Goal: Task Accomplishment & Management: Use online tool/utility

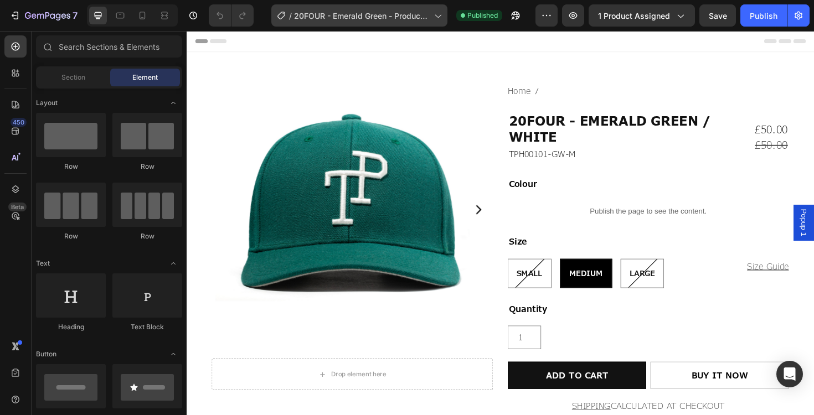
drag, startPoint x: 0, startPoint y: 0, endPoint x: 372, endPoint y: 20, distance: 372.5
click at [372, 20] on span "20FOUR - Emerald Green - Product Page" at bounding box center [362, 16] width 136 height 12
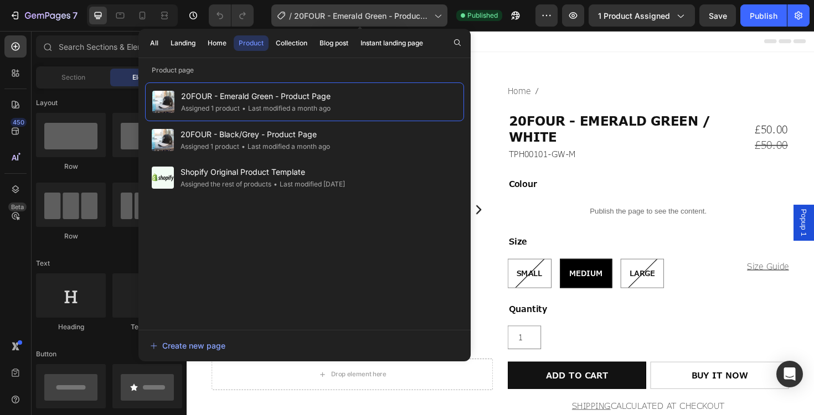
click at [372, 20] on span "20FOUR - Emerald Green - Product Page" at bounding box center [362, 16] width 136 height 12
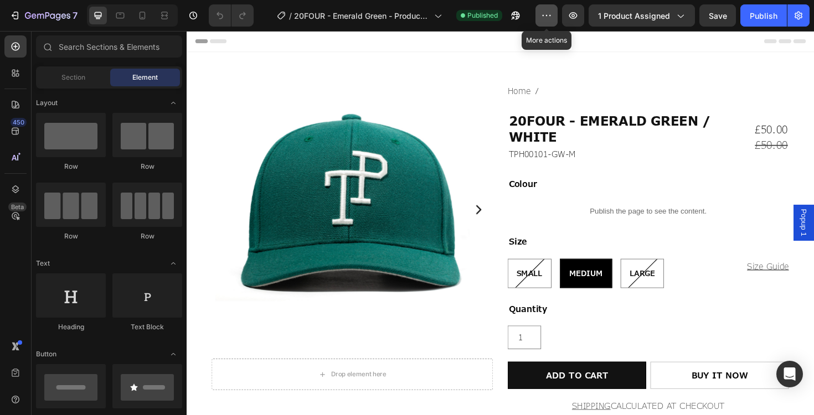
click at [543, 20] on icon "button" at bounding box center [546, 15] width 11 height 11
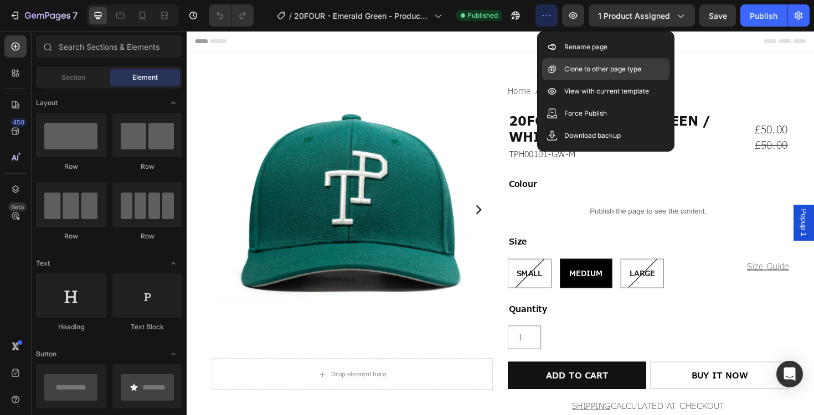
click at [597, 68] on p "Clone to other page type" at bounding box center [602, 69] width 77 height 11
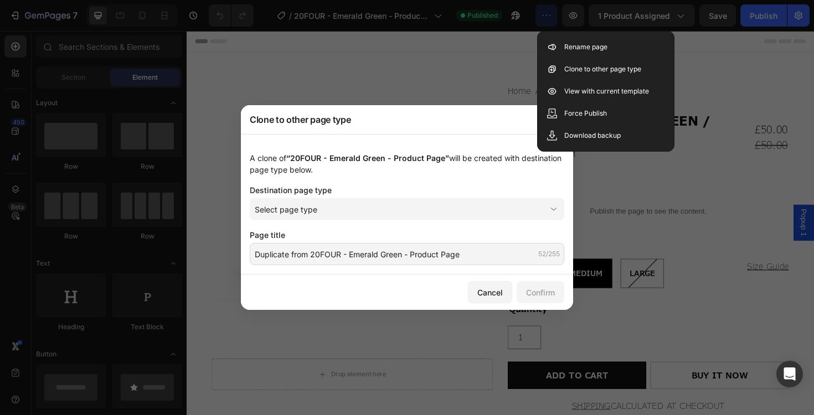
click at [352, 194] on div "Destination page type" at bounding box center [407, 190] width 314 height 12
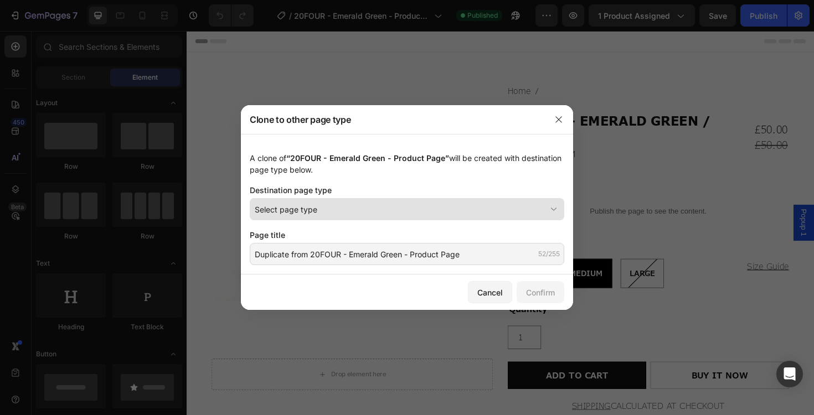
click at [348, 209] on div "Select page type" at bounding box center [400, 210] width 291 height 12
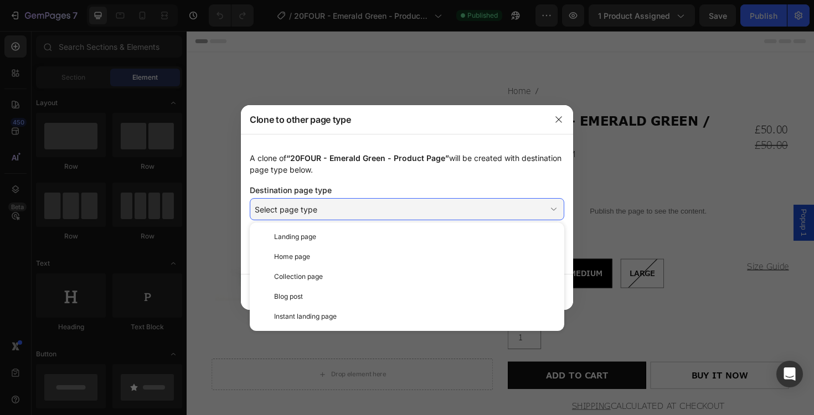
click at [386, 167] on div "A clone of “20FOUR - Emerald Green - Product Page” will be created with destina…" at bounding box center [407, 163] width 314 height 23
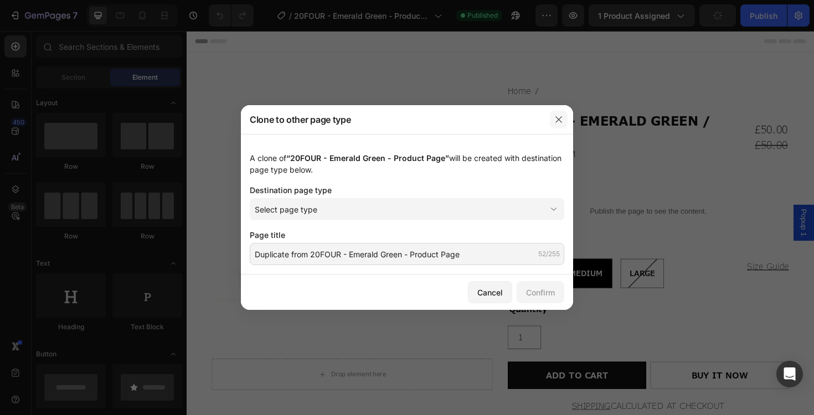
drag, startPoint x: 564, startPoint y: 121, endPoint x: 301, endPoint y: 5, distance: 287.7
click at [564, 121] on button "button" at bounding box center [559, 120] width 18 height 18
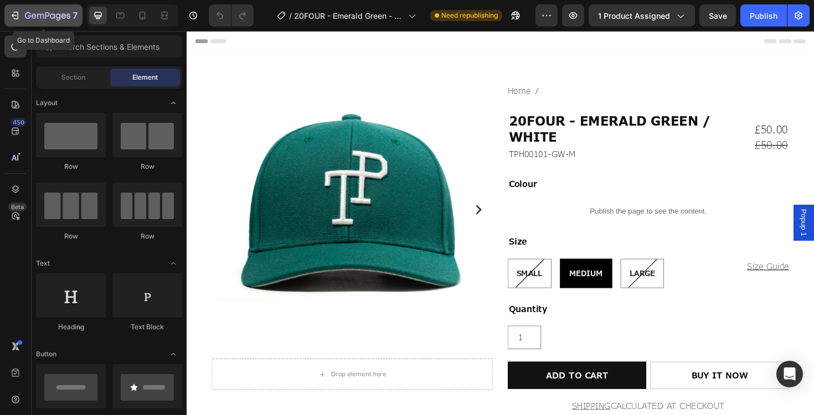
click at [55, 14] on icon "button" at bounding box center [47, 16] width 45 height 9
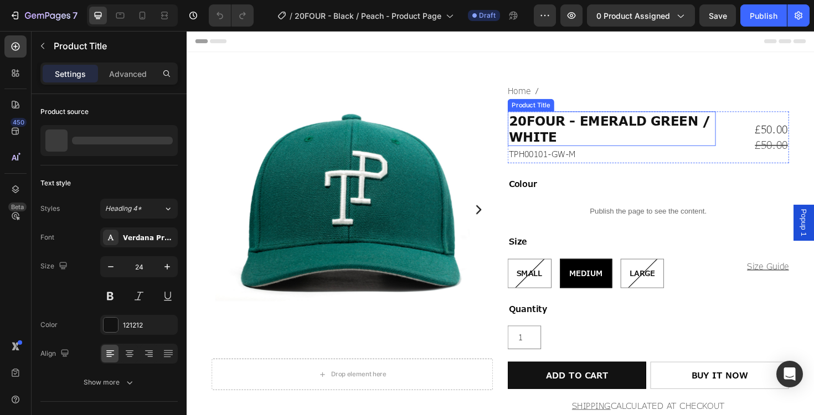
click at [577, 126] on h1 "20FOUR - EMERALD GREEN / WHITE" at bounding box center [636, 134] width 220 height 37
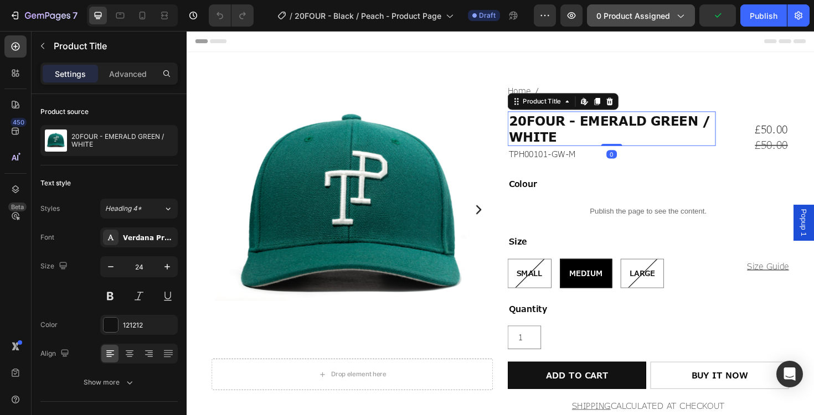
click at [640, 8] on button "0 product assigned" at bounding box center [641, 15] width 108 height 22
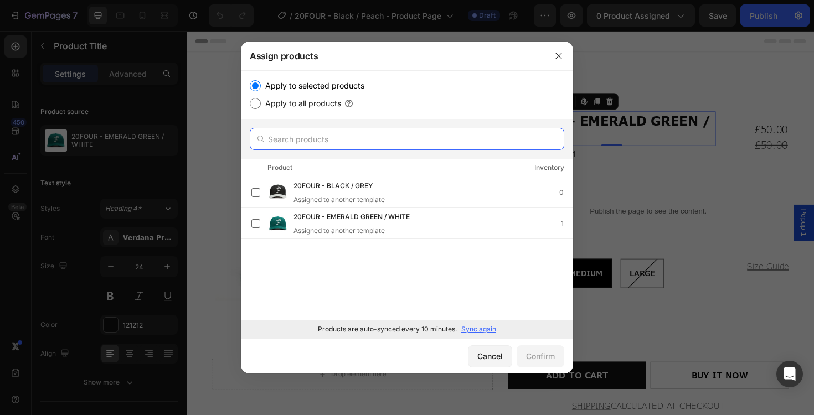
click at [315, 134] on input "text" at bounding box center [407, 139] width 314 height 22
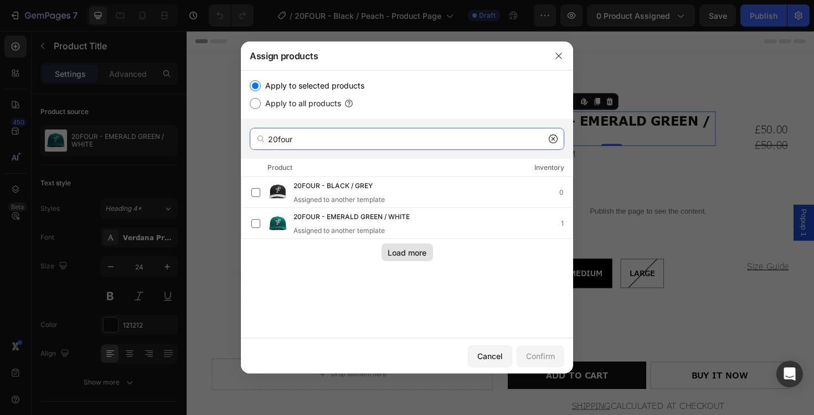
type input "20four"
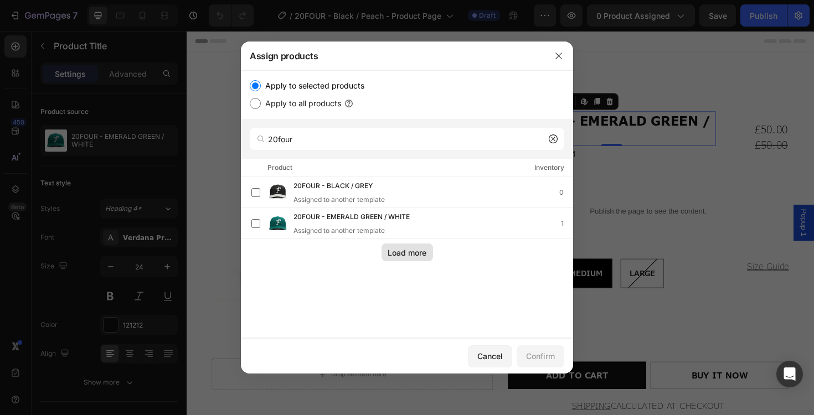
click at [421, 260] on button "Load more" at bounding box center [406, 253] width 51 height 18
click at [309, 106] on label "Apply to all products" at bounding box center [301, 103] width 80 height 13
click at [261, 106] on input "Apply to all products" at bounding box center [255, 103] width 11 height 11
radio input "true"
click at [321, 85] on label "Apply to selected products" at bounding box center [312, 85] width 103 height 13
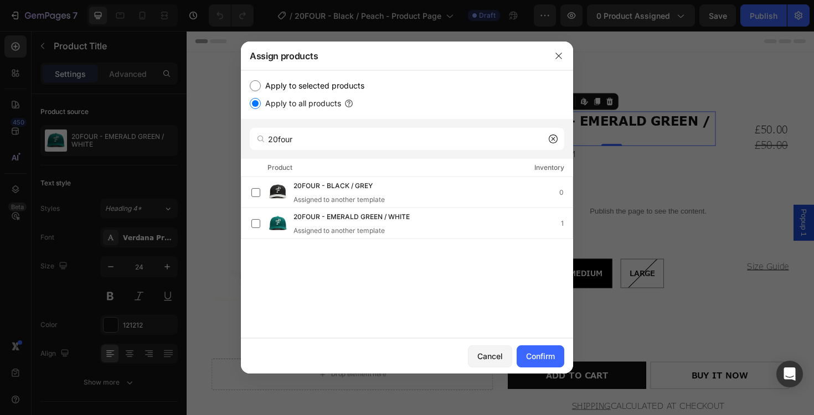
click at [261, 85] on input "Apply to selected products" at bounding box center [255, 85] width 11 height 11
radio input "true"
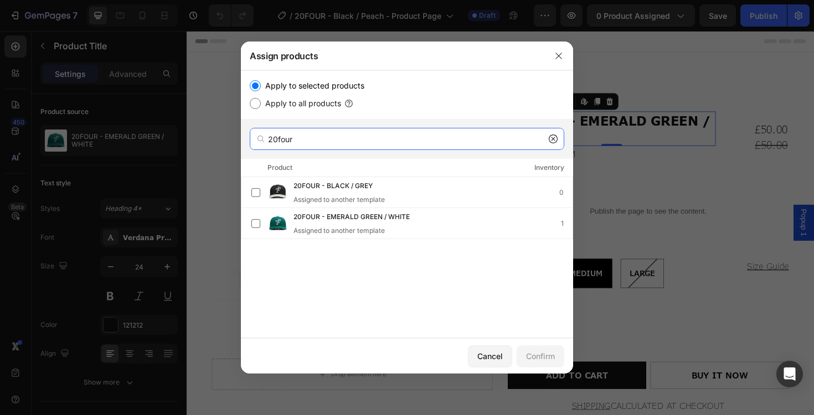
click at [384, 143] on input "20four" at bounding box center [407, 139] width 314 height 22
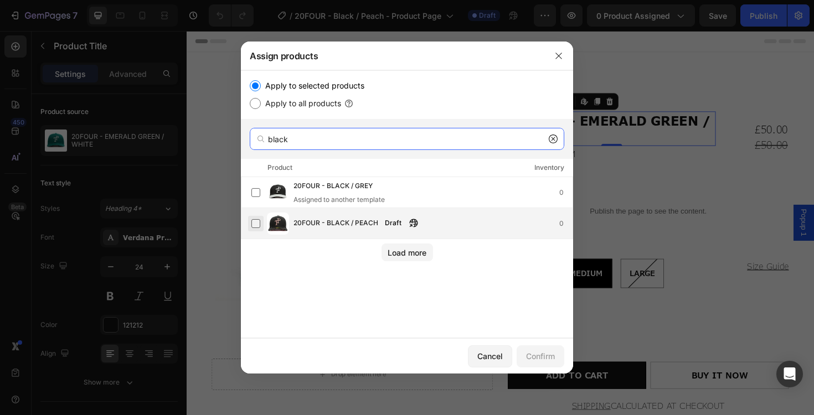
type input "black"
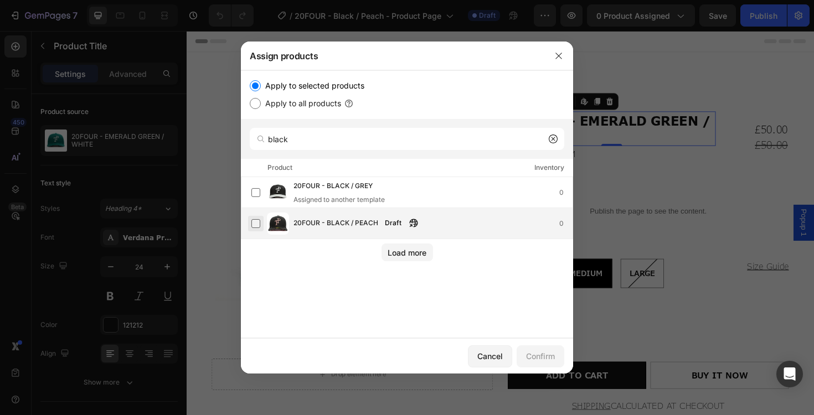
click at [256, 223] on label at bounding box center [255, 223] width 9 height 9
click at [554, 362] on button "Confirm" at bounding box center [540, 356] width 48 height 22
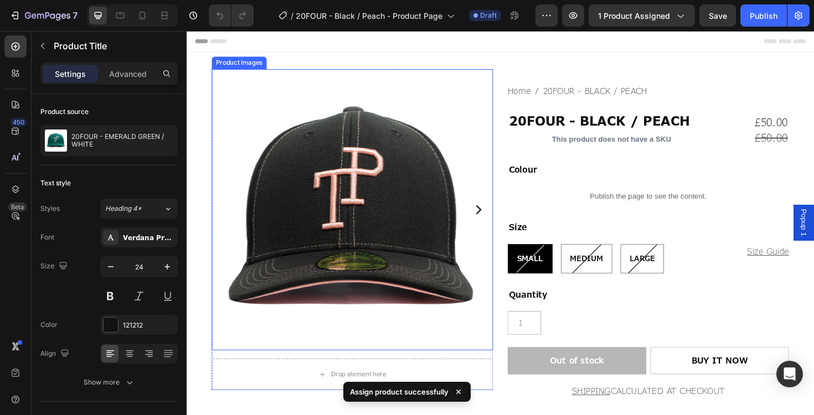
click at [494, 222] on icon "Carousel Next Arrow" at bounding box center [495, 220] width 13 height 13
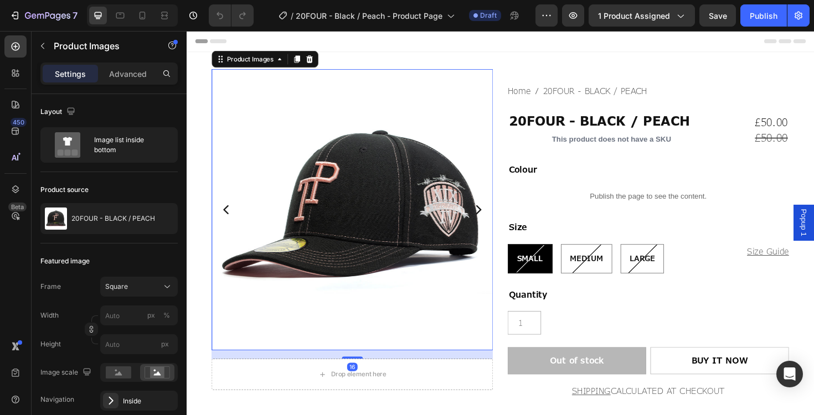
click at [494, 222] on icon "Carousel Next Arrow" at bounding box center [495, 220] width 13 height 13
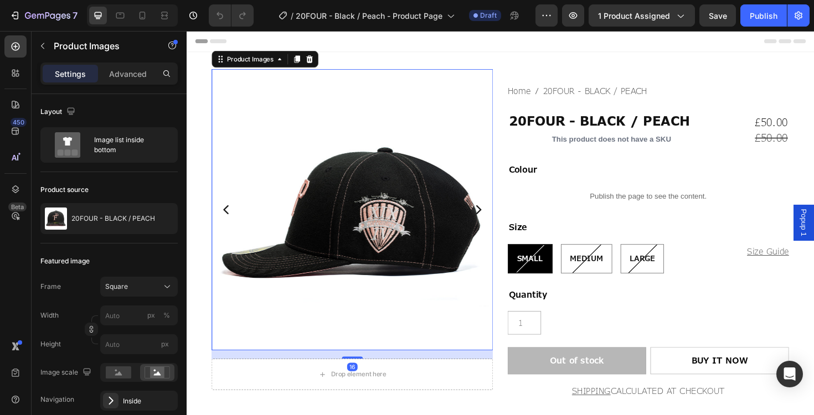
click at [229, 220] on icon "Carousel Back Arrow" at bounding box center [228, 220] width 13 height 13
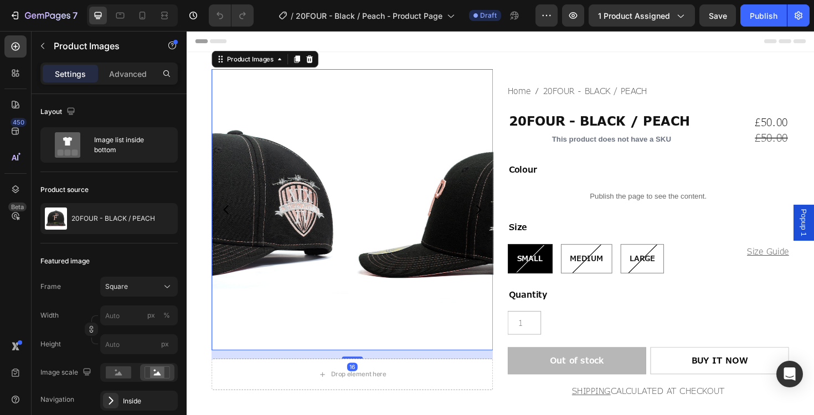
click at [229, 220] on icon "Carousel Back Arrow" at bounding box center [228, 220] width 13 height 13
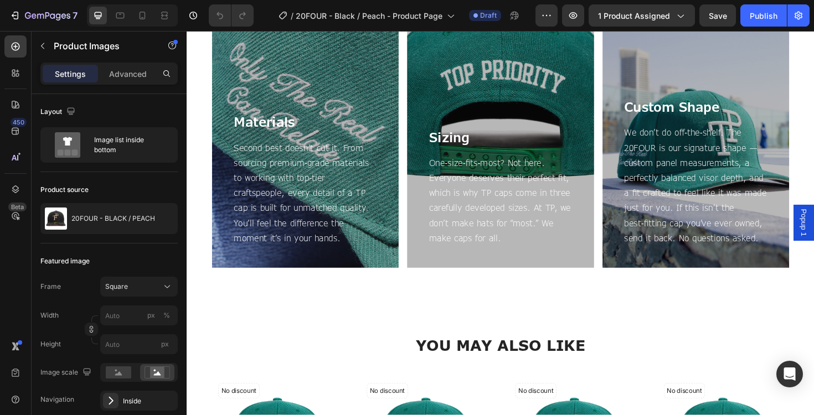
scroll to position [595, 0]
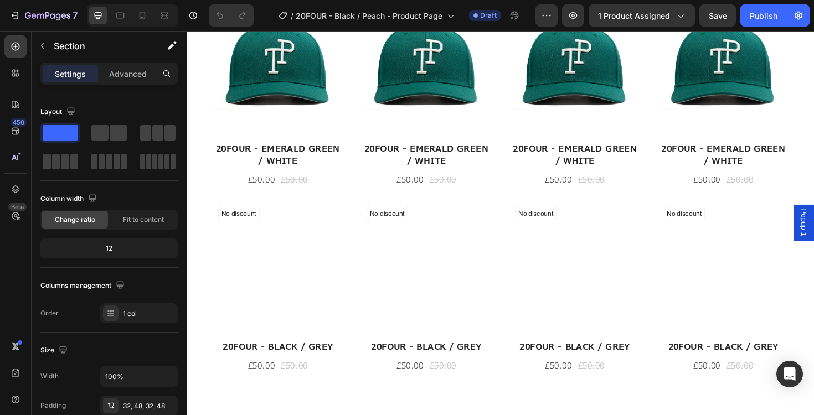
scroll to position [1084, 0]
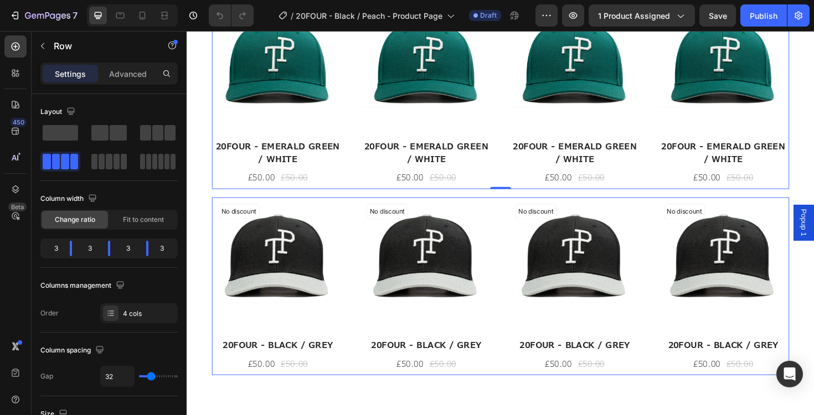
click at [363, 174] on div "No discount Not be displayed when published (P) Tag (P) Images 20FOUR - EMERALD…" at bounding box center [518, 97] width 611 height 201
click at [401, 103] on img at bounding box center [439, 66] width 139 height 139
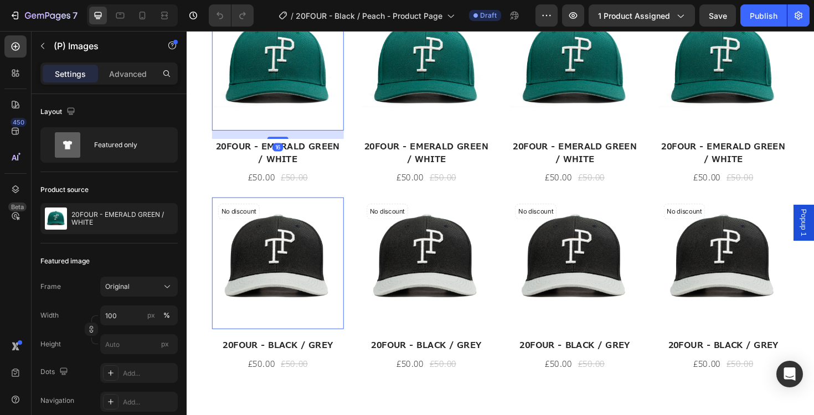
click at [302, 78] on img at bounding box center [282, 66] width 139 height 139
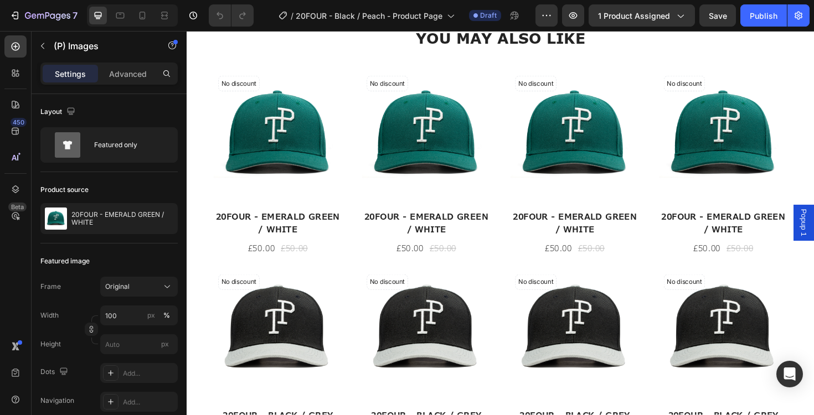
scroll to position [1027, 0]
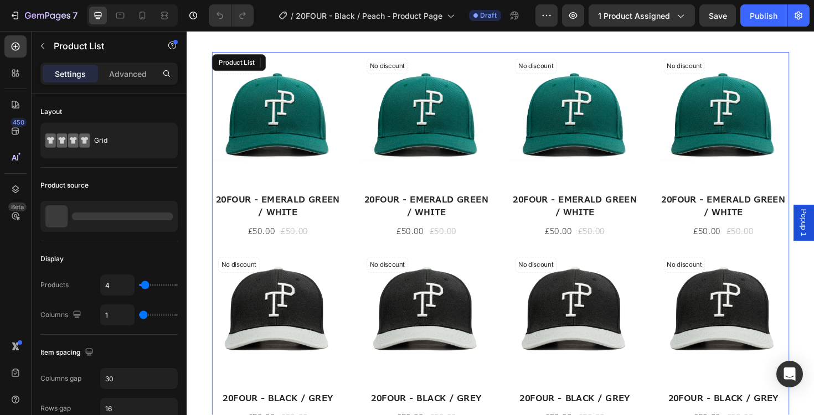
click at [359, 260] on div "No discount Not be displayed when published (P) Tag (P) Images 20FOUR - EMERALD…" at bounding box center [518, 253] width 611 height 398
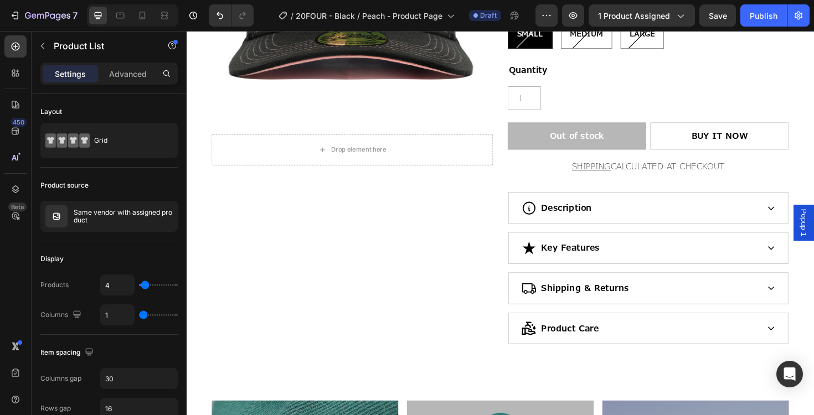
scroll to position [551, 0]
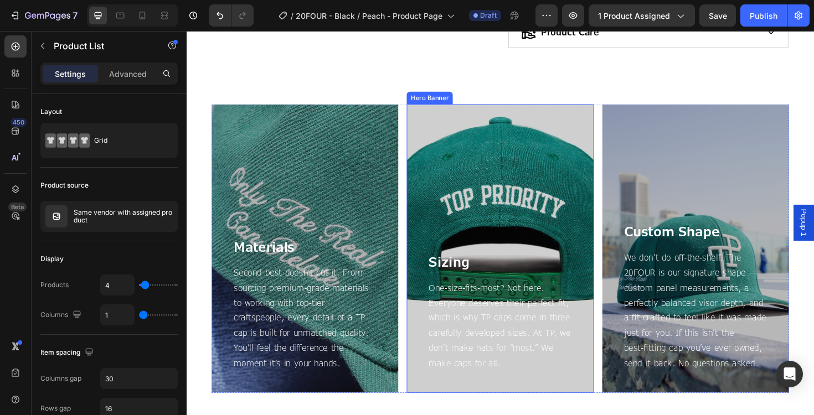
click at [509, 203] on div "Overlay" at bounding box center [519, 261] width 198 height 305
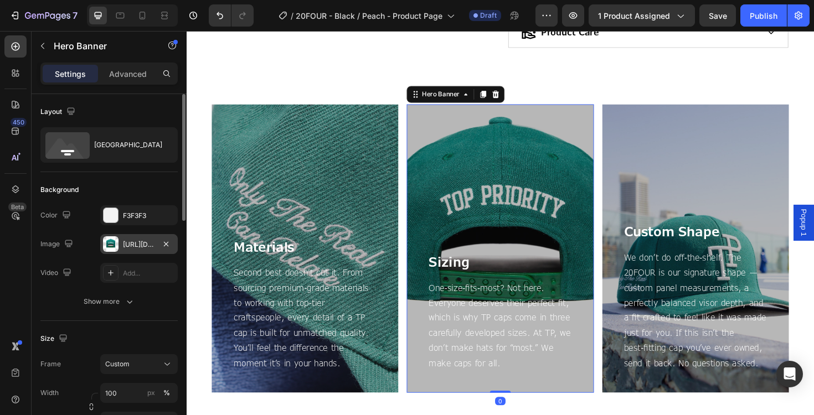
click at [111, 249] on div at bounding box center [110, 243] width 15 height 15
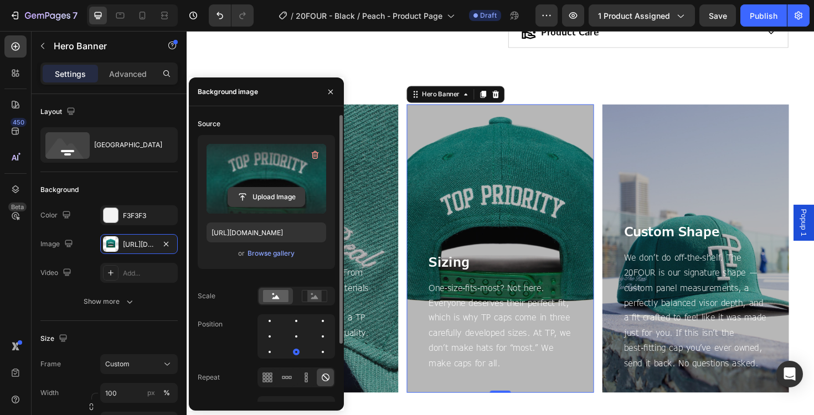
click at [256, 195] on input "file" at bounding box center [266, 197] width 76 height 19
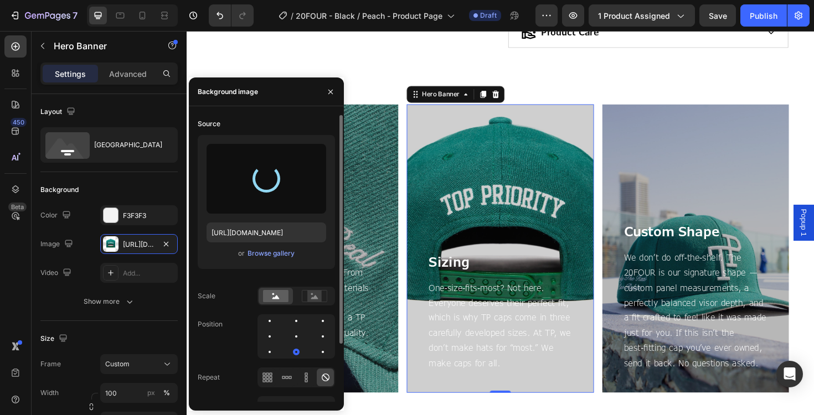
type input "https://cdn.shopify.com/s/files/1/0953/5334/0169/files/gempages_569927900166357…"
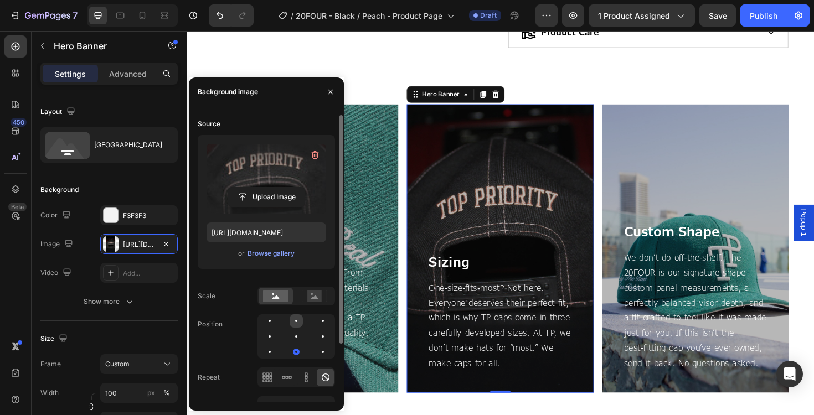
click at [316, 326] on div at bounding box center [322, 320] width 13 height 13
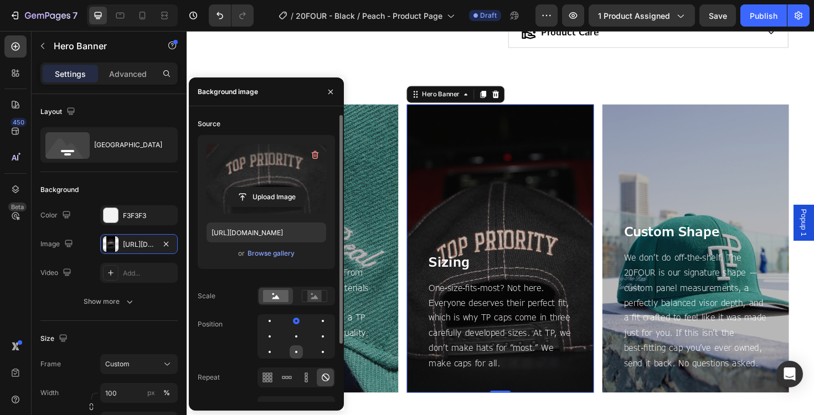
click at [316, 355] on div at bounding box center [322, 351] width 13 height 13
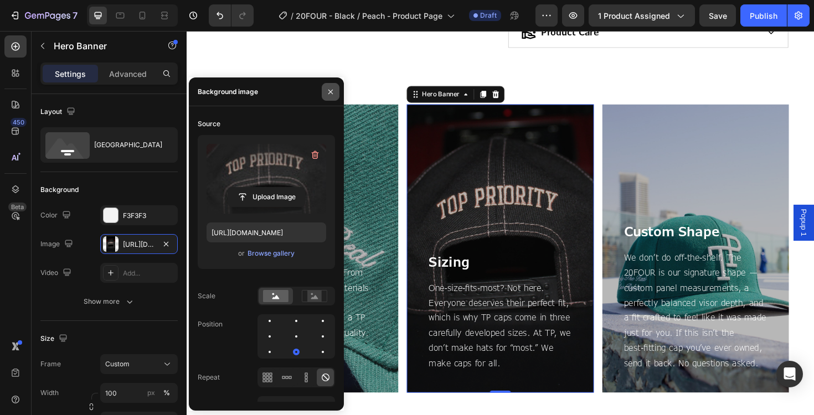
click at [330, 89] on icon "button" at bounding box center [330, 91] width 9 height 9
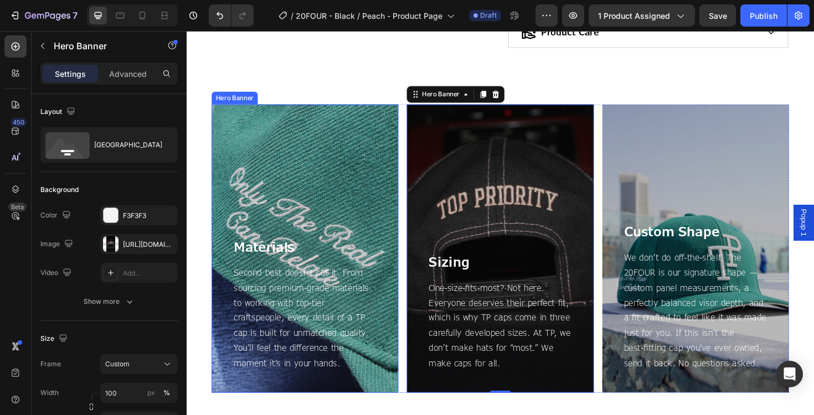
click at [356, 187] on div "Overlay" at bounding box center [312, 261] width 198 height 305
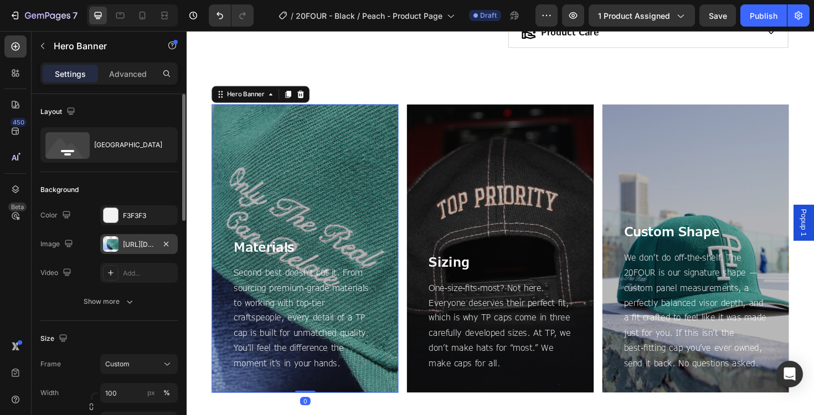
click at [108, 246] on div at bounding box center [110, 243] width 15 height 15
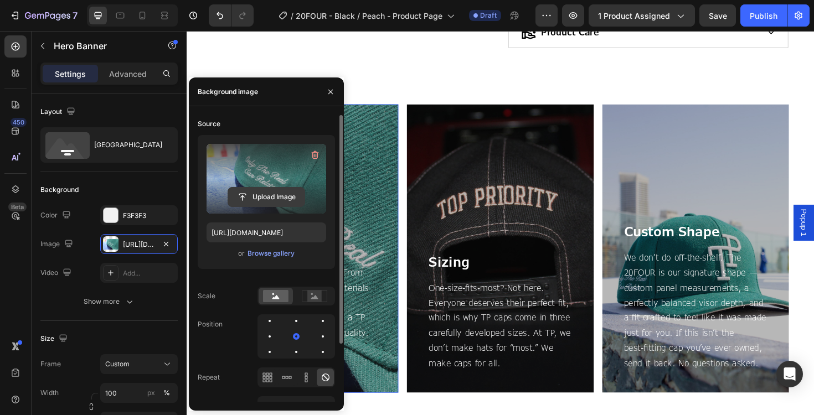
click at [244, 194] on input "file" at bounding box center [266, 197] width 76 height 19
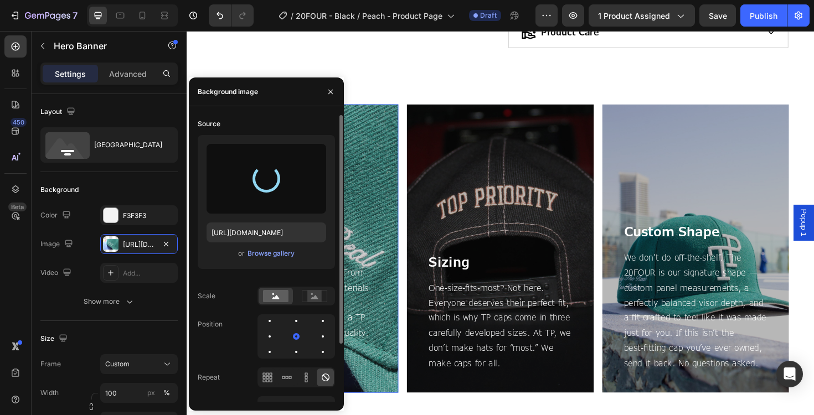
type input "https://cdn.shopify.com/s/files/1/0953/5334/0169/files/gempages_569927900166357…"
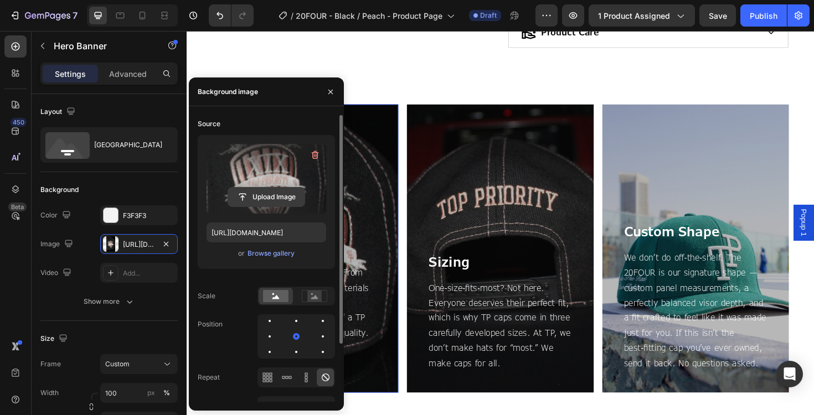
click at [280, 205] on input "file" at bounding box center [266, 197] width 76 height 19
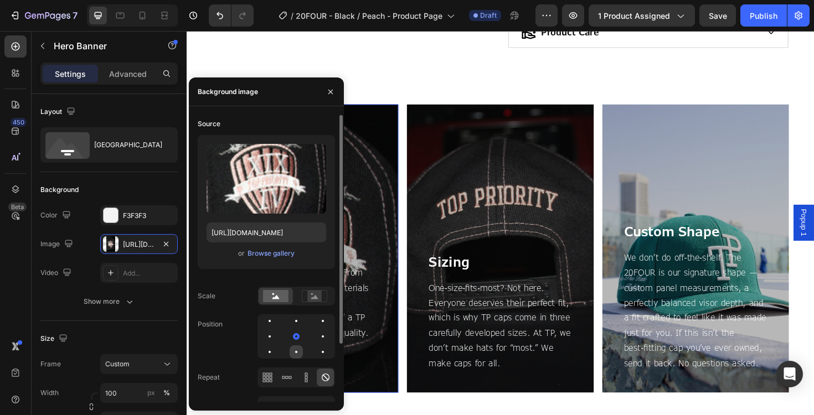
click at [316, 352] on div at bounding box center [322, 351] width 13 height 13
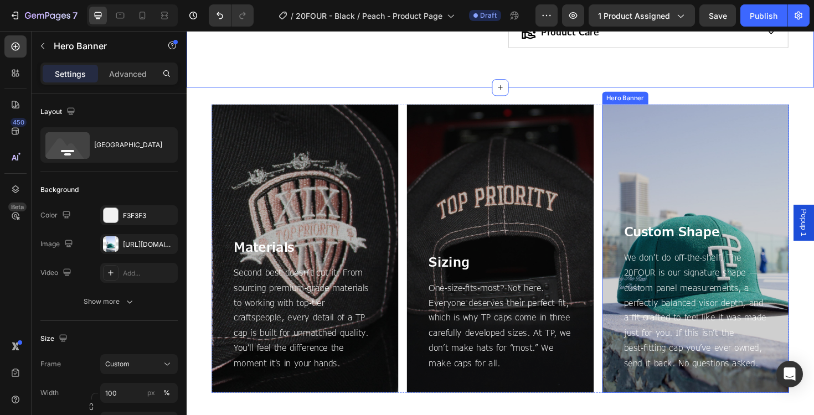
click at [716, 190] on div "Overlay" at bounding box center [726, 261] width 198 height 305
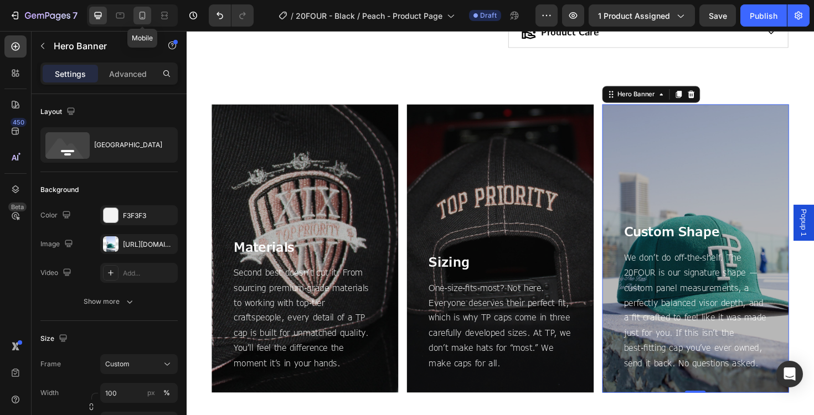
click at [142, 21] on div at bounding box center [142, 16] width 18 height 18
type input "85 vh"
type input "100%"
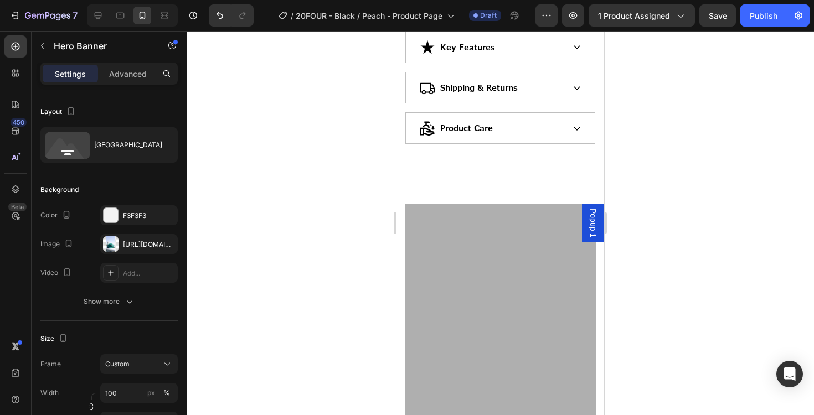
scroll to position [776, 0]
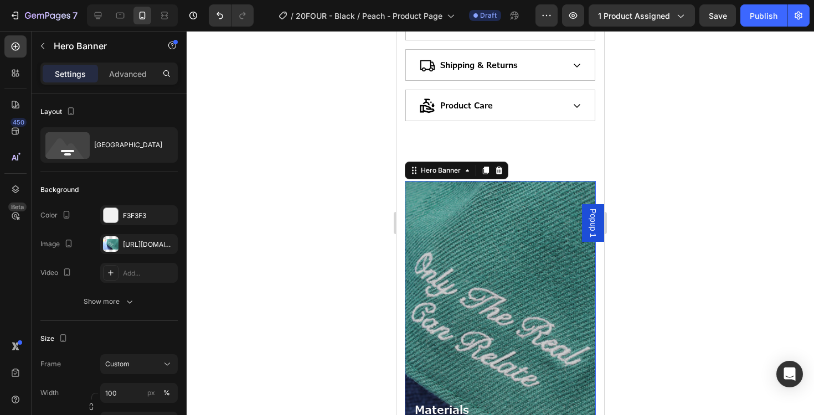
click at [460, 261] on div "Overlay" at bounding box center [500, 344] width 191 height 327
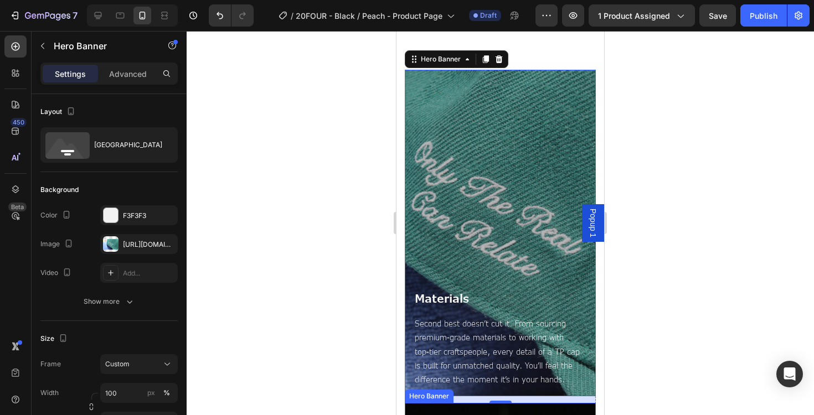
scroll to position [983, 0]
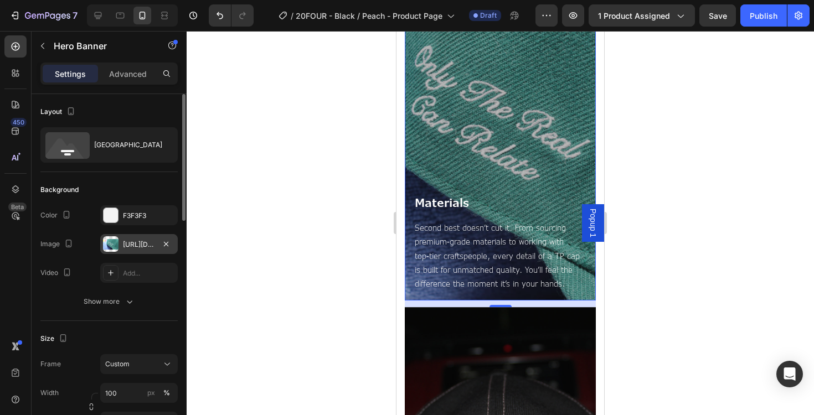
click at [110, 238] on div at bounding box center [110, 243] width 15 height 15
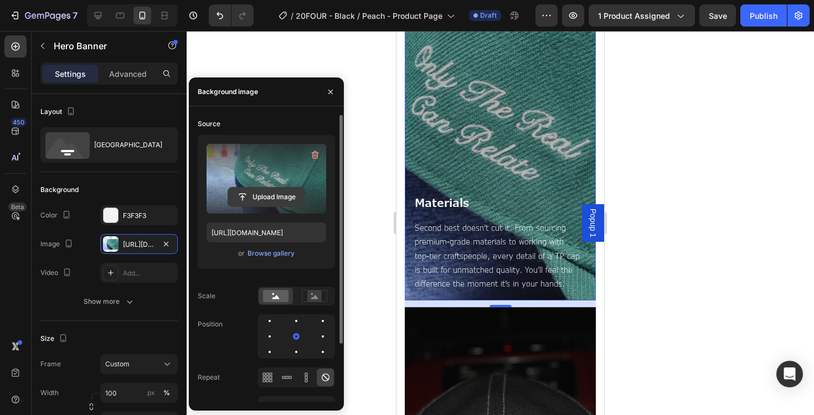
click at [271, 194] on input "file" at bounding box center [266, 197] width 76 height 19
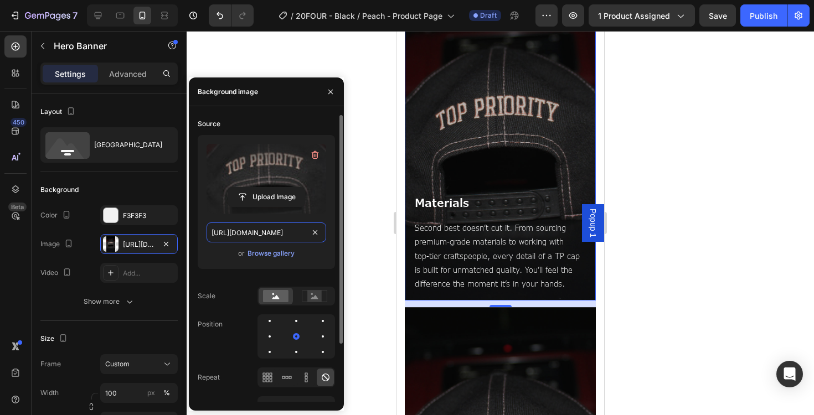
click at [287, 234] on input "https://cdn.shopify.com/s/files/1/0953/5334/0169/files/gempages_569927900166357…" at bounding box center [266, 232] width 120 height 20
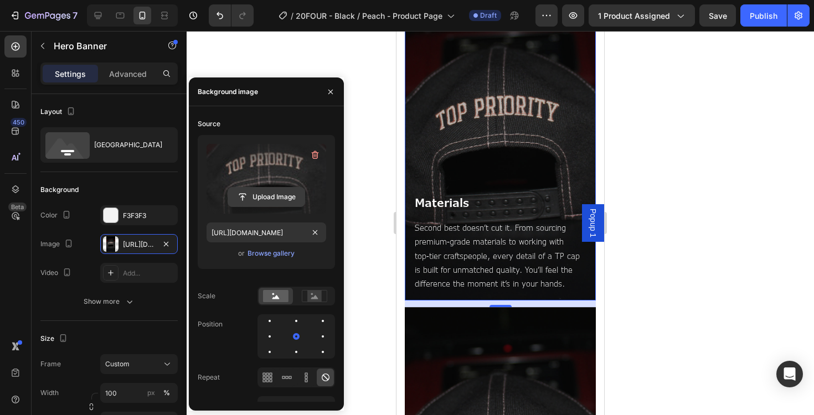
click at [268, 198] on input "file" at bounding box center [266, 197] width 76 height 19
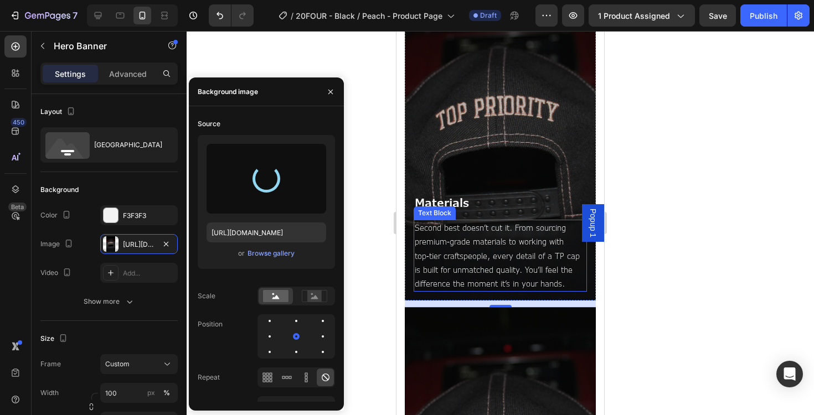
type input "https://cdn.shopify.com/s/files/1/0953/5334/0169/files/gempages_569927900166357…"
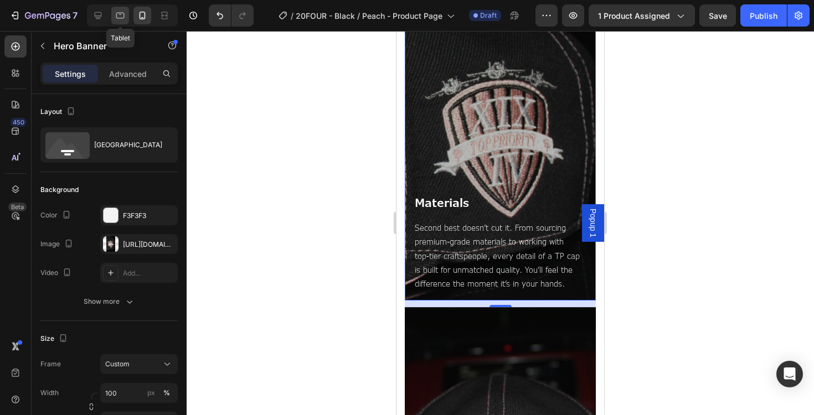
click at [121, 13] on icon at bounding box center [120, 15] width 11 height 11
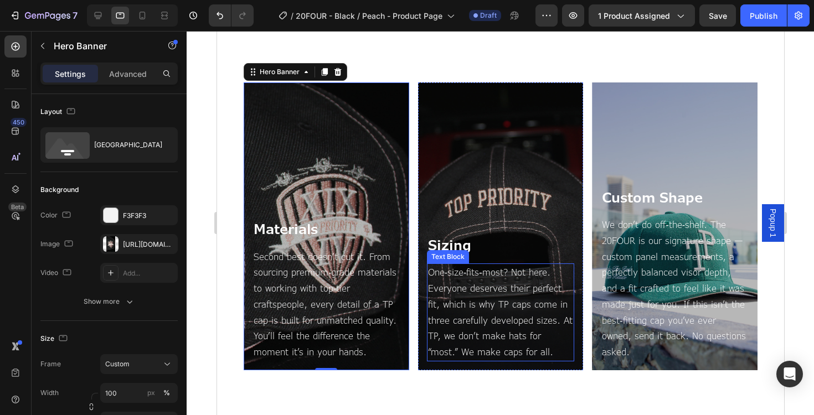
scroll to position [595, 0]
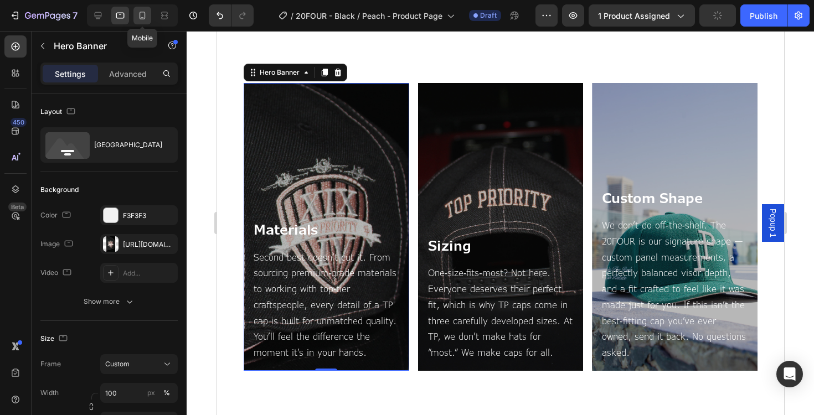
click at [143, 13] on icon at bounding box center [142, 15] width 11 height 11
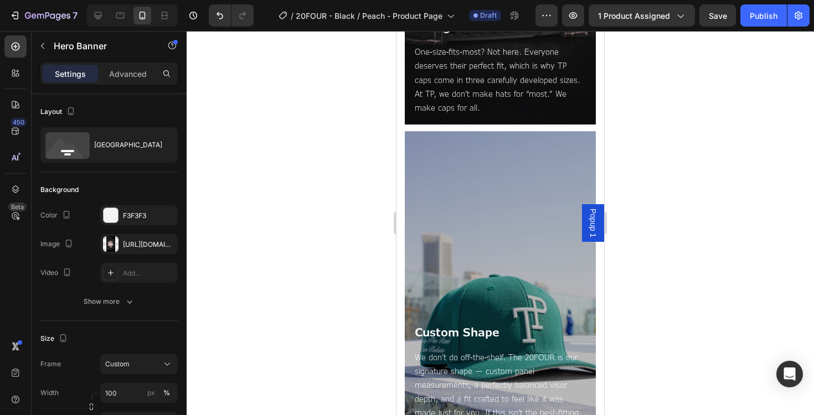
scroll to position [1503, 0]
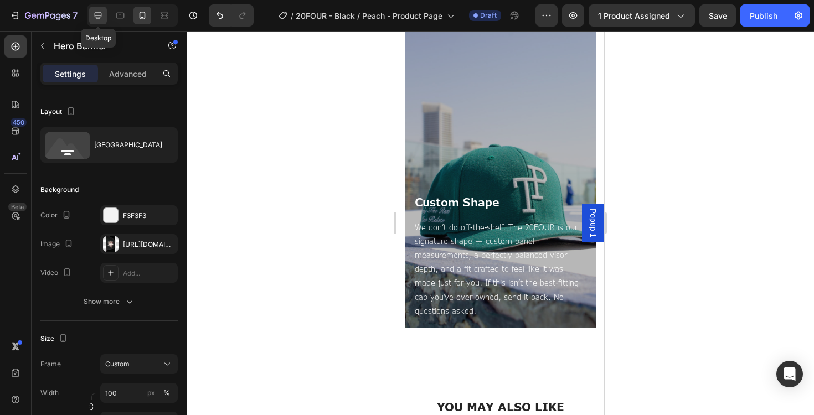
click at [96, 11] on icon at bounding box center [97, 15] width 11 height 11
type input "75 vh"
type input "1200"
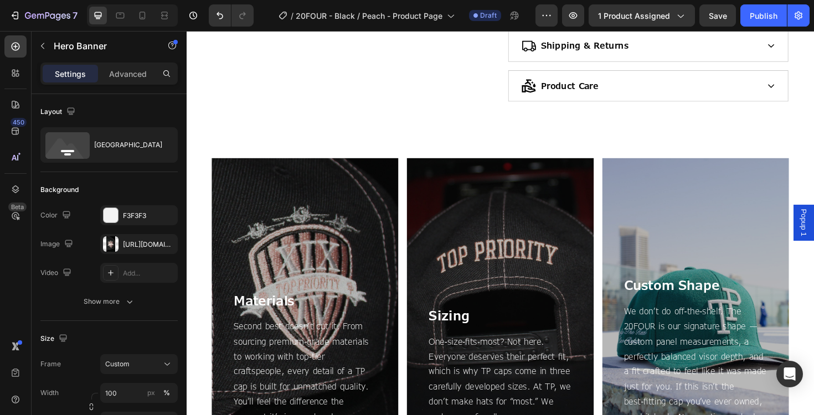
scroll to position [687, 0]
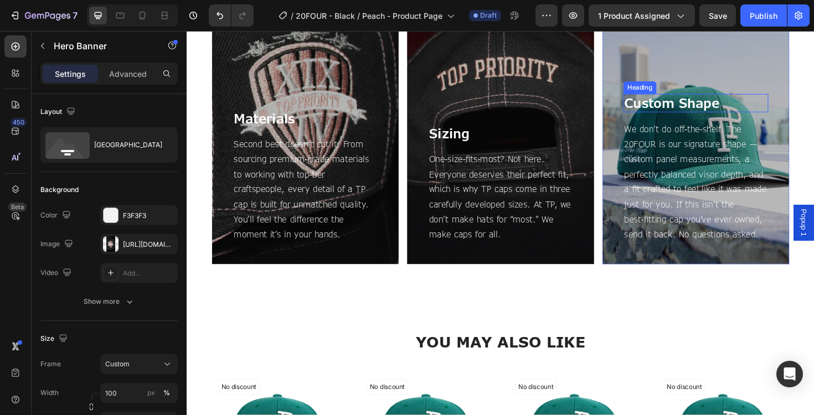
click at [665, 87] on div "Heading" at bounding box center [666, 91] width 30 height 10
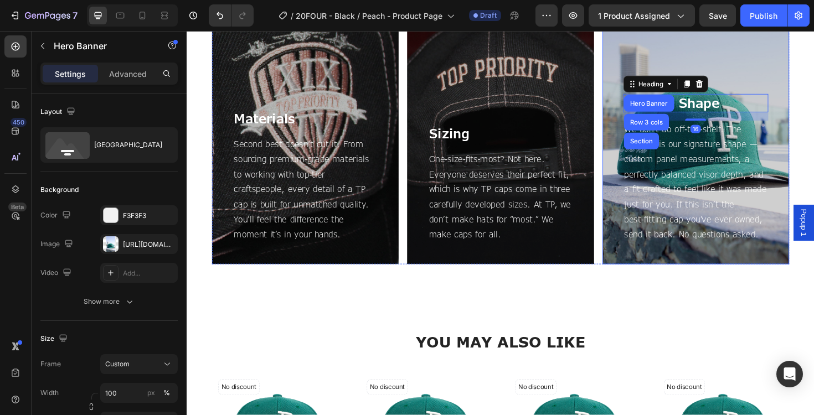
click at [646, 65] on div "Overlay" at bounding box center [726, 125] width 198 height 305
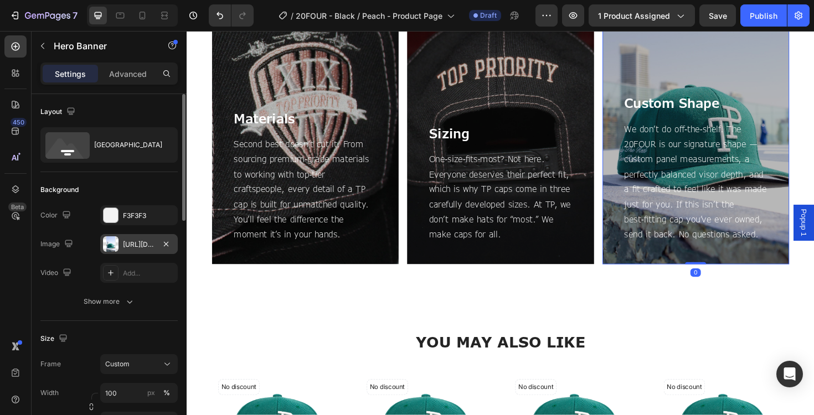
click at [112, 253] on div "https://cdn.shopify.com/s/files/1/0953/5334/0169/files/gempages_569927900166357…" at bounding box center [138, 244] width 77 height 20
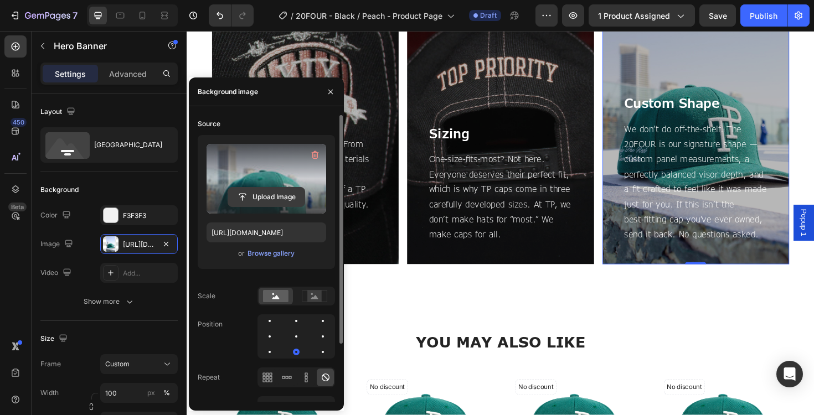
click at [271, 197] on input "file" at bounding box center [266, 197] width 76 height 19
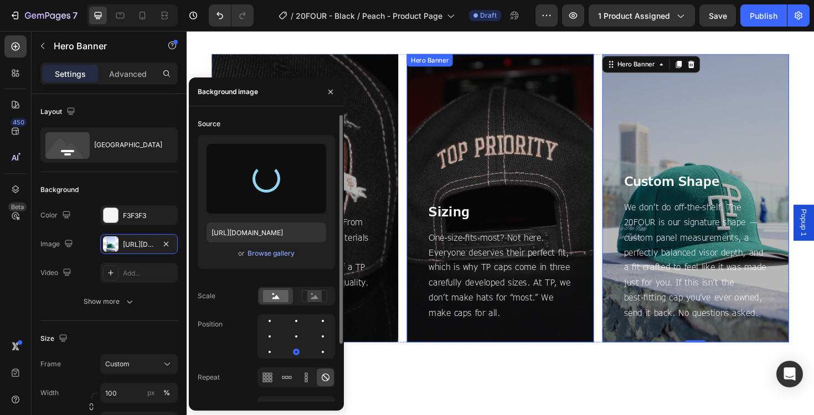
scroll to position [603, 0]
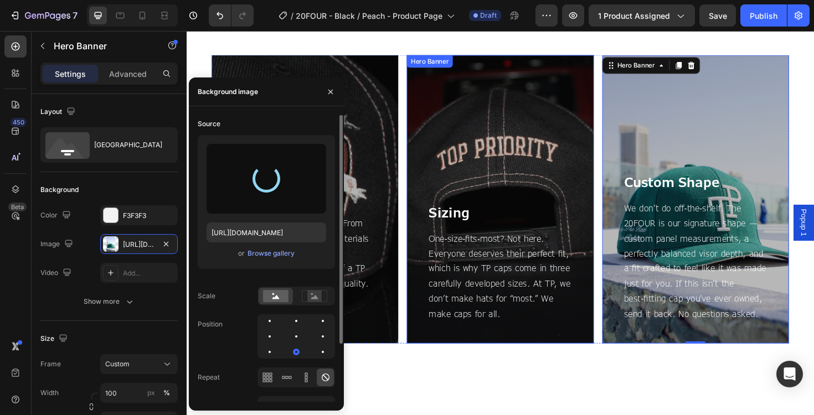
type input "https://cdn.shopify.com/s/files/1/0953/5334/0169/files/gempages_569927900166357…"
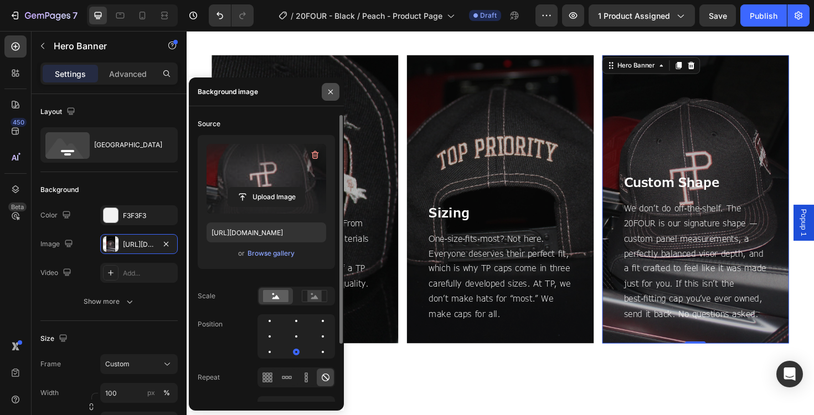
drag, startPoint x: 332, startPoint y: 93, endPoint x: 180, endPoint y: 91, distance: 151.7
click at [332, 93] on icon "button" at bounding box center [330, 91] width 9 height 9
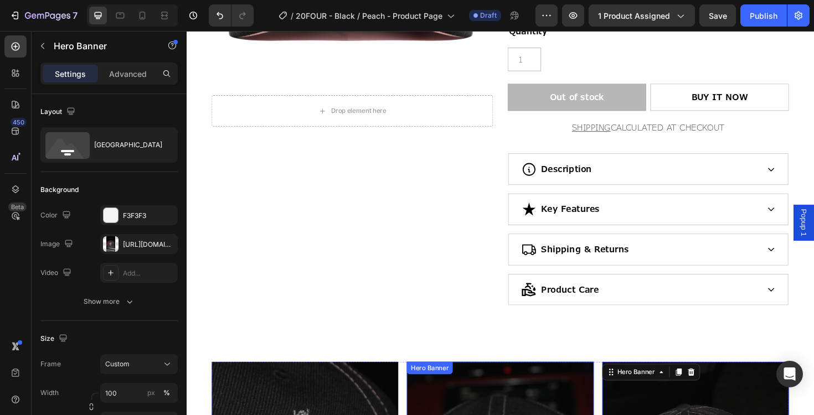
scroll to position [0, 0]
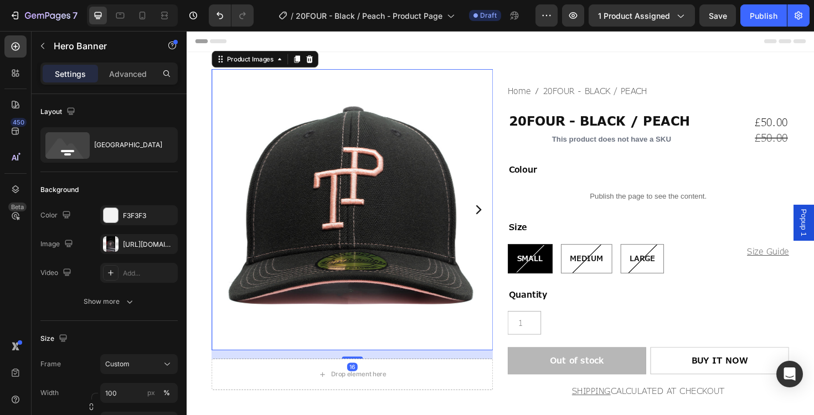
click at [493, 218] on icon "Carousel Next Arrow" at bounding box center [495, 220] width 13 height 13
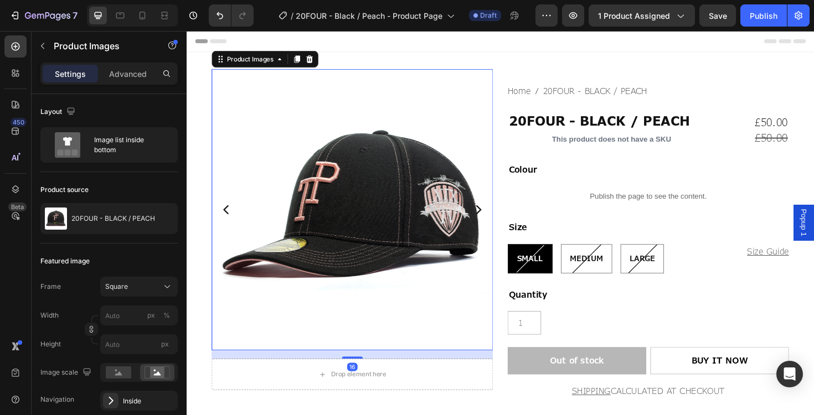
click at [493, 218] on icon "Carousel Next Arrow" at bounding box center [495, 220] width 13 height 13
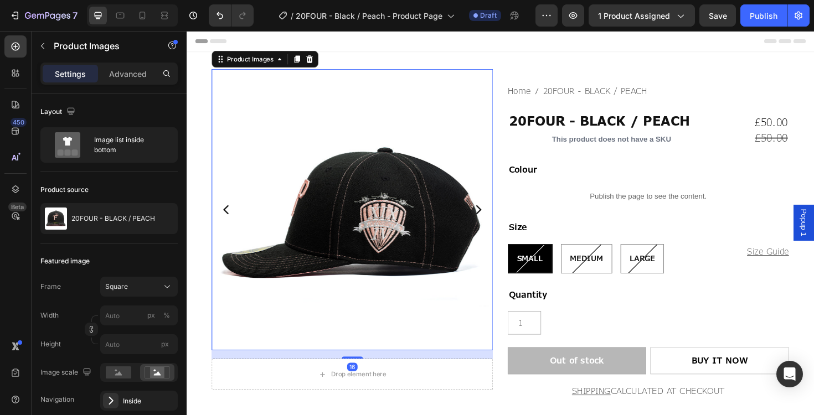
click at [493, 218] on icon "Carousel Next Arrow" at bounding box center [495, 220] width 13 height 13
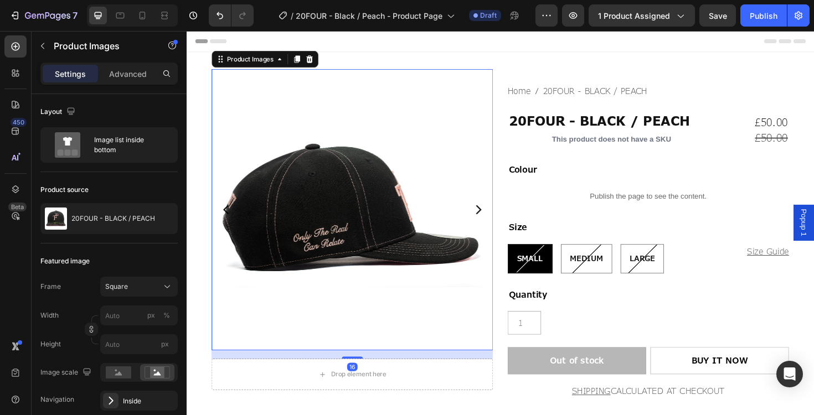
click at [493, 218] on icon "Carousel Next Arrow" at bounding box center [495, 220] width 13 height 13
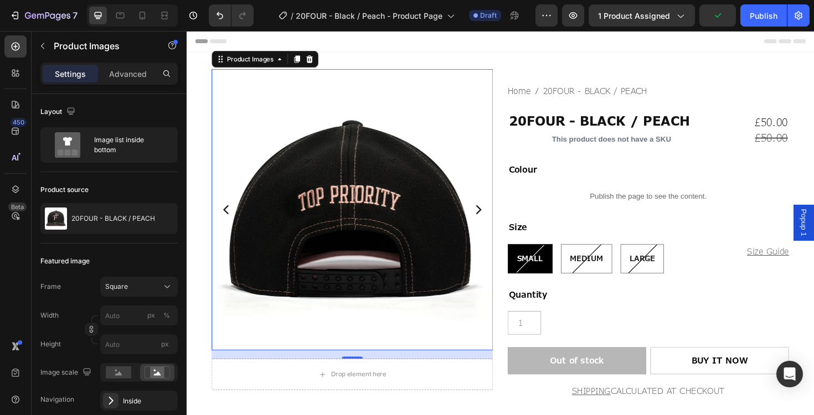
click at [493, 218] on icon "Carousel Next Arrow" at bounding box center [495, 220] width 13 height 13
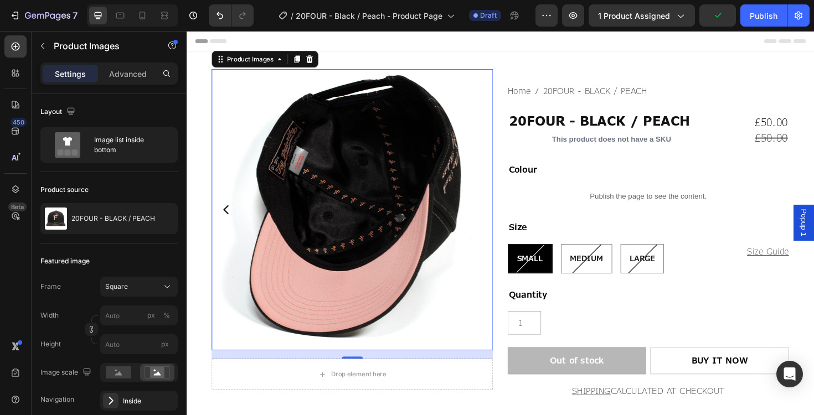
click at [493, 218] on img at bounding box center [362, 220] width 298 height 298
click at [229, 220] on icon "Carousel Back Arrow" at bounding box center [228, 220] width 13 height 13
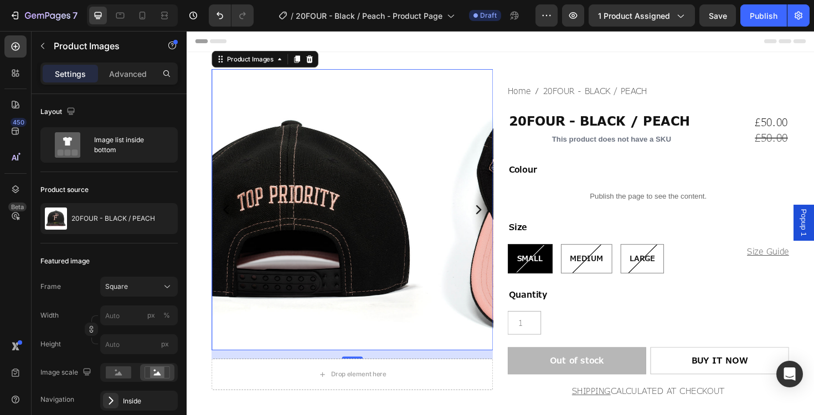
click at [229, 220] on icon "Carousel Back Arrow" at bounding box center [228, 220] width 13 height 13
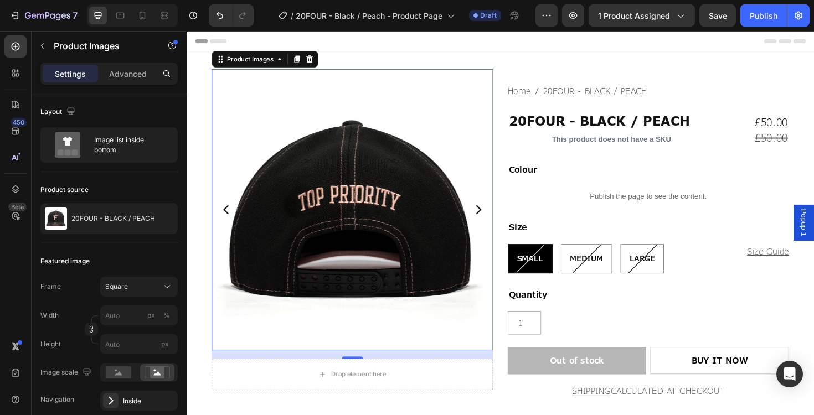
click at [229, 220] on icon "Carousel Back Arrow" at bounding box center [228, 220] width 13 height 13
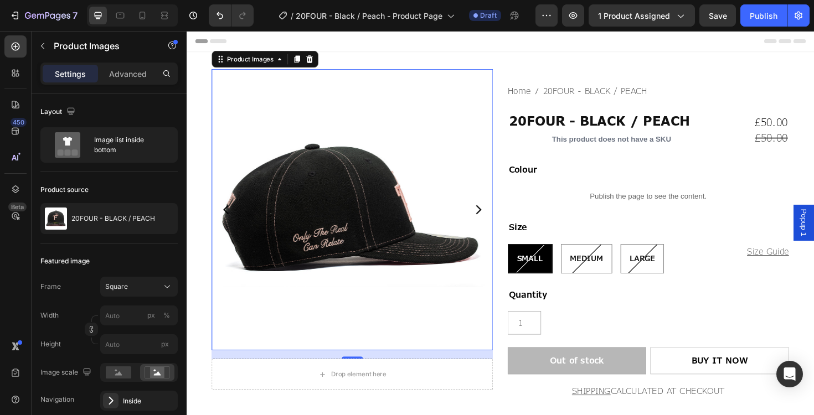
click at [229, 220] on icon "Carousel Back Arrow" at bounding box center [228, 220] width 13 height 13
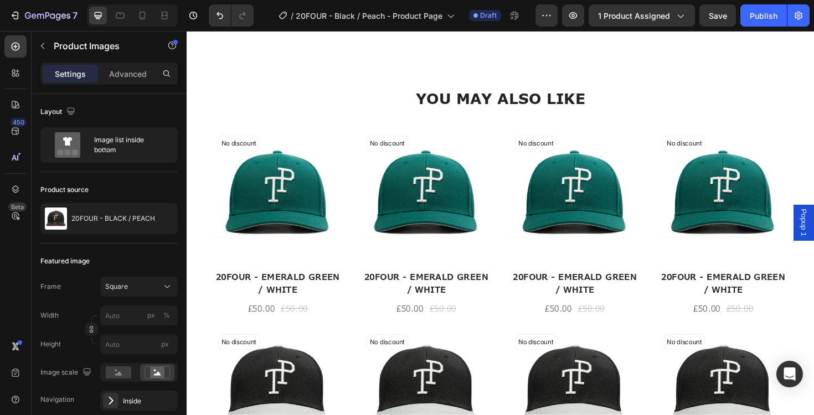
scroll to position [952, 0]
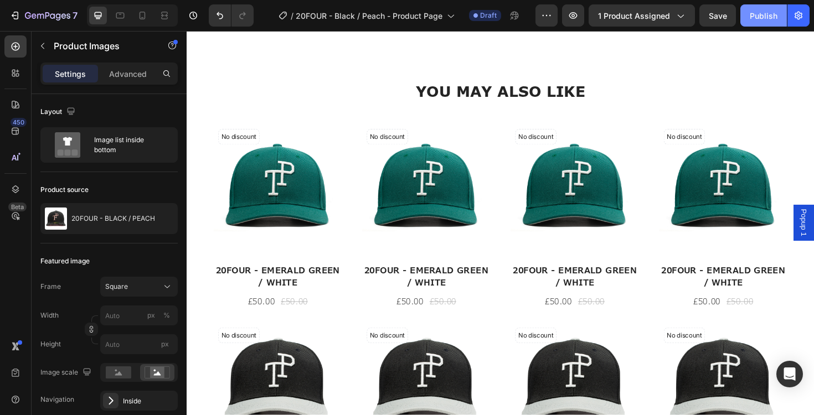
click at [767, 14] on div "Publish" at bounding box center [763, 16] width 28 height 12
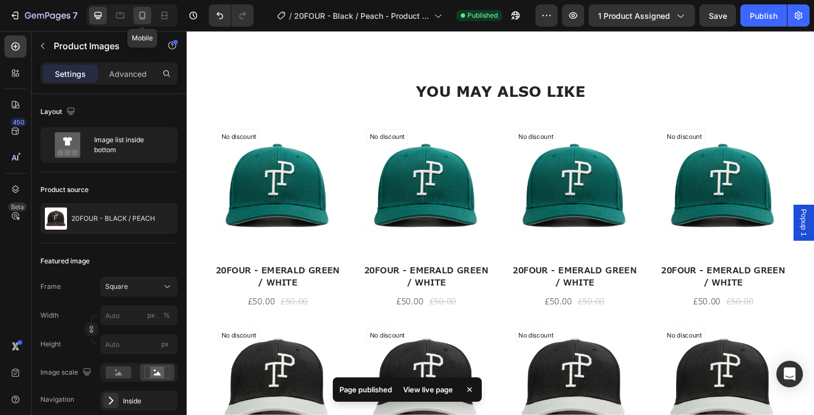
click at [138, 18] on icon at bounding box center [142, 15] width 11 height 11
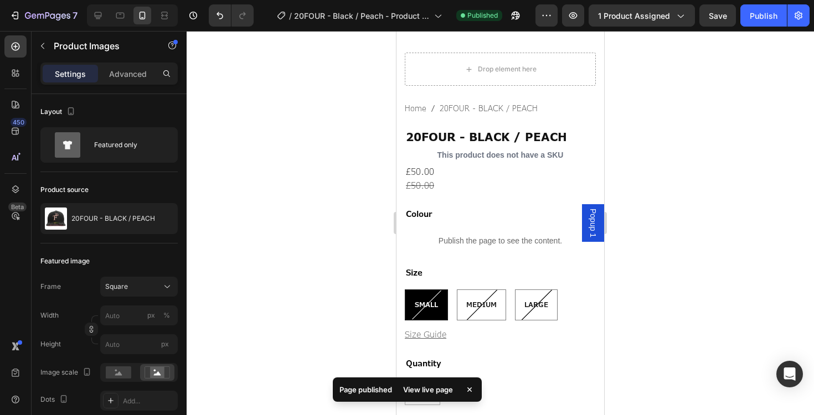
scroll to position [49, 0]
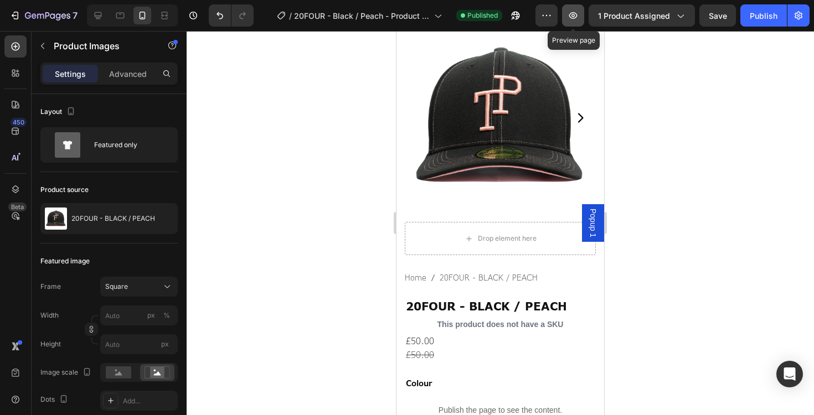
click at [571, 21] on button "button" at bounding box center [573, 15] width 22 height 22
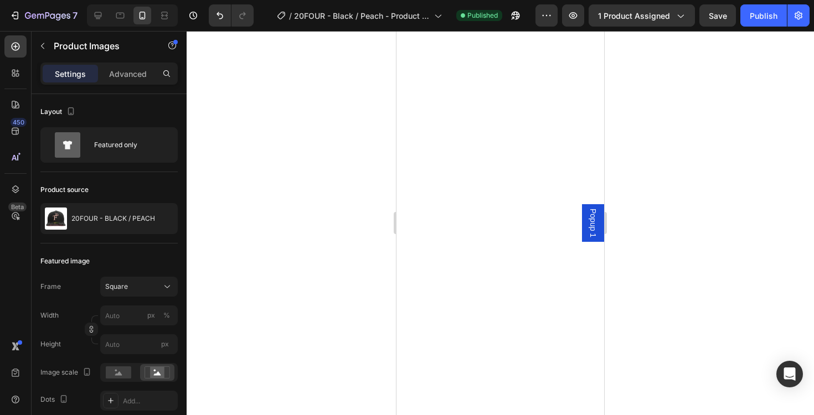
scroll to position [1783, 0]
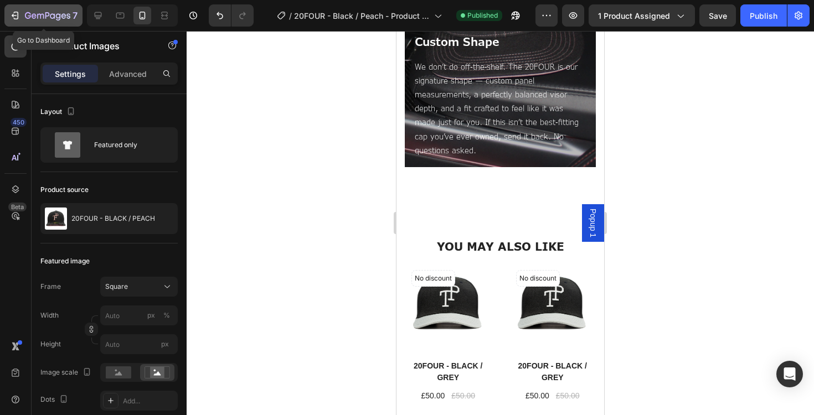
click at [18, 15] on icon "button" at bounding box center [16, 16] width 5 height 8
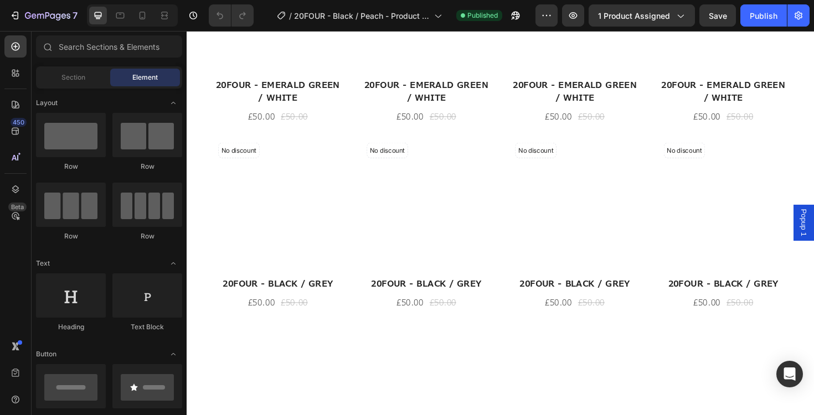
scroll to position [1061, 0]
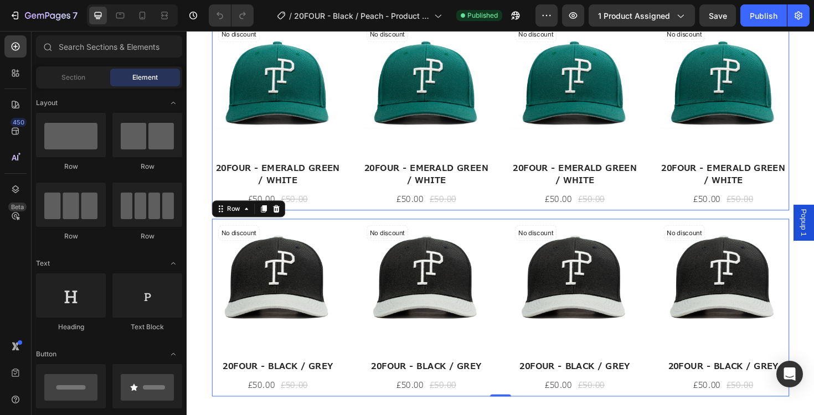
click at [360, 221] on div "No discount Not be displayed when published (P) Tag (P) Images 20FOUR - BLACK /…" at bounding box center [518, 120] width 611 height 201
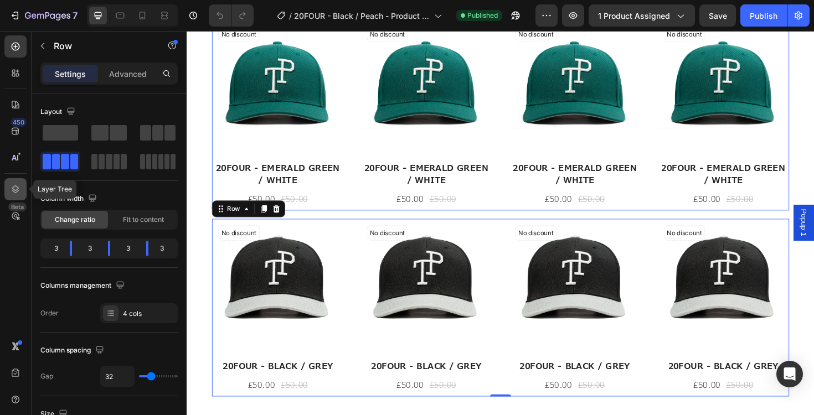
click at [11, 188] on icon at bounding box center [15, 189] width 11 height 11
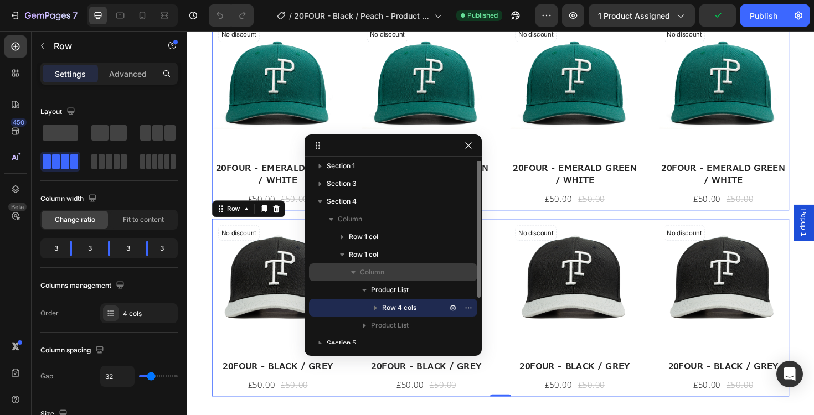
scroll to position [48, 0]
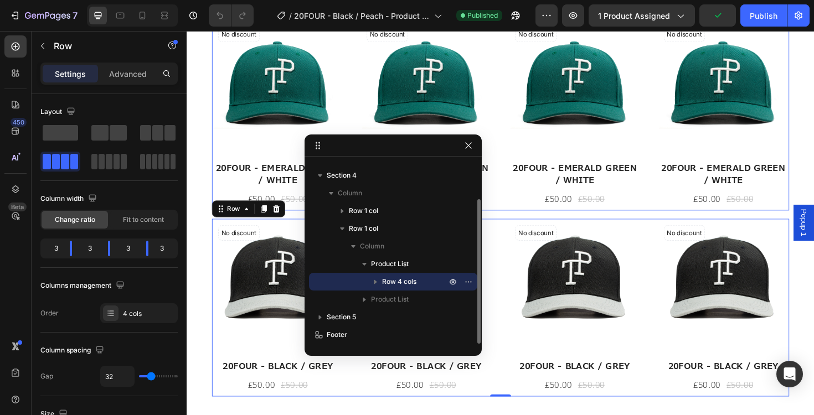
click at [379, 283] on icon "button" at bounding box center [375, 281] width 11 height 11
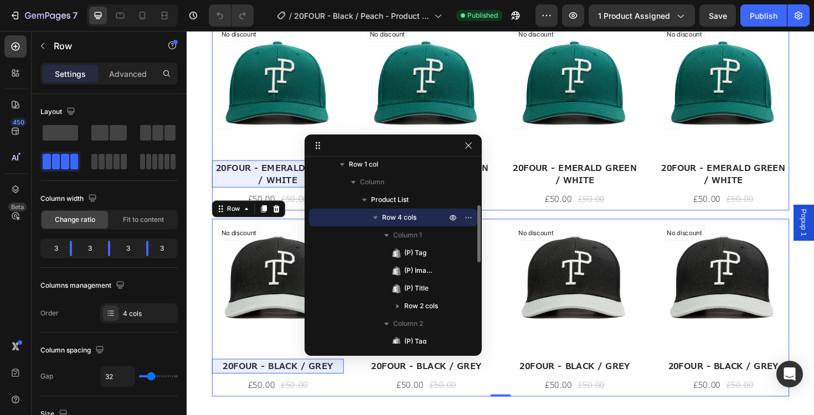
scroll to position [110, 0]
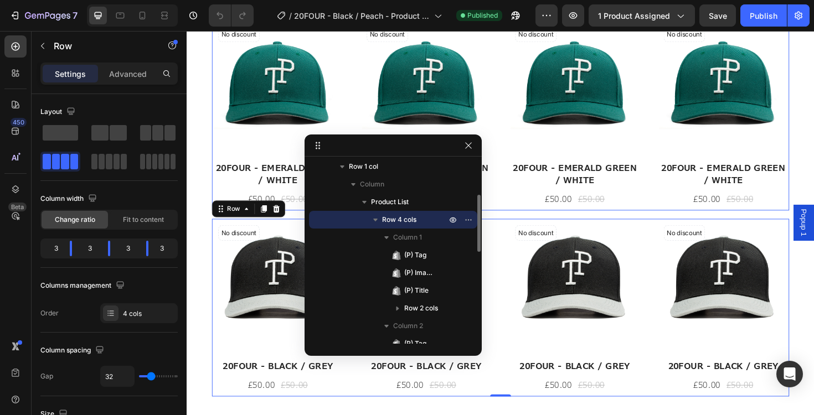
click at [373, 219] on icon "button" at bounding box center [375, 219] width 11 height 11
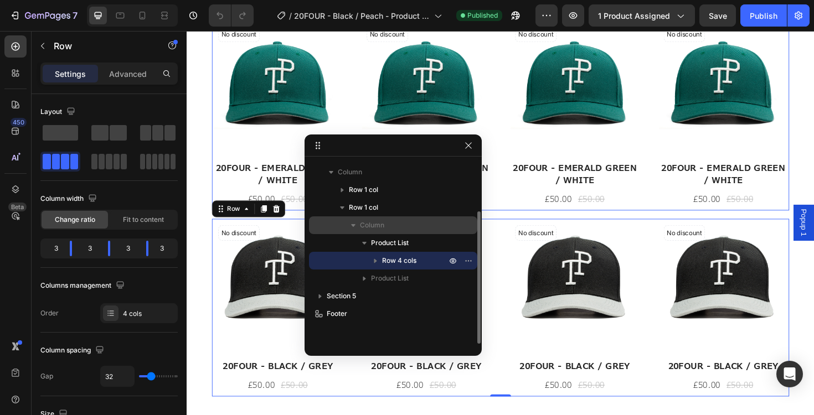
scroll to position [68, 0]
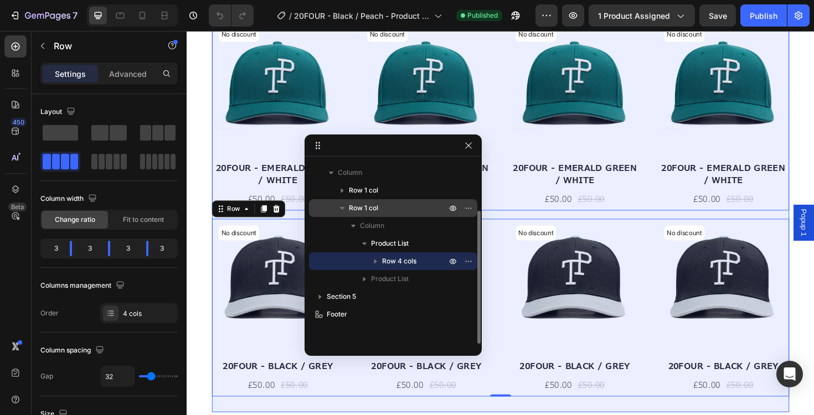
click at [376, 212] on span "Row 1 col" at bounding box center [363, 208] width 29 height 11
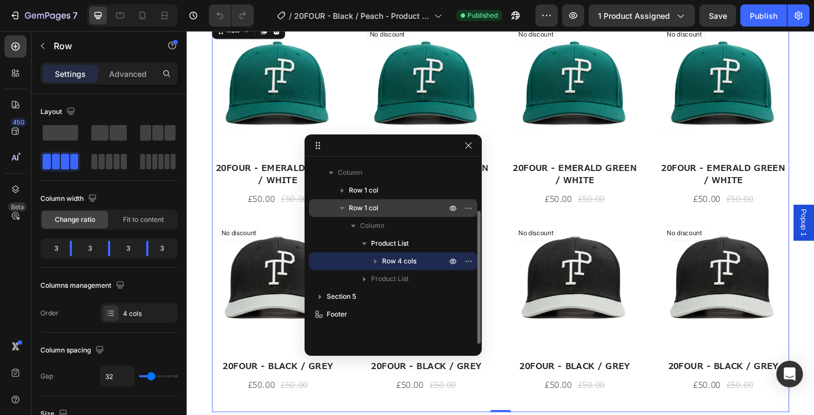
scroll to position [48, 0]
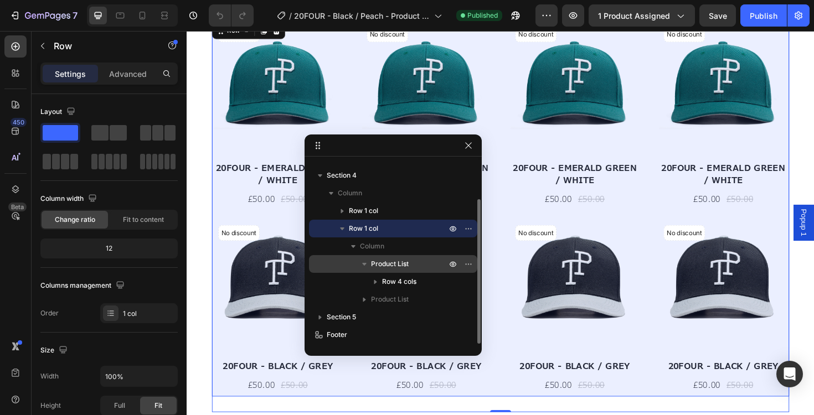
click at [394, 262] on span "Product List" at bounding box center [390, 263] width 38 height 11
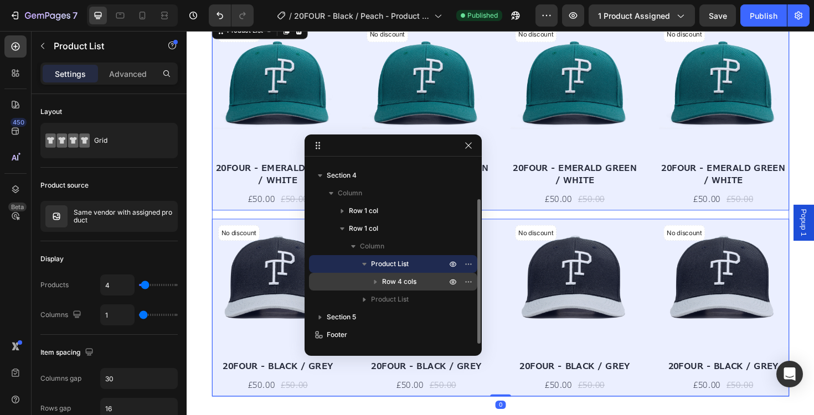
click at [391, 282] on span "Row 4 cols" at bounding box center [399, 281] width 34 height 11
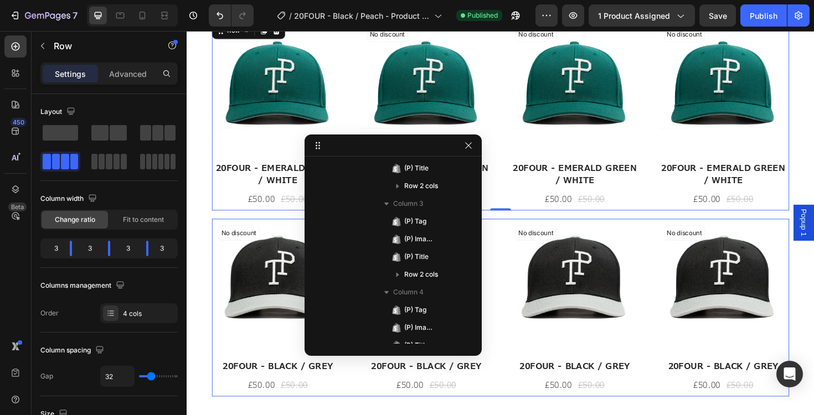
scroll to position [402, 0]
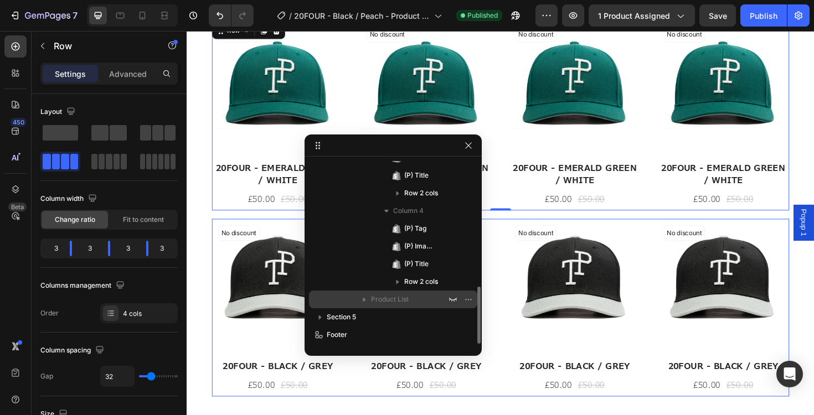
click at [385, 302] on span "Product List" at bounding box center [390, 299] width 38 height 11
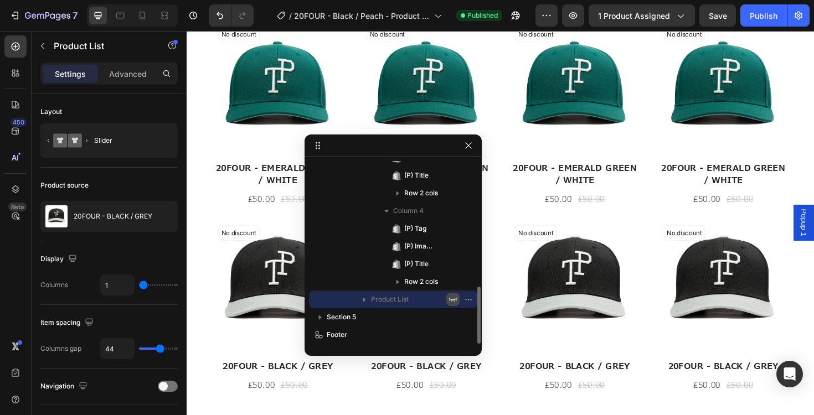
click at [453, 297] on icon "button" at bounding box center [452, 299] width 9 height 9
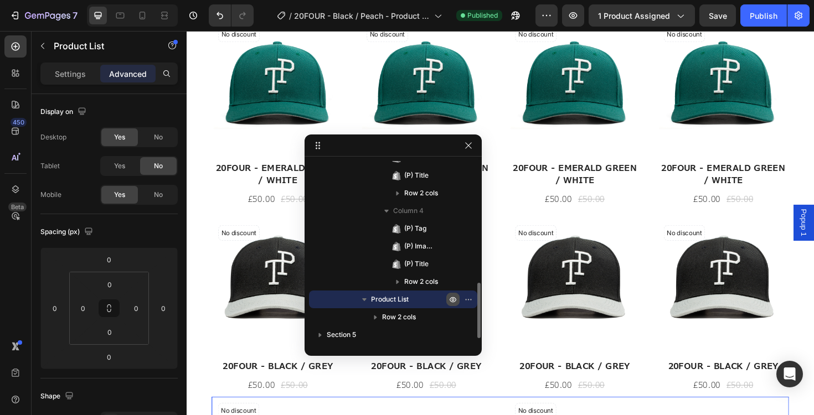
click at [470, 299] on icon "button" at bounding box center [470, 299] width 1 height 1
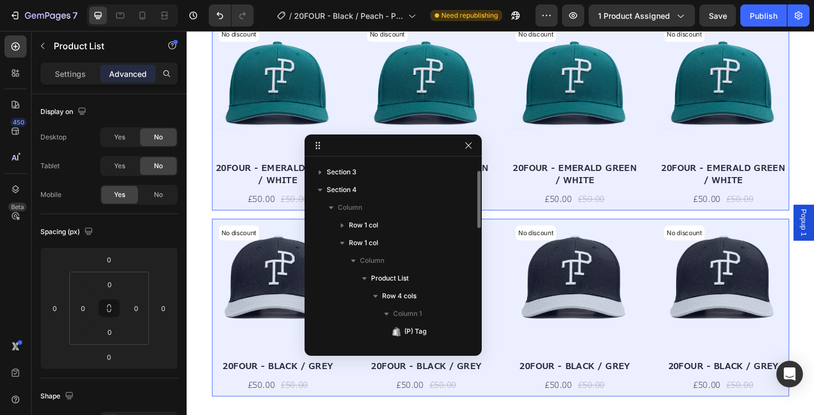
scroll to position [25, 0]
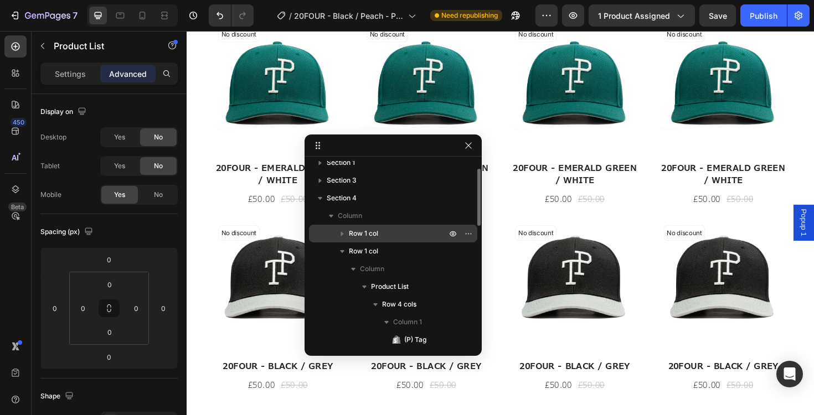
click at [365, 236] on span "Row 1 col" at bounding box center [363, 233] width 29 height 11
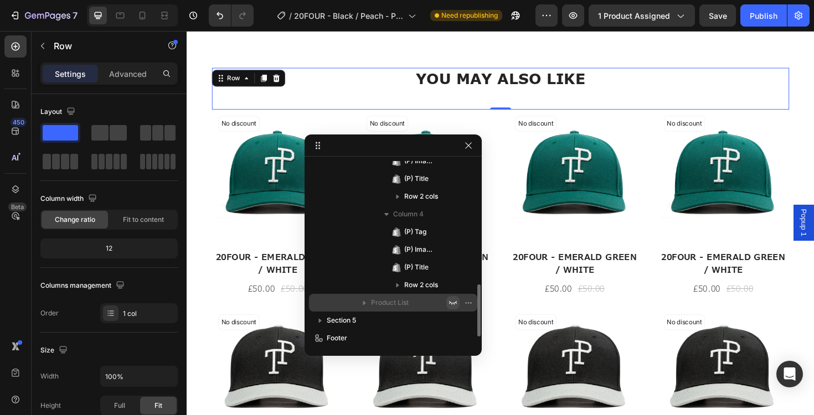
scroll to position [455, 0]
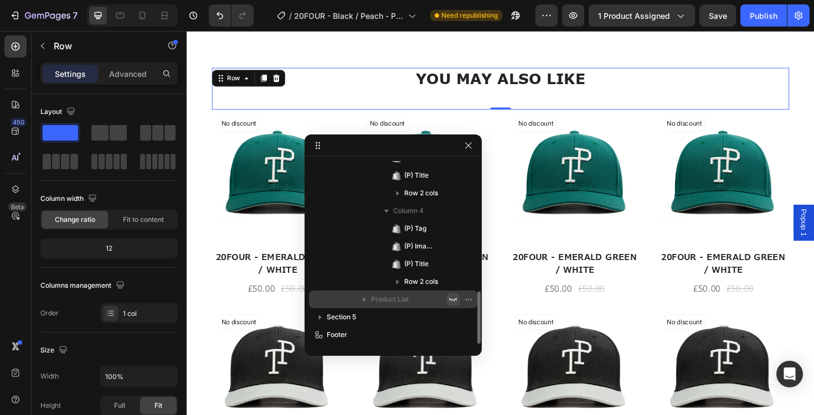
click at [365, 302] on icon "button" at bounding box center [364, 299] width 11 height 11
click at [448, 299] on icon "button" at bounding box center [452, 299] width 9 height 9
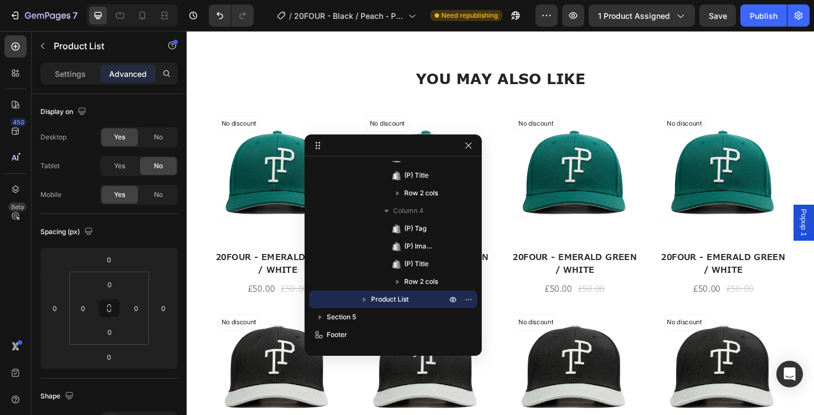
click at [360, 300] on icon "button" at bounding box center [364, 299] width 11 height 11
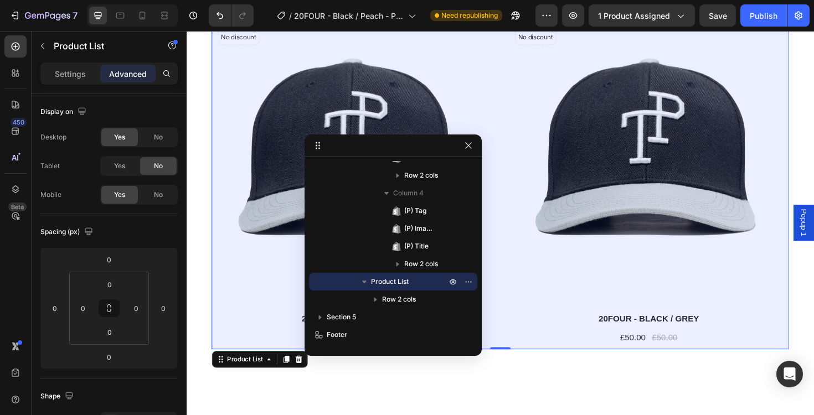
scroll to position [1459, 0]
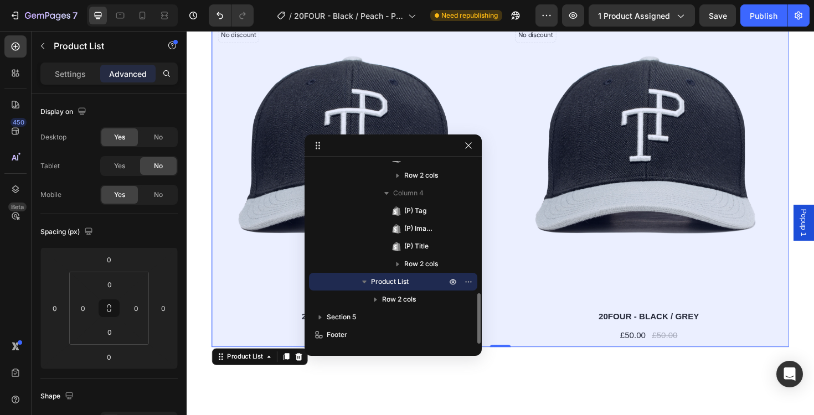
click at [368, 279] on icon "button" at bounding box center [364, 281] width 11 height 11
click at [448, 282] on icon "button" at bounding box center [452, 281] width 9 height 9
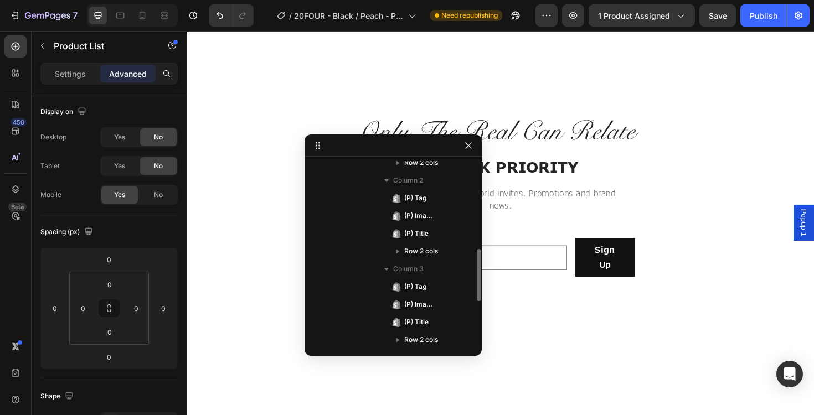
scroll to position [371, 0]
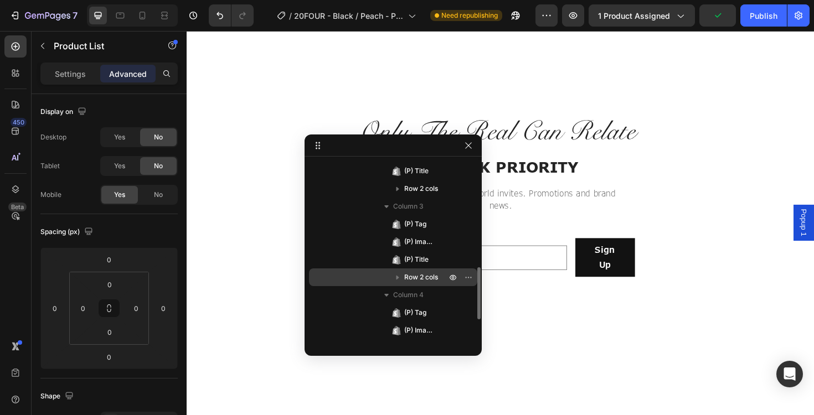
click at [397, 272] on icon "button" at bounding box center [397, 277] width 11 height 11
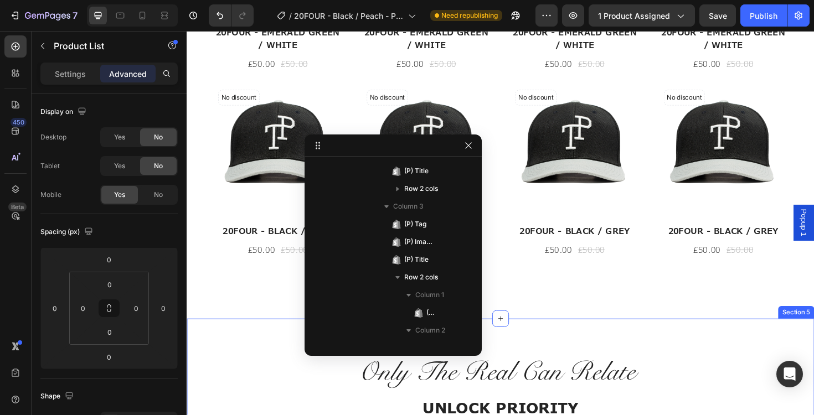
scroll to position [1199, 0]
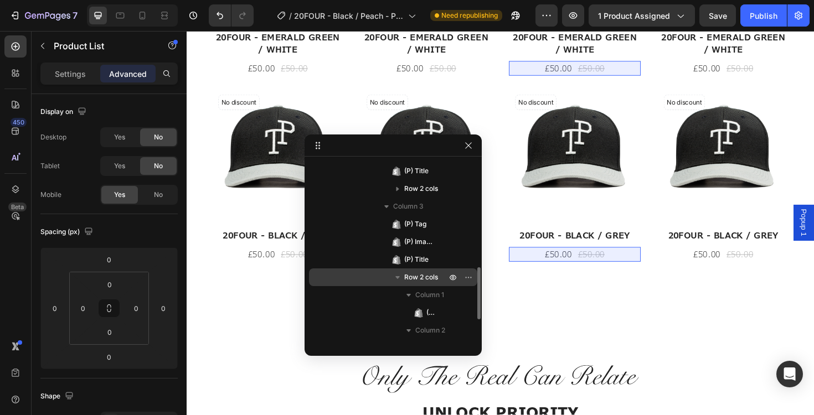
click at [395, 278] on icon "button" at bounding box center [397, 277] width 11 height 11
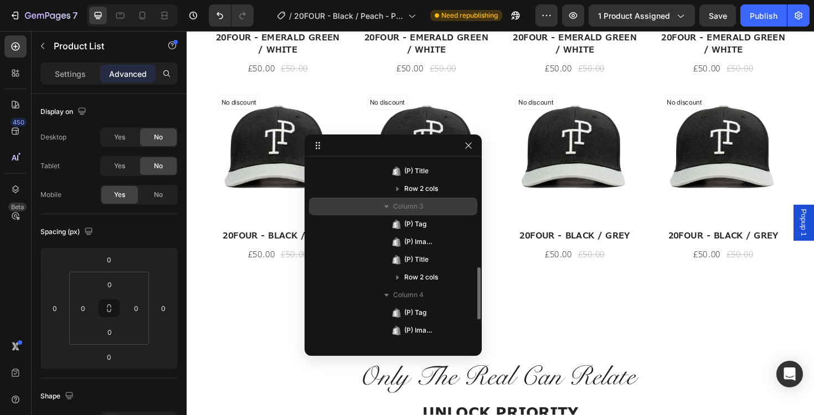
click at [420, 213] on div "Column 3" at bounding box center [392, 207] width 159 height 18
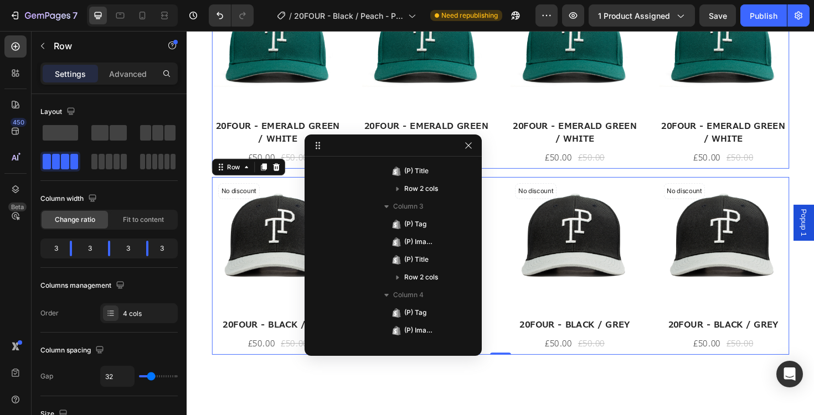
scroll to position [1099, 0]
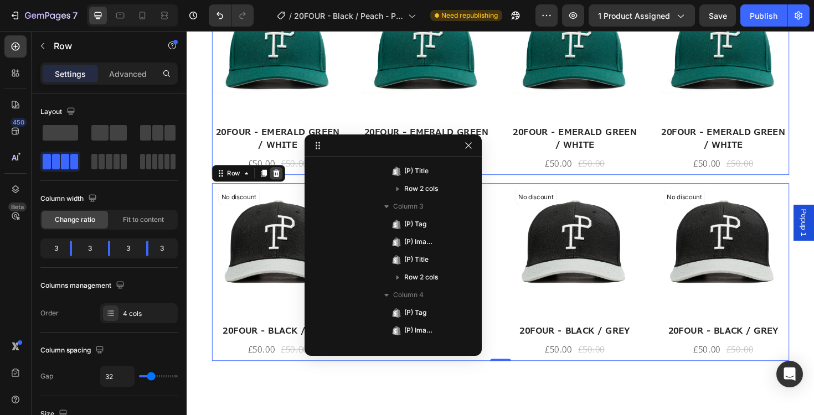
click at [187, 31] on icon at bounding box center [187, 31] width 0 height 0
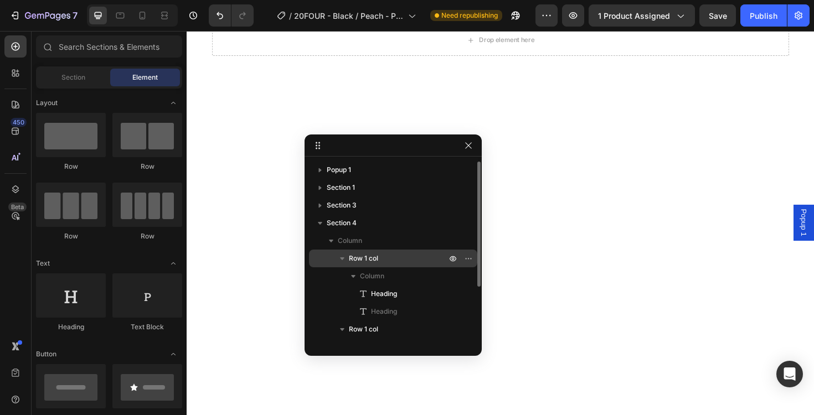
scroll to position [1, 0]
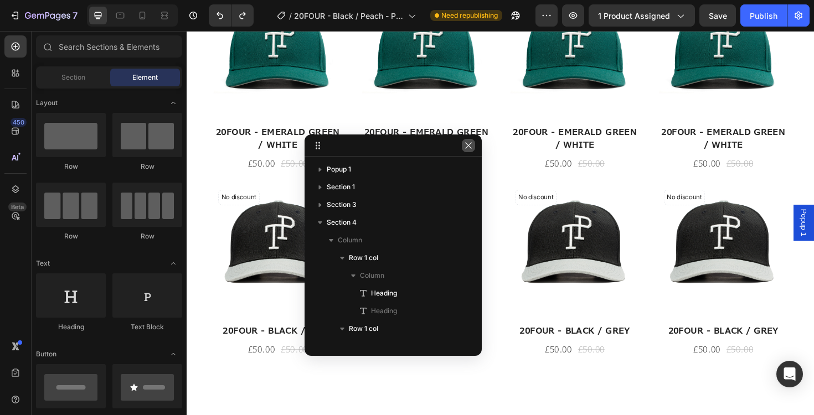
click at [468, 148] on icon "button" at bounding box center [468, 145] width 9 height 9
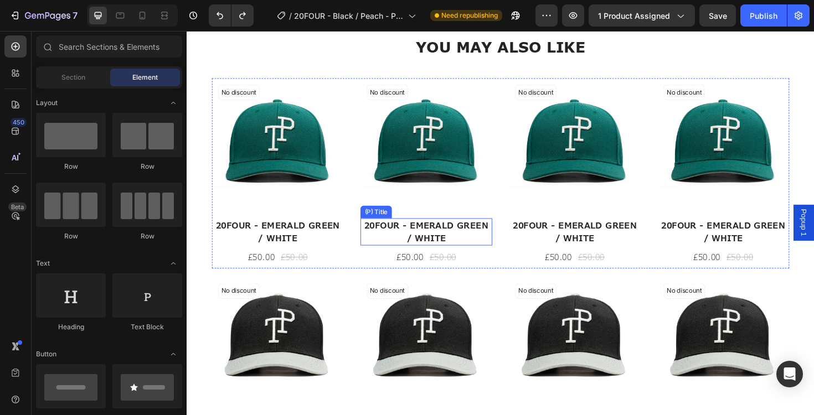
scroll to position [1013, 0]
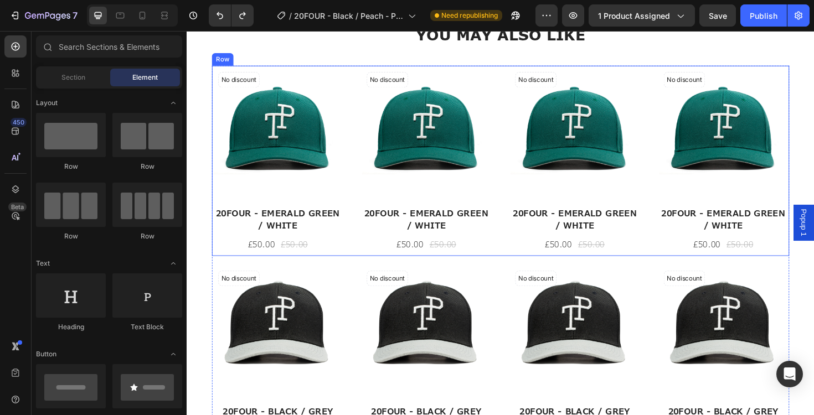
click at [360, 259] on div "No discount Not be displayed when published (P) Tag (P) Images 20FOUR - EMERALD…" at bounding box center [518, 168] width 611 height 201
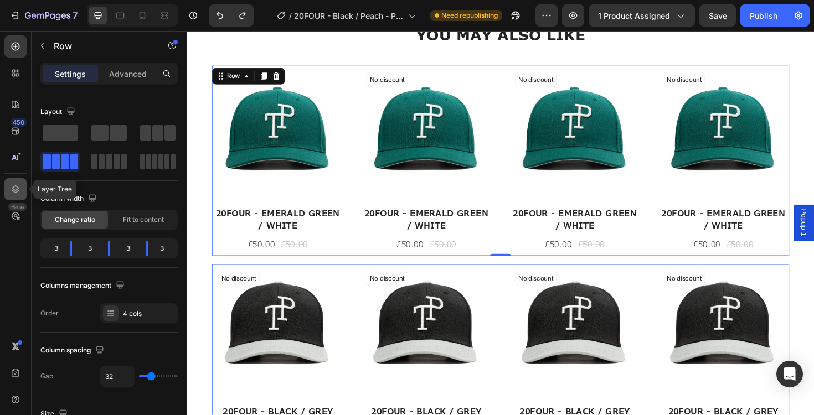
click at [16, 188] on icon at bounding box center [15, 189] width 11 height 11
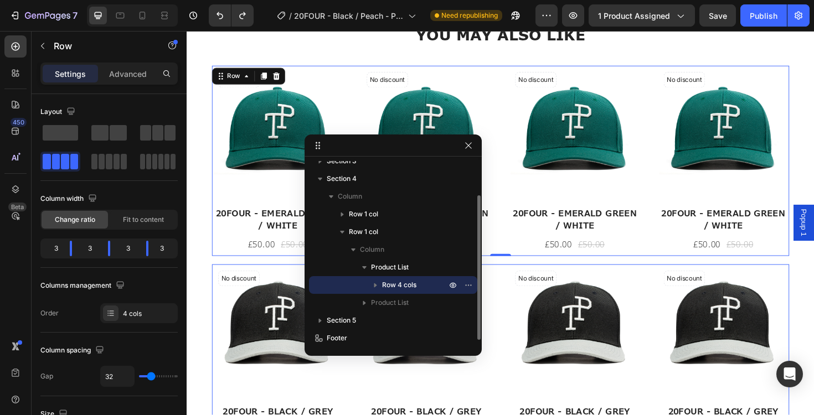
scroll to position [44, 0]
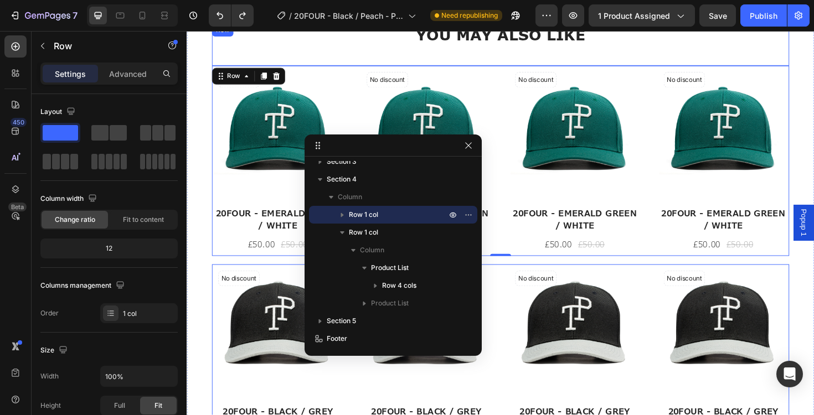
click at [423, 51] on div "YOU MAY ALSO LIKE Heading YOU MAY ALSO LIKE Heading" at bounding box center [518, 46] width 611 height 44
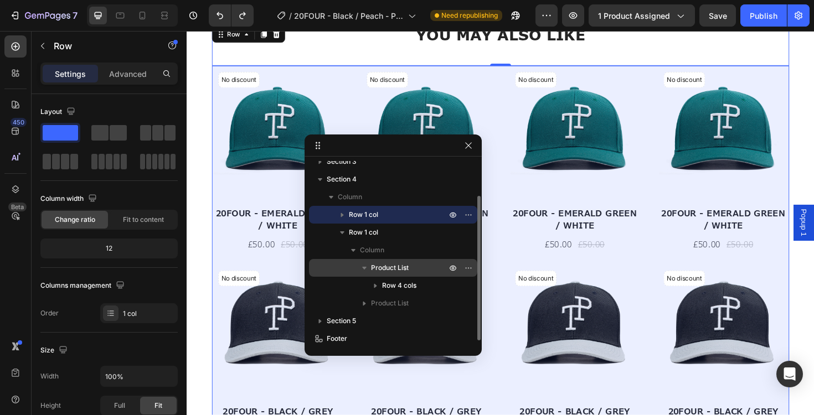
click at [385, 274] on div "Product List" at bounding box center [392, 268] width 159 height 18
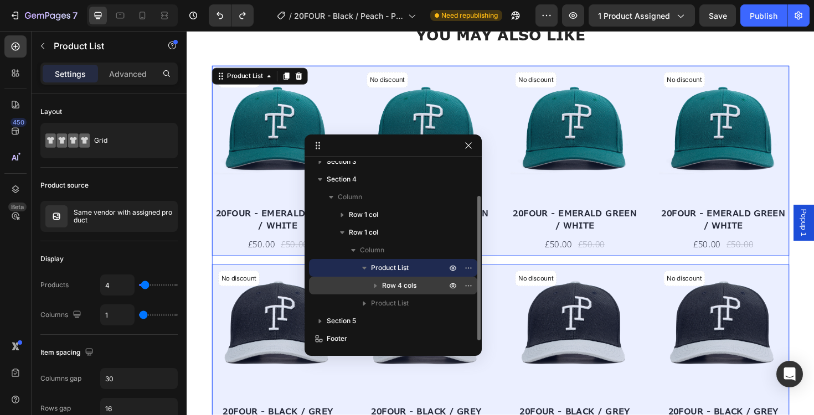
click at [385, 289] on span "Row 4 cols" at bounding box center [399, 285] width 34 height 11
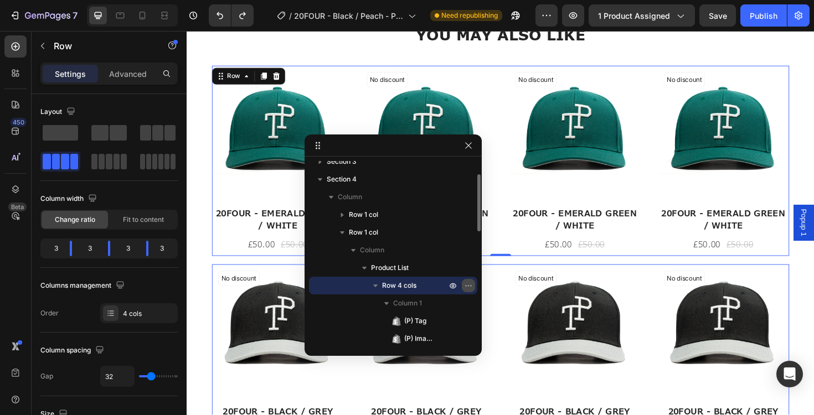
click at [468, 288] on icon "button" at bounding box center [468, 285] width 9 height 9
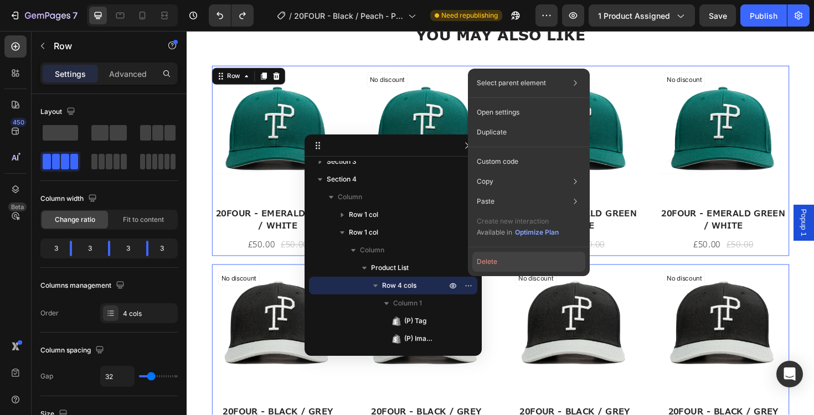
click at [501, 262] on button "Delete" at bounding box center [528, 262] width 113 height 20
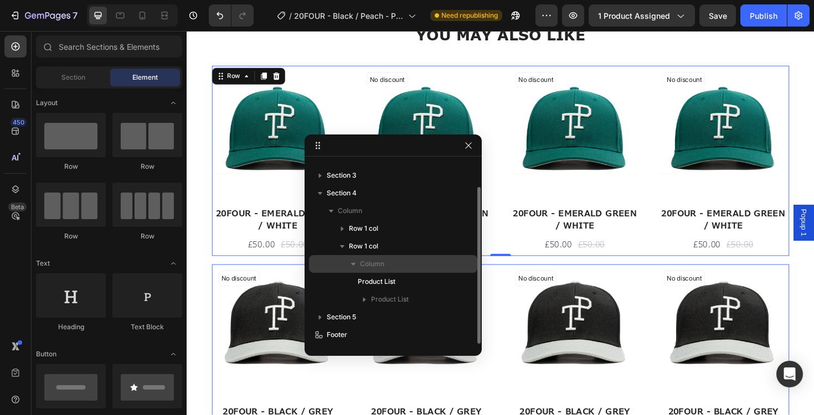
scroll to position [30, 0]
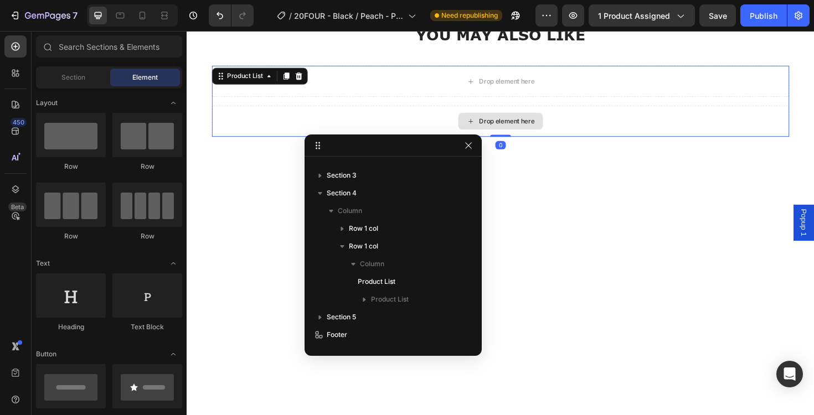
click at [464, 124] on div "Drop element here" at bounding box center [518, 126] width 611 height 33
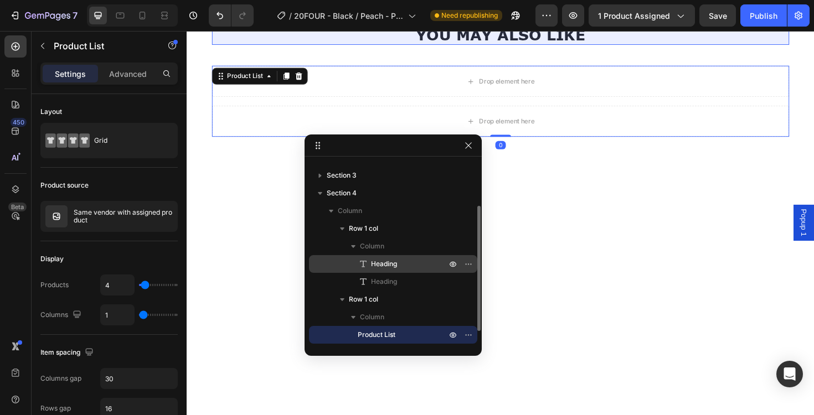
scroll to position [83, 0]
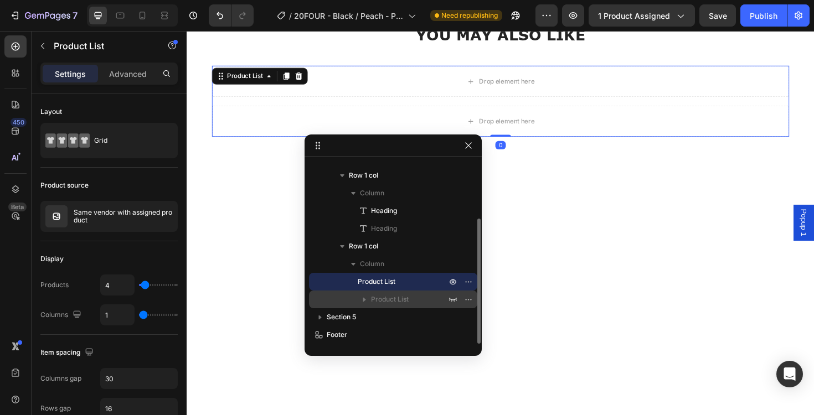
click at [377, 296] on span "Product List" at bounding box center [390, 299] width 38 height 11
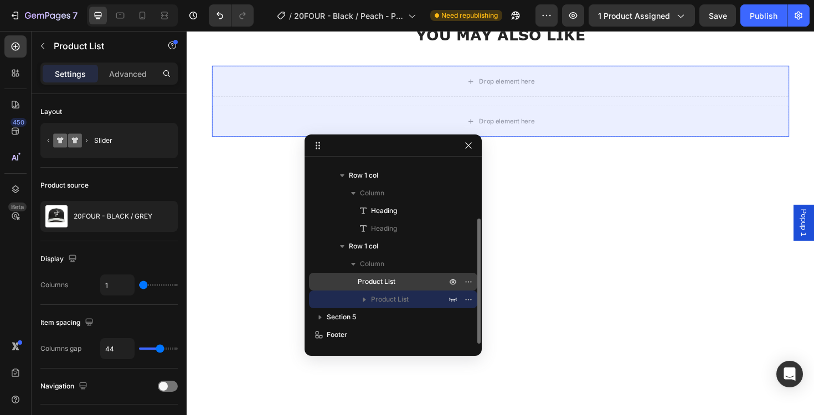
click at [380, 281] on span "Product List" at bounding box center [377, 281] width 38 height 11
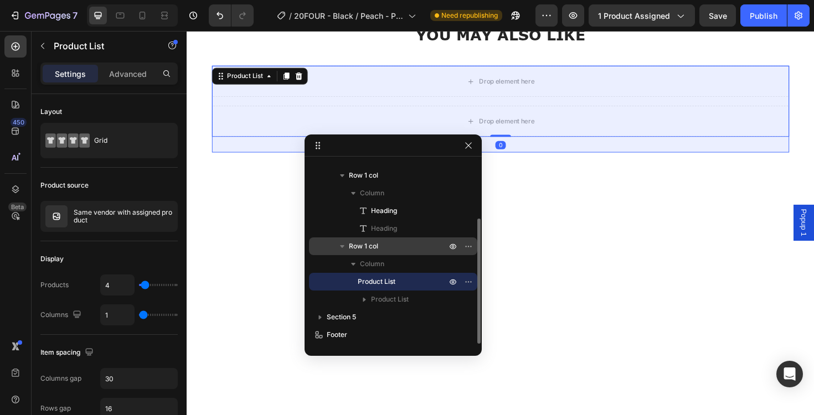
click at [386, 242] on p "Row 1 col" at bounding box center [399, 246] width 100 height 11
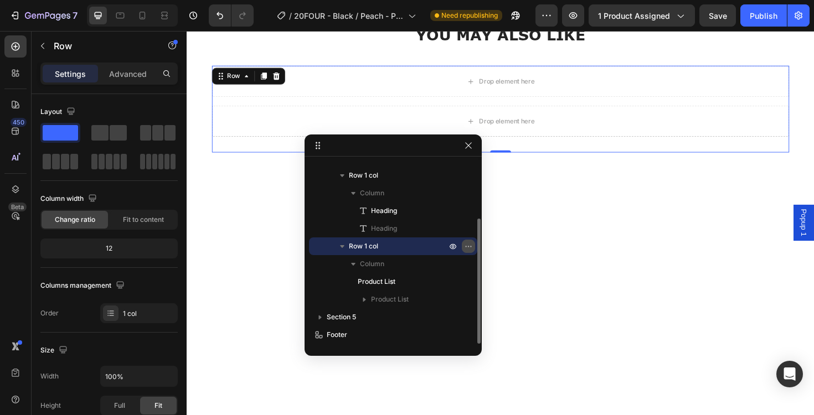
click at [472, 247] on icon "button" at bounding box center [468, 246] width 9 height 9
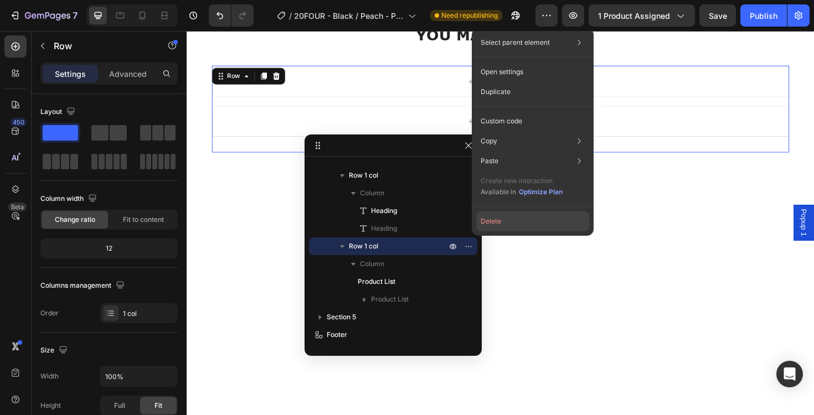
click at [495, 225] on button "Delete" at bounding box center [532, 221] width 113 height 20
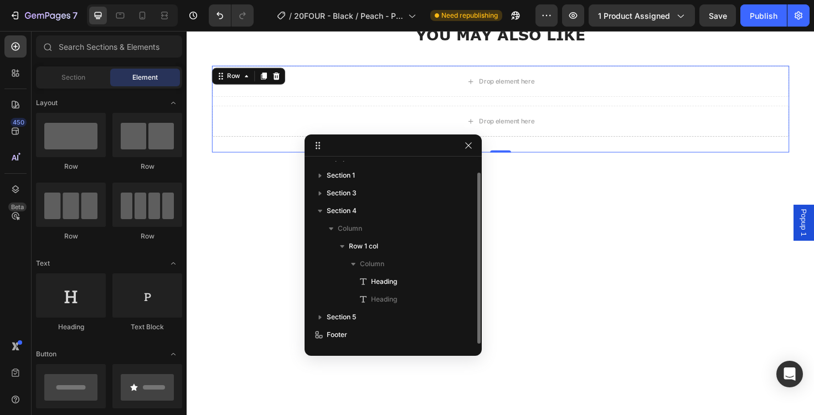
scroll to position [12, 0]
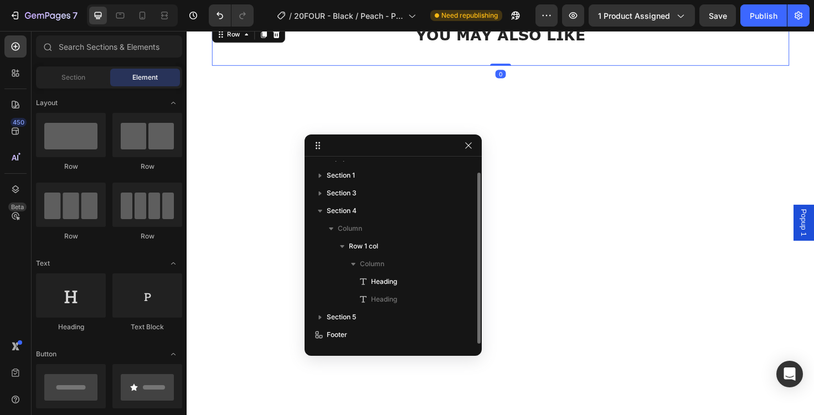
click at [508, 51] on div "YOU MAY ALSO LIKE Heading YOU MAY ALSO LIKE Heading" at bounding box center [518, 46] width 611 height 44
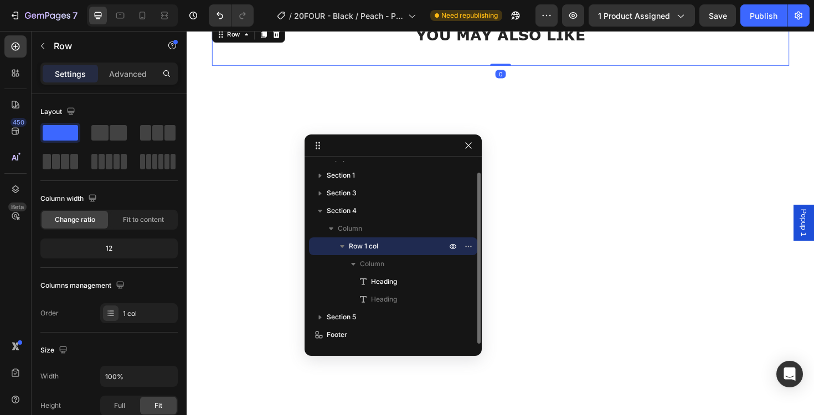
scroll to position [0, 0]
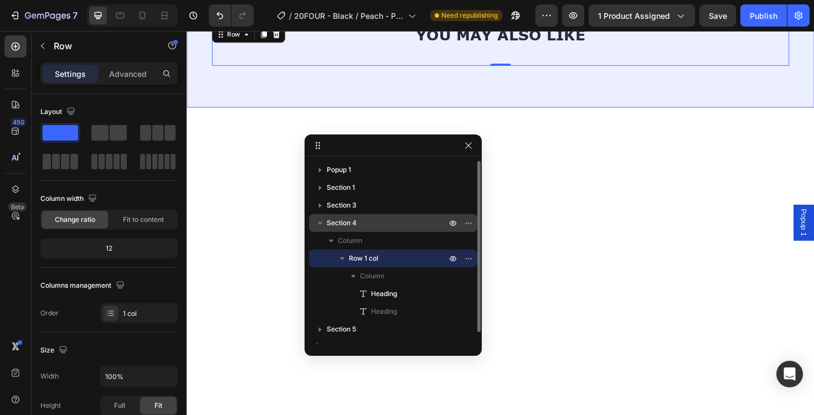
click at [386, 226] on p "Section 4" at bounding box center [388, 223] width 122 height 11
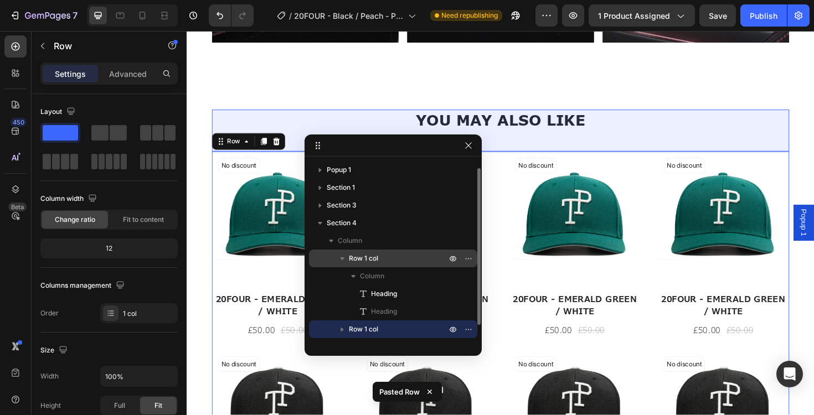
scroll to position [30, 0]
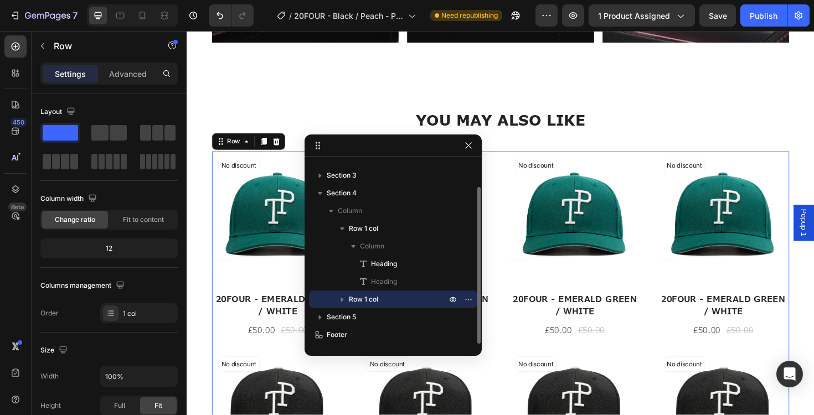
click at [341, 297] on icon "button" at bounding box center [342, 299] width 11 height 11
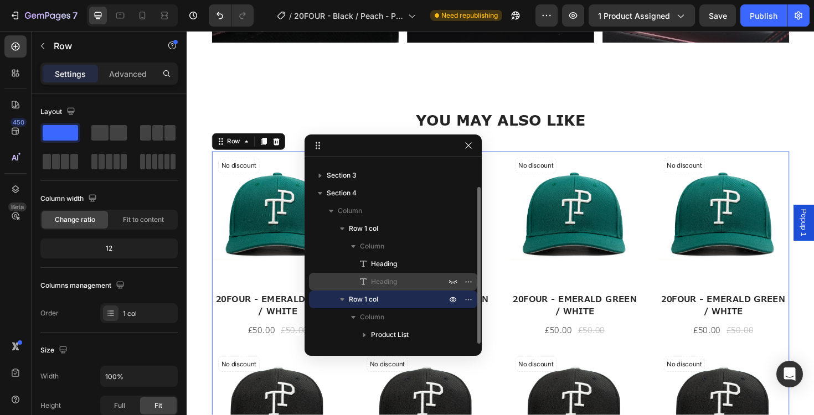
scroll to position [83, 0]
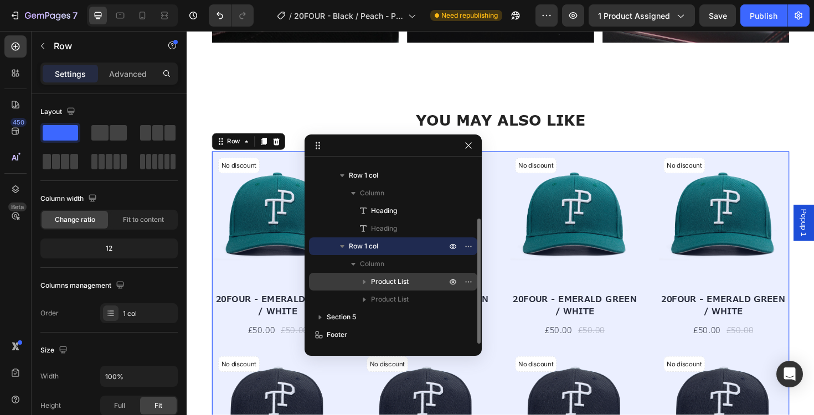
drag, startPoint x: 382, startPoint y: 280, endPoint x: 365, endPoint y: 280, distance: 17.7
click at [382, 280] on span "Product List" at bounding box center [390, 281] width 38 height 11
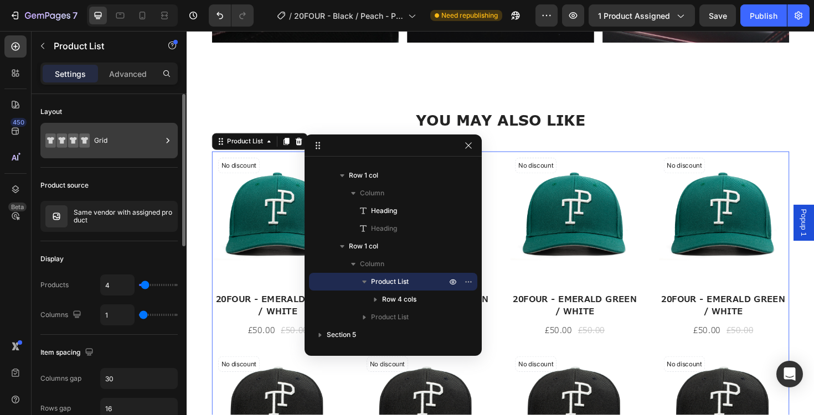
click at [106, 147] on div "Grid" at bounding box center [128, 140] width 68 height 25
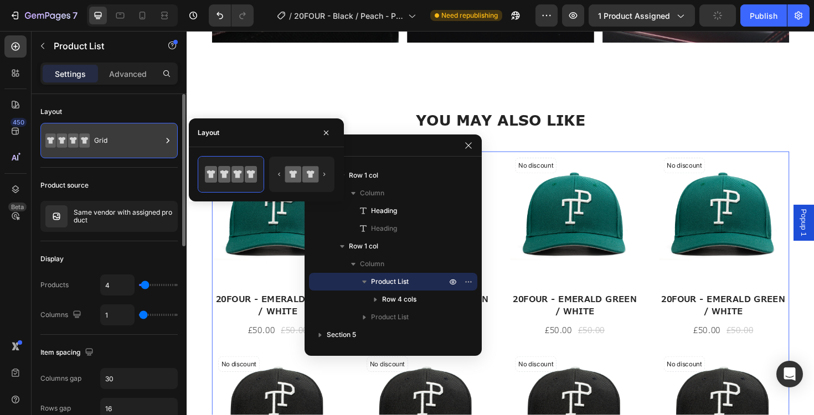
click at [106, 147] on div "Grid" at bounding box center [128, 140] width 68 height 25
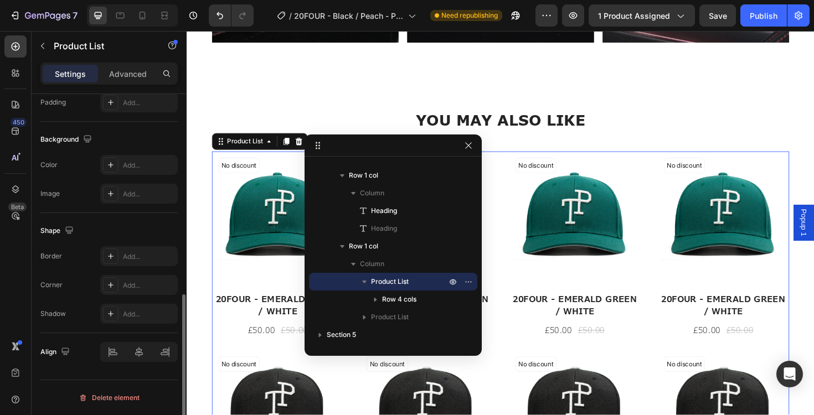
scroll to position [0, 0]
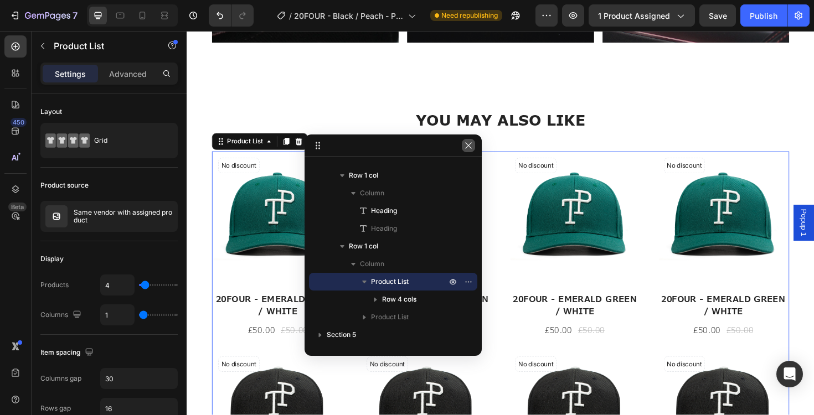
click at [462, 146] on button "button" at bounding box center [468, 145] width 13 height 13
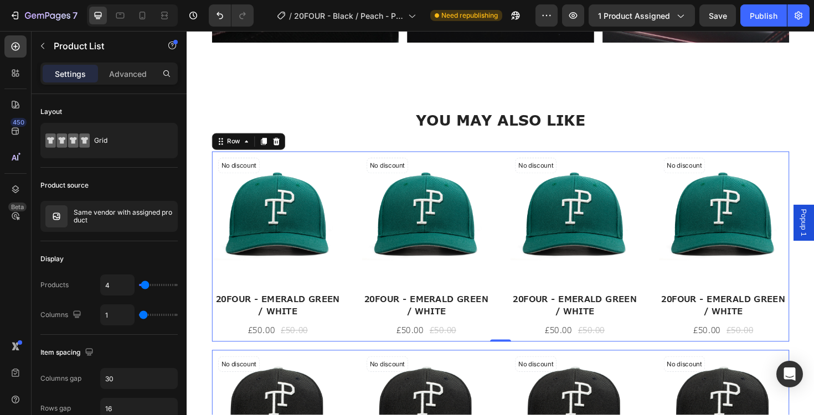
click at [366, 287] on div "No discount Not be displayed when published (P) Tag (P) Images 20FOUR - EMERALD…" at bounding box center [518, 259] width 611 height 201
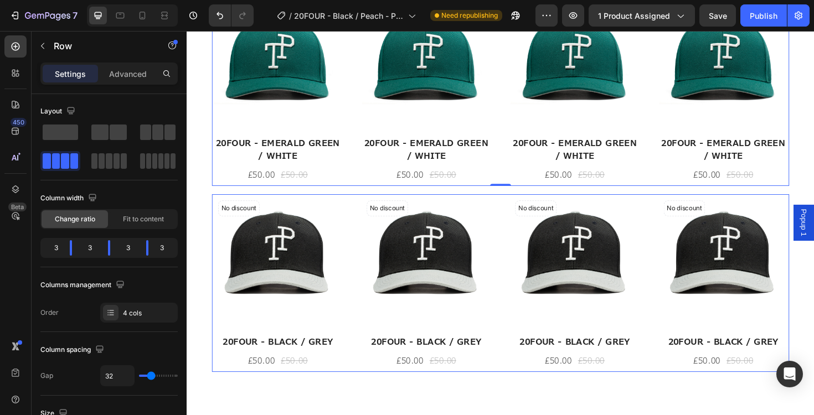
scroll to position [1092, 0]
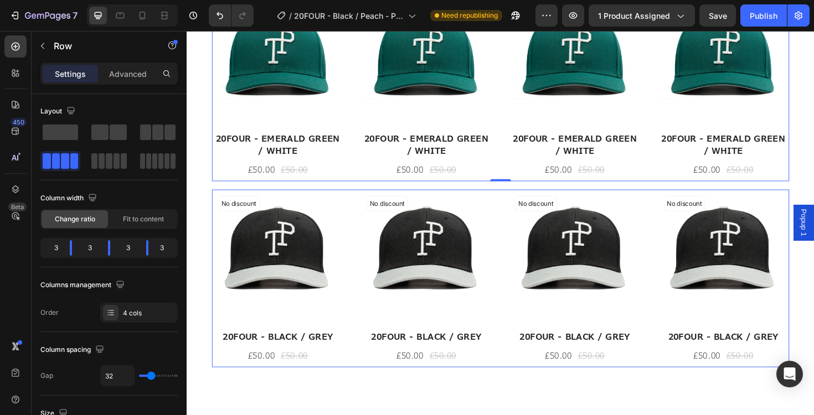
click at [354, 190] on div "No discount Not be displayed when published (P) Tag (P) Images 20FOUR - BLACK /…" at bounding box center [518, 89] width 611 height 201
click at [187, 31] on icon at bounding box center [187, 31] width 0 height 0
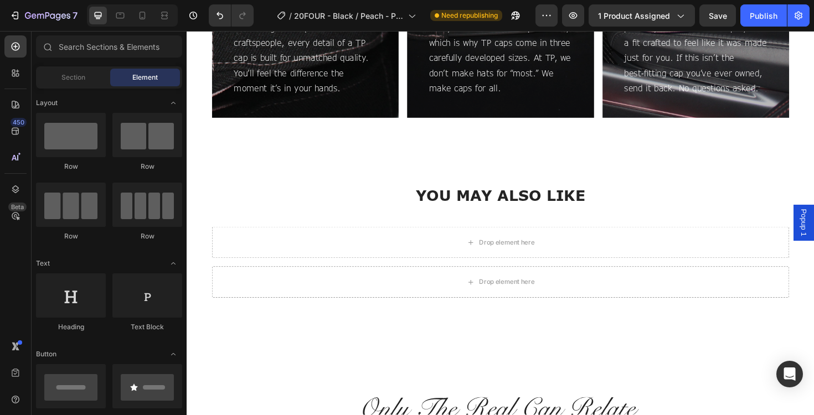
scroll to position [854, 0]
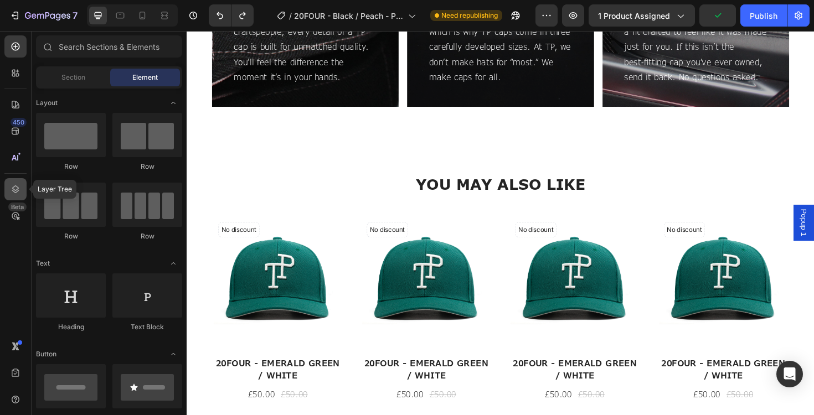
click at [15, 178] on div at bounding box center [15, 189] width 22 height 22
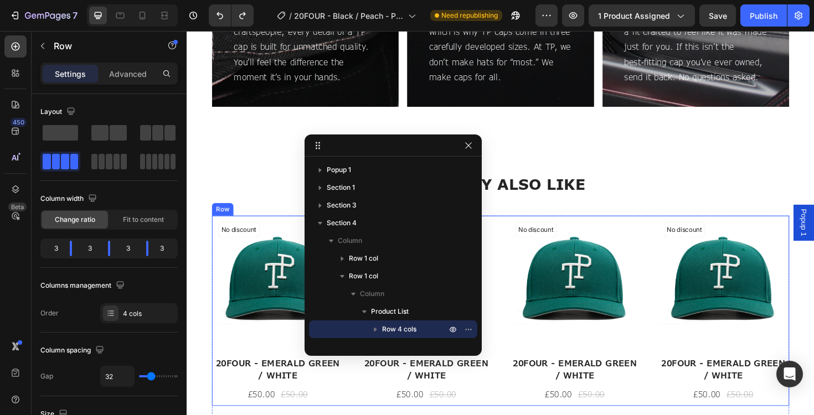
click at [360, 410] on div "No discount Not be displayed when published (P) Tag (P) Images 20FOUR - EMERALD…" at bounding box center [518, 327] width 611 height 201
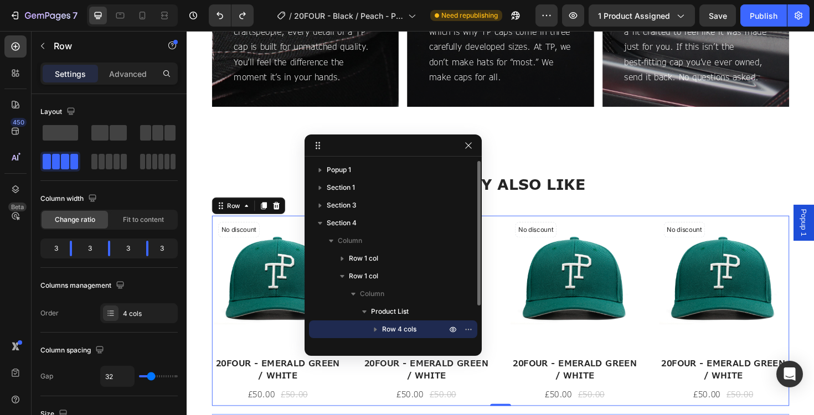
scroll to position [48, 0]
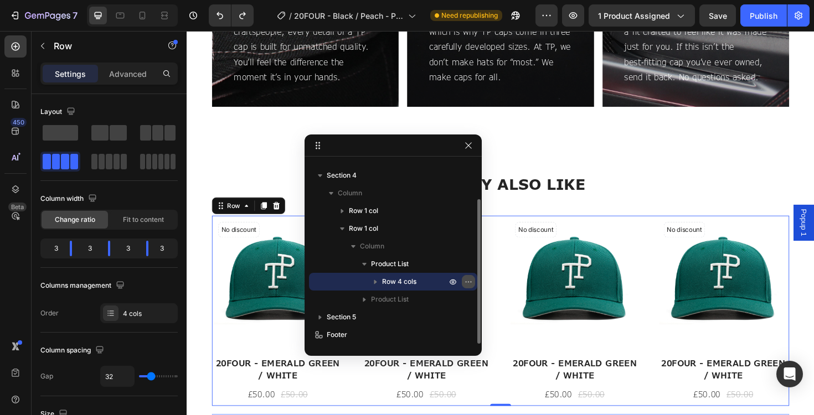
click at [467, 284] on icon "button" at bounding box center [468, 281] width 9 height 9
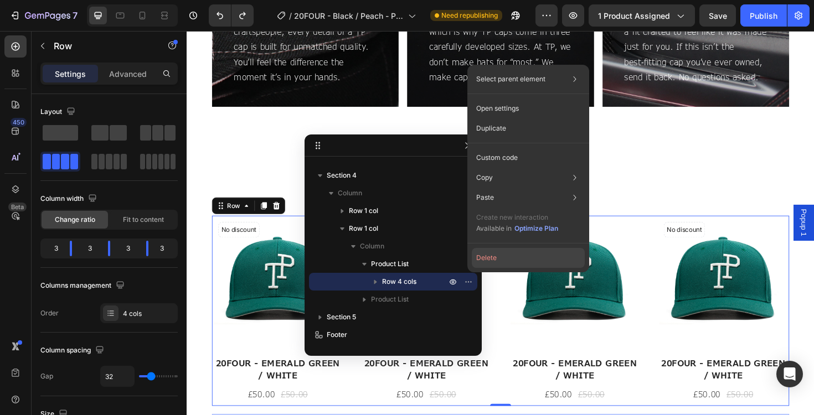
click at [496, 257] on button "Delete" at bounding box center [528, 258] width 113 height 20
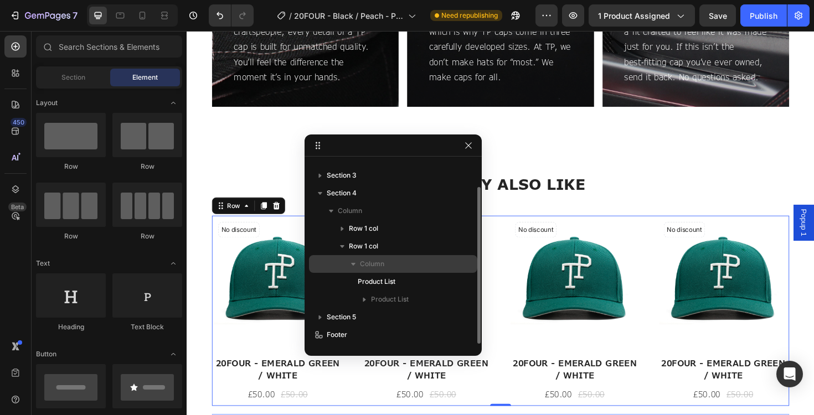
scroll to position [30, 0]
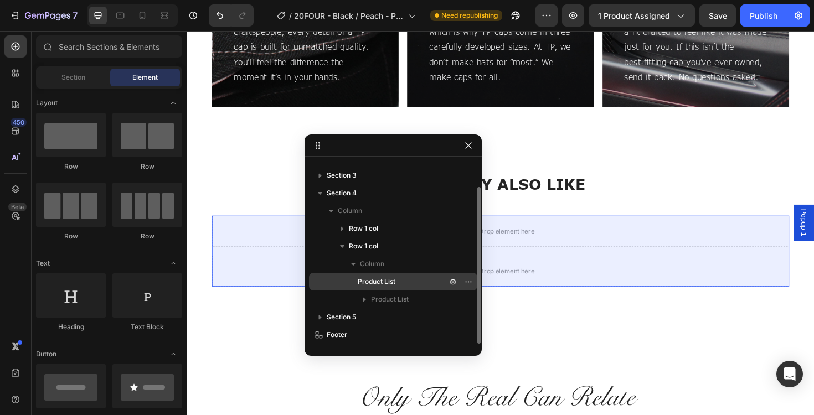
click at [384, 282] on span "Product List" at bounding box center [377, 281] width 38 height 11
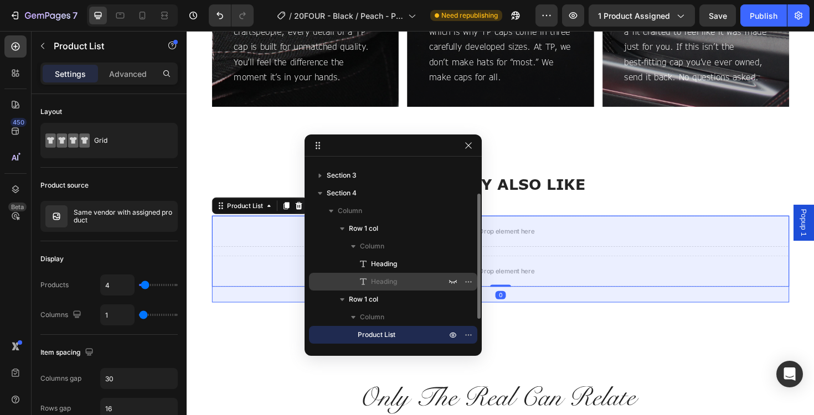
scroll to position [83, 0]
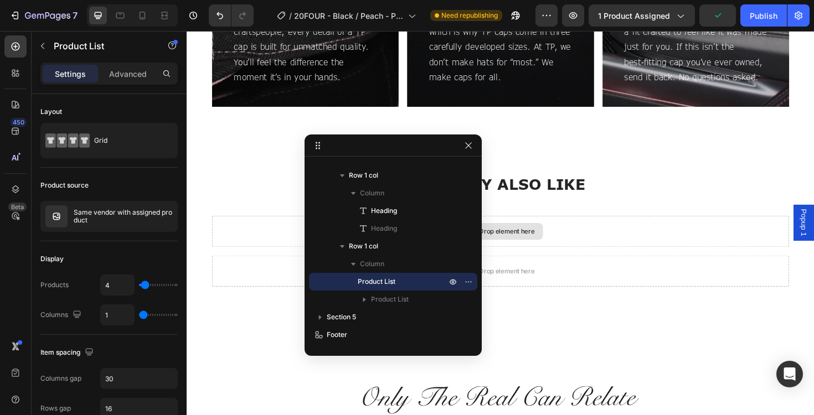
click at [550, 249] on div "Drop element here" at bounding box center [519, 244] width 90 height 18
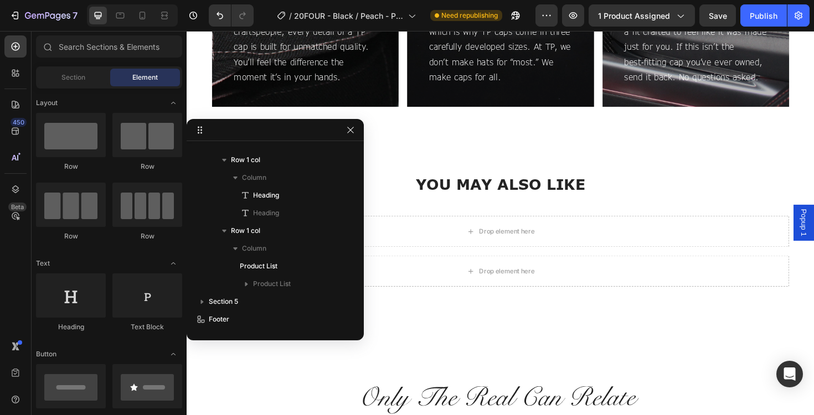
drag, startPoint x: 410, startPoint y: 141, endPoint x: 262, endPoint y: 122, distance: 148.5
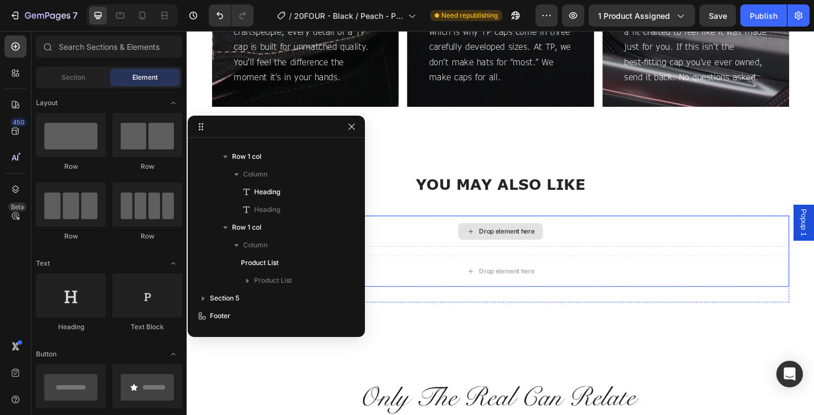
click at [515, 251] on div "Drop element here" at bounding box center [519, 244] width 90 height 18
click at [502, 240] on div "Drop element here" at bounding box center [525, 243] width 59 height 9
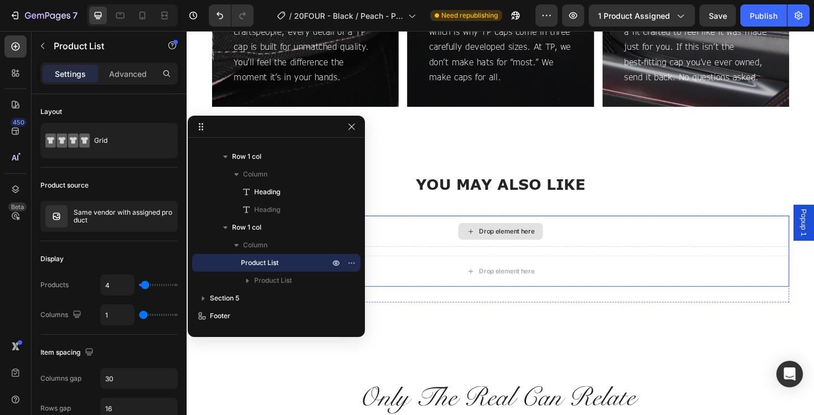
click at [425, 236] on div "Drop element here" at bounding box center [518, 243] width 611 height 33
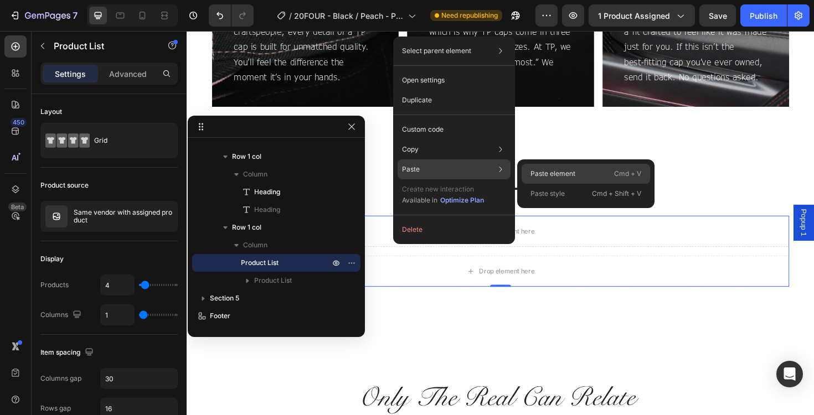
click at [582, 184] on div "Paste element Cmd + V" at bounding box center [585, 194] width 128 height 20
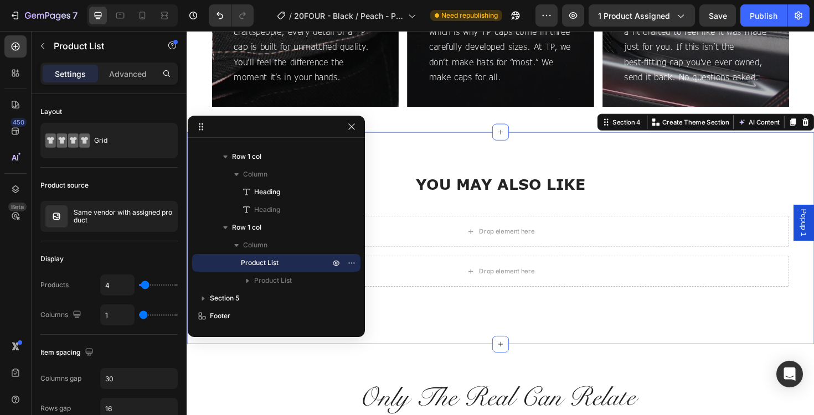
click at [614, 170] on div "YOU MAY ALSO LIKE Heading YOU MAY ALSO LIKE Heading Row Drop element here Drop …" at bounding box center [519, 250] width 664 height 225
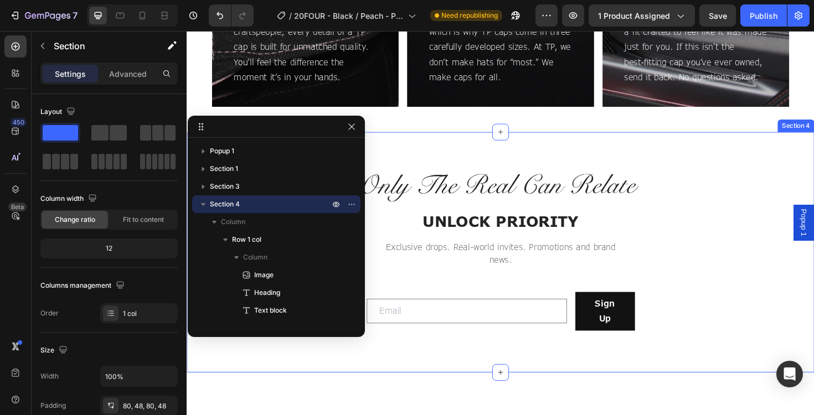
click at [591, 149] on div "Image UNLOCK PRIORITY Heading Exclusive drops. Real-world invites. Promotions a…" at bounding box center [519, 265] width 664 height 255
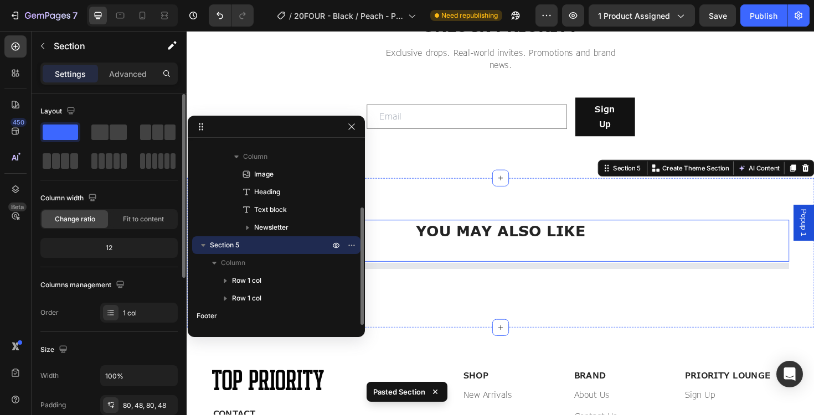
scroll to position [1162, 0]
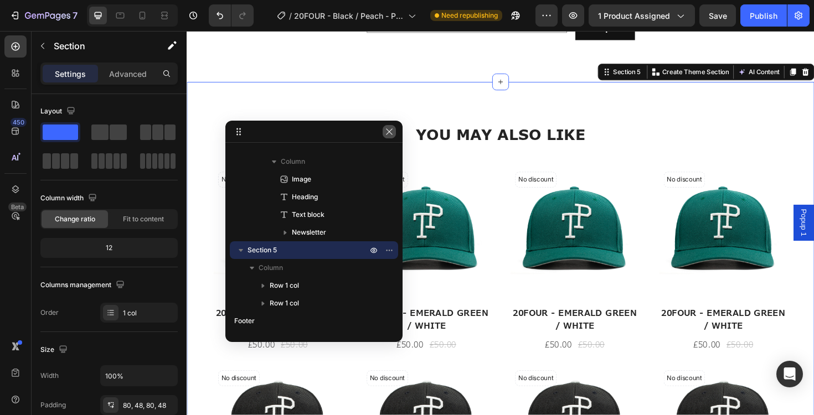
click at [390, 133] on icon "button" at bounding box center [389, 131] width 9 height 9
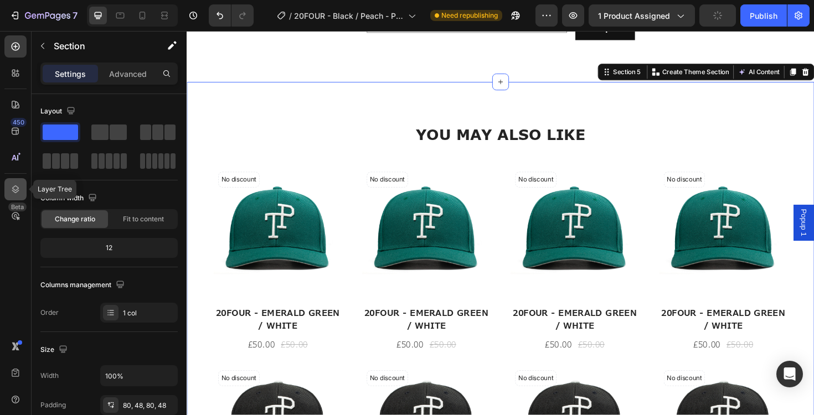
click at [15, 183] on div at bounding box center [15, 189] width 22 height 22
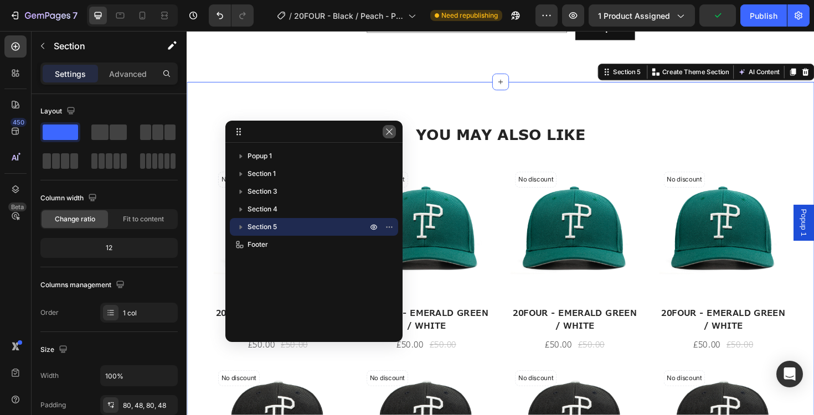
click at [391, 131] on icon "button" at bounding box center [389, 131] width 9 height 9
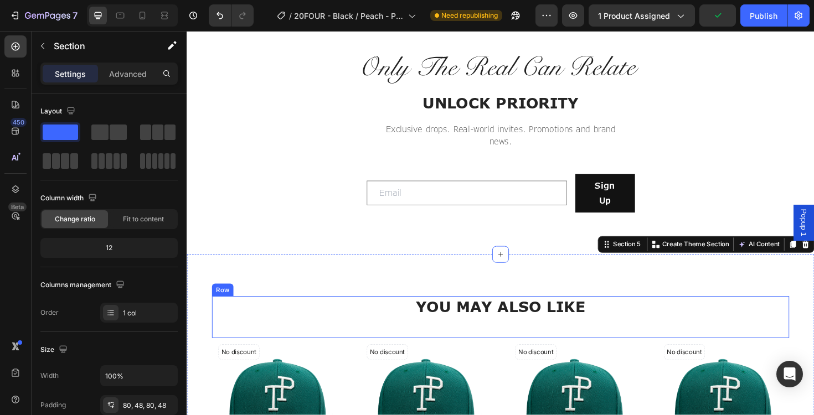
scroll to position [940, 0]
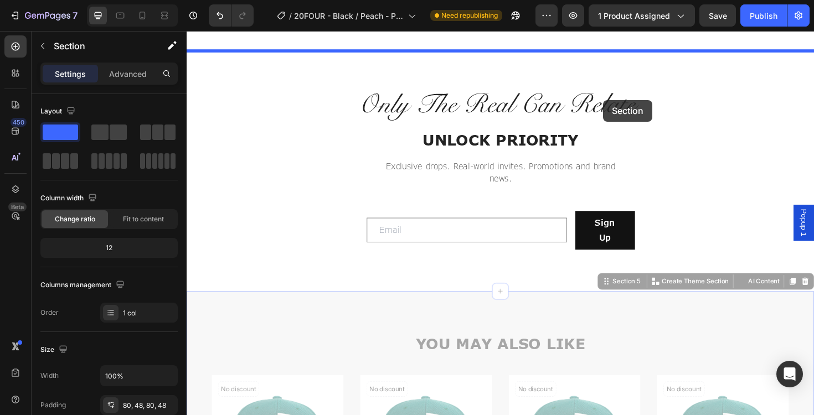
drag, startPoint x: 631, startPoint y: 281, endPoint x: 627, endPoint y: 104, distance: 177.1
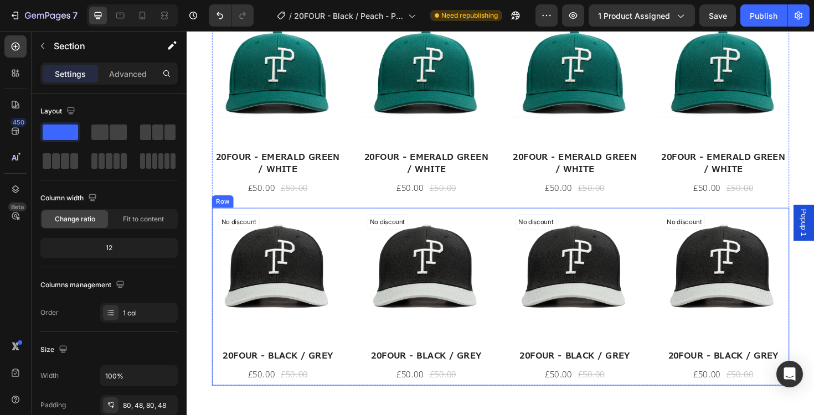
scroll to position [1065, 0]
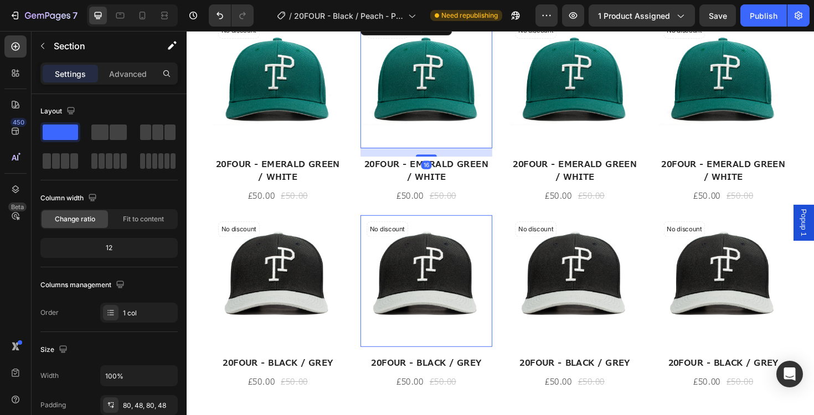
click at [438, 113] on img at bounding box center [439, 85] width 139 height 139
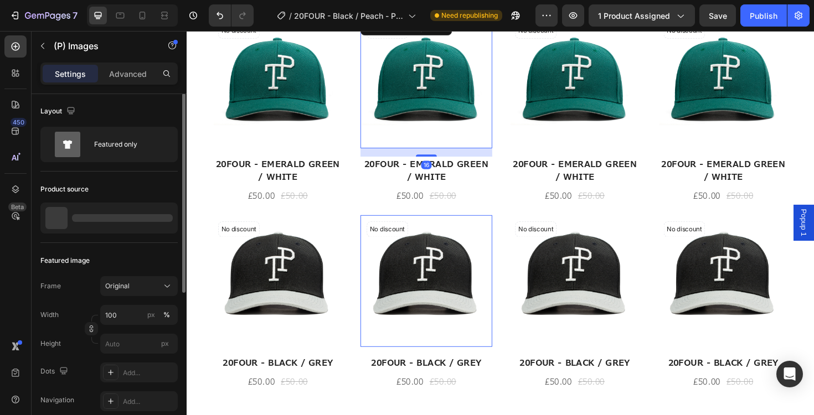
scroll to position [0, 0]
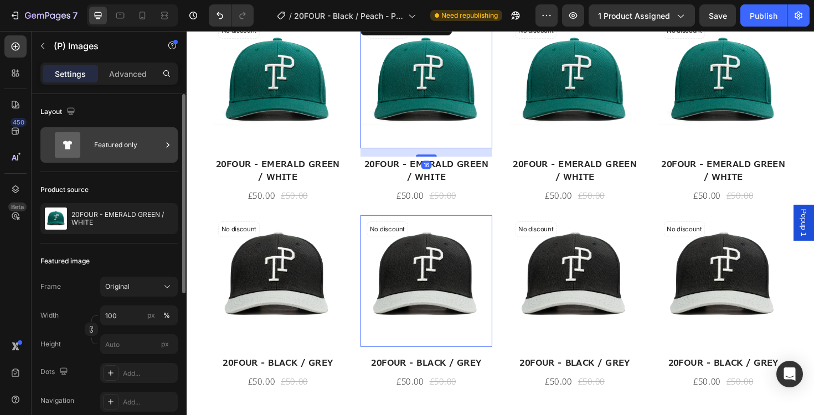
click at [71, 153] on icon at bounding box center [67, 144] width 25 height 25
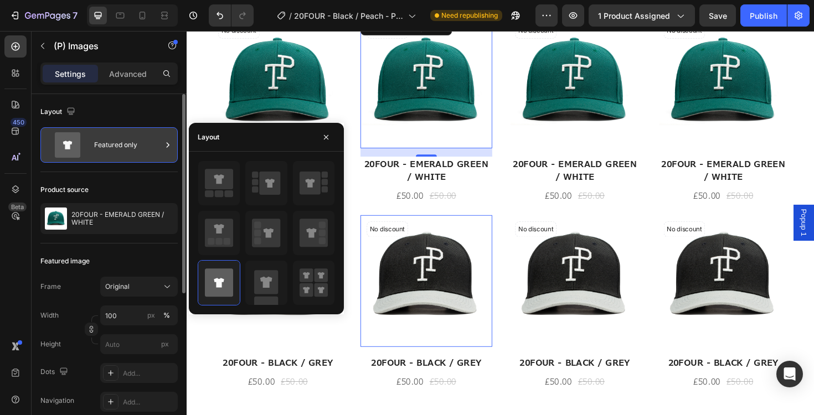
click at [81, 149] on icon at bounding box center [67, 144] width 44 height 25
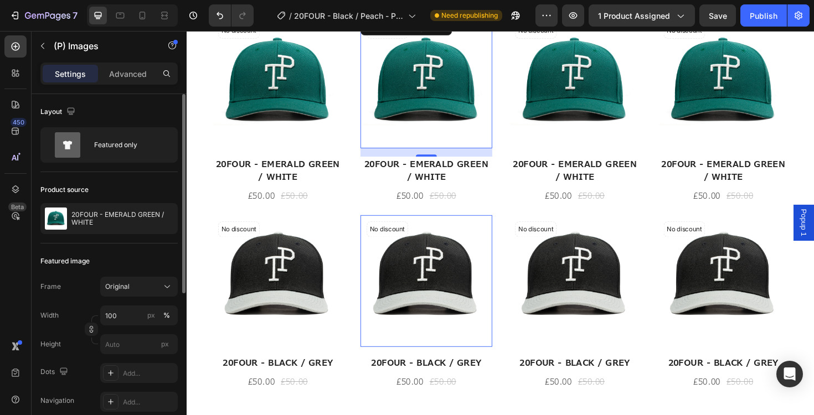
click at [81, 237] on div "Product source 20FOUR - EMERALD GREEN / WHITE" at bounding box center [108, 207] width 137 height 71
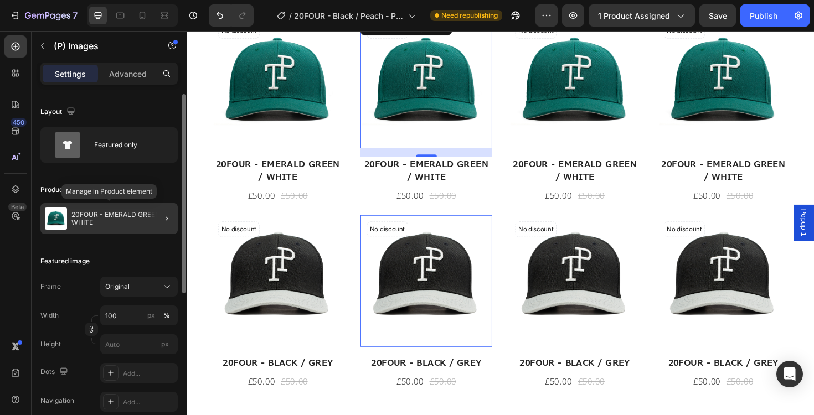
click at [81, 225] on p "20FOUR - EMERALD GREEN / WHITE" at bounding box center [122, 218] width 102 height 15
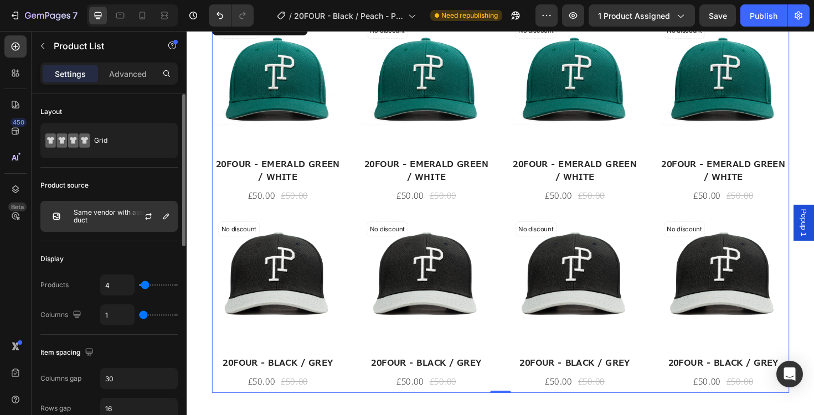
click at [117, 219] on p "Same vendor with assigned product" at bounding box center [123, 216] width 99 height 15
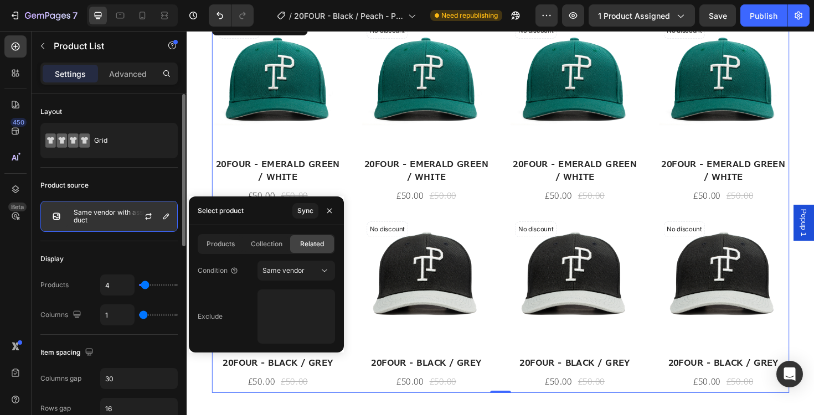
click at [117, 219] on p "Same vendor with assigned product" at bounding box center [123, 216] width 99 height 15
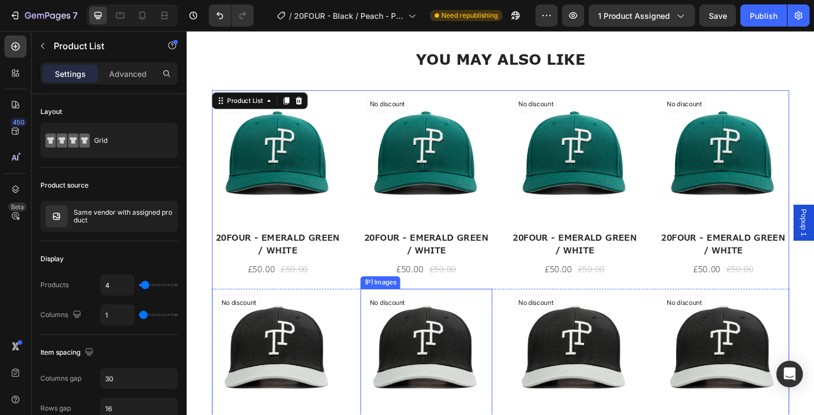
scroll to position [969, 0]
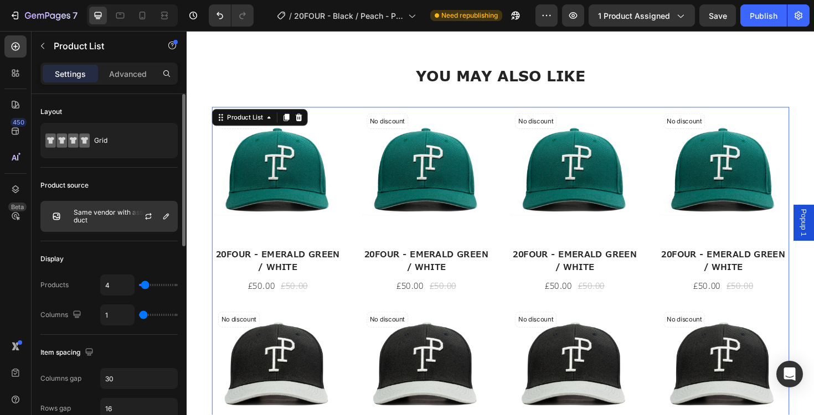
click at [106, 225] on div "Same vendor with assigned product" at bounding box center [108, 216] width 137 height 31
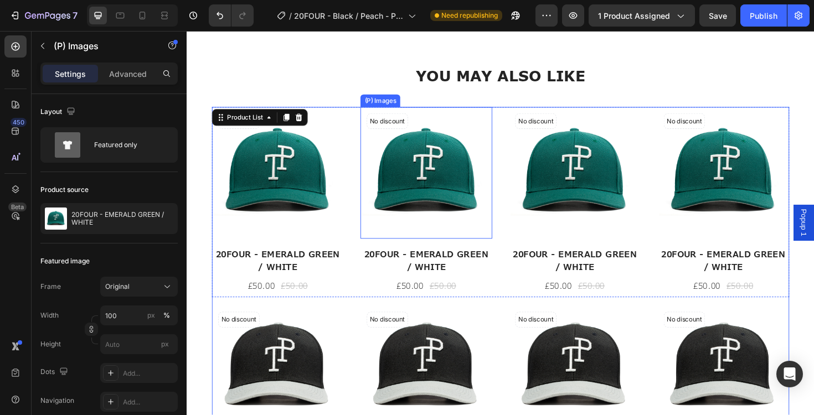
click at [425, 179] on img at bounding box center [439, 181] width 139 height 139
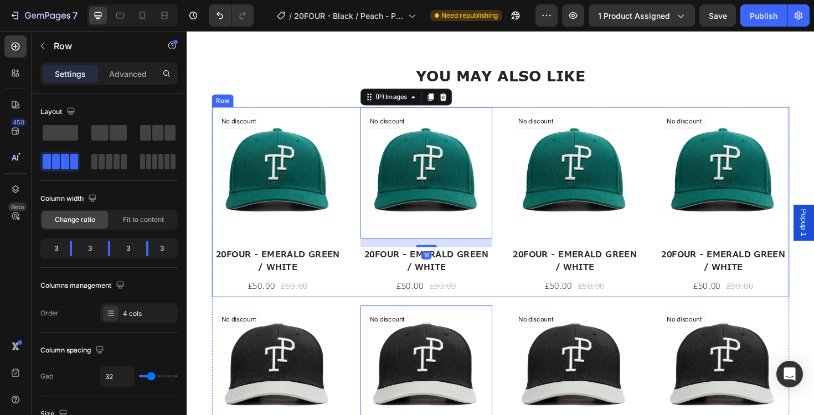
click at [356, 133] on div "No discount Not be displayed when published (P) Tag (P) Images 20FOUR - EMERALD…" at bounding box center [518, 212] width 611 height 201
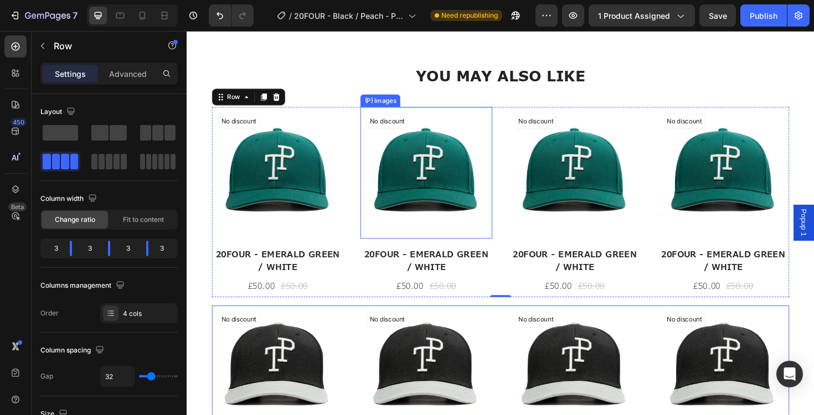
click at [449, 167] on img at bounding box center [439, 181] width 139 height 139
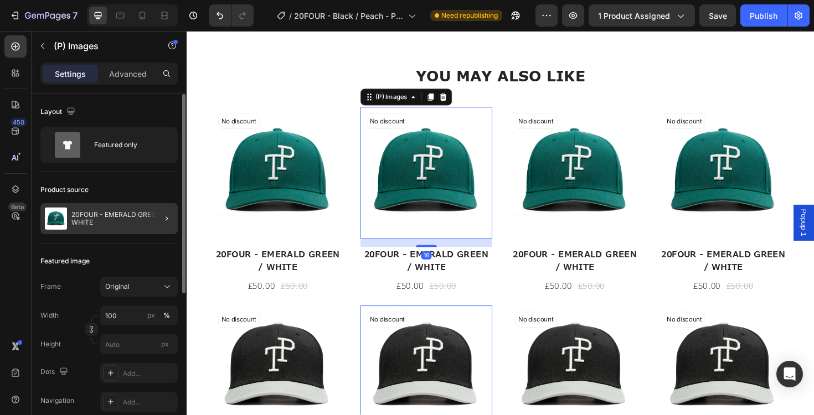
click at [137, 223] on p "20FOUR - EMERALD GREEN / WHITE" at bounding box center [122, 218] width 102 height 15
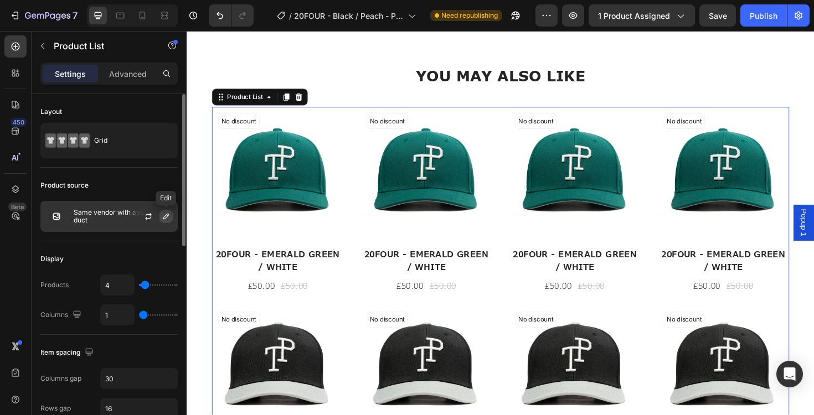
click at [160, 218] on button "button" at bounding box center [165, 216] width 13 height 13
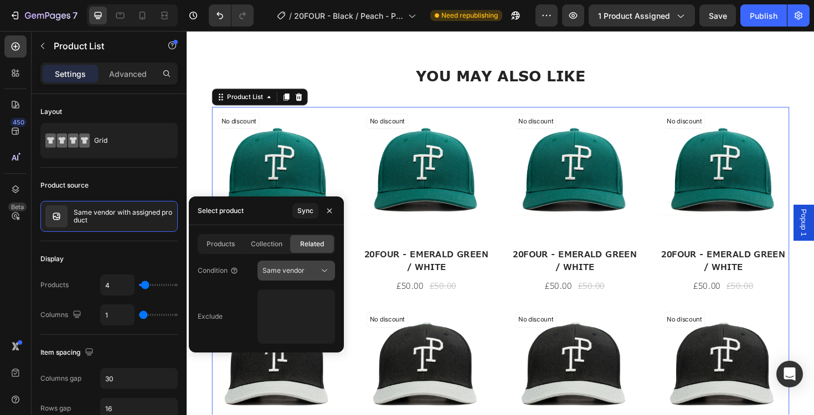
click at [284, 267] on span "Same vendor" at bounding box center [283, 270] width 42 height 8
click at [224, 240] on span "Products" at bounding box center [220, 244] width 28 height 10
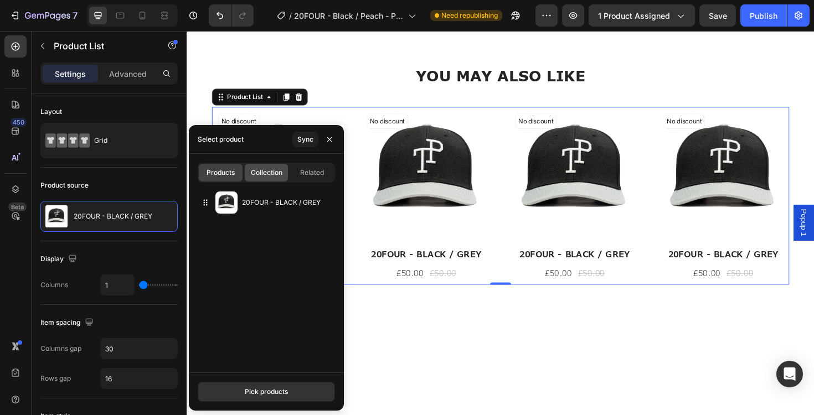
click at [273, 172] on span "Collection" at bounding box center [267, 173] width 32 height 10
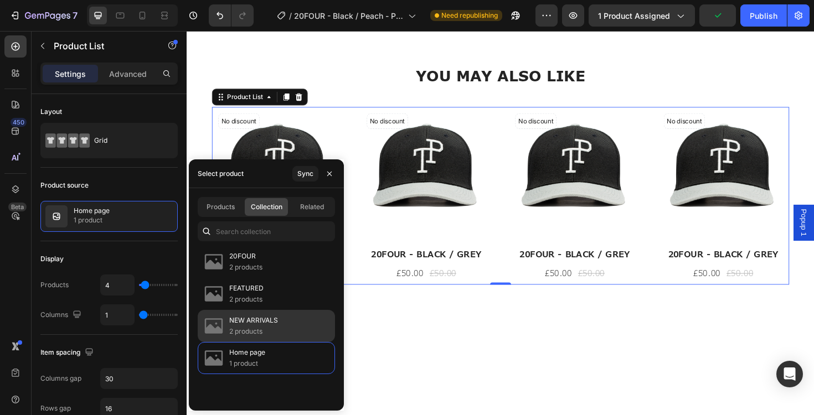
click at [262, 321] on p "NEW ARRIVALS" at bounding box center [253, 320] width 49 height 11
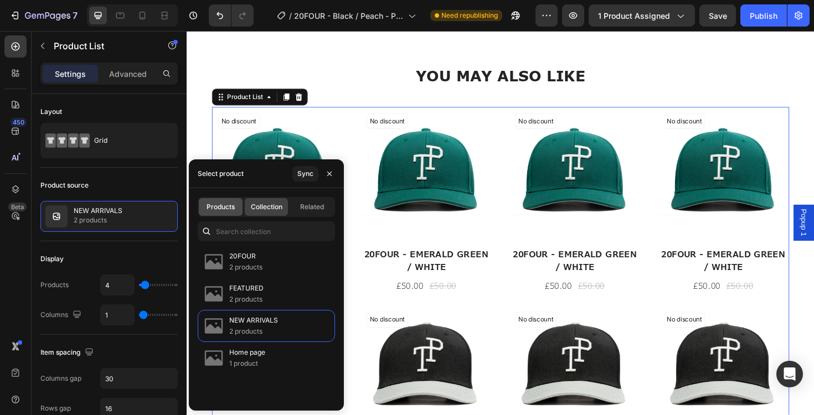
click at [227, 200] on div "Products" at bounding box center [221, 207] width 44 height 18
type input "1"
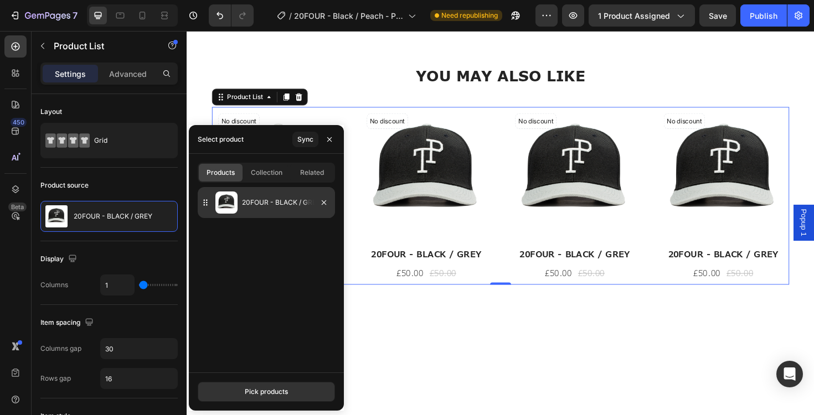
click at [259, 208] on p "20FOUR - BLACK / GREY" at bounding box center [286, 202] width 89 height 11
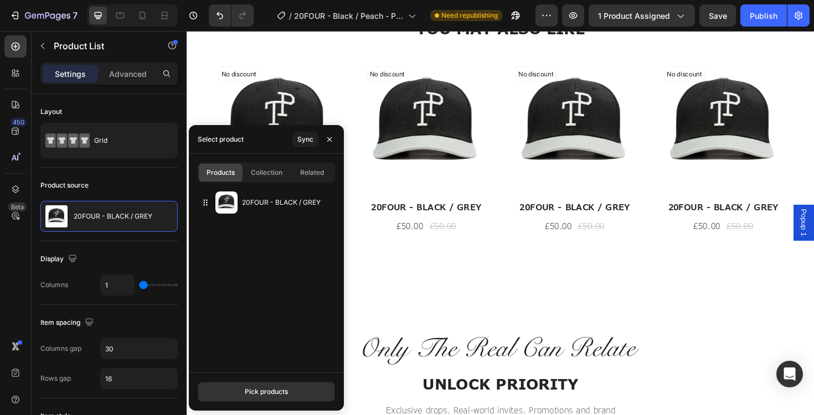
scroll to position [1024, 0]
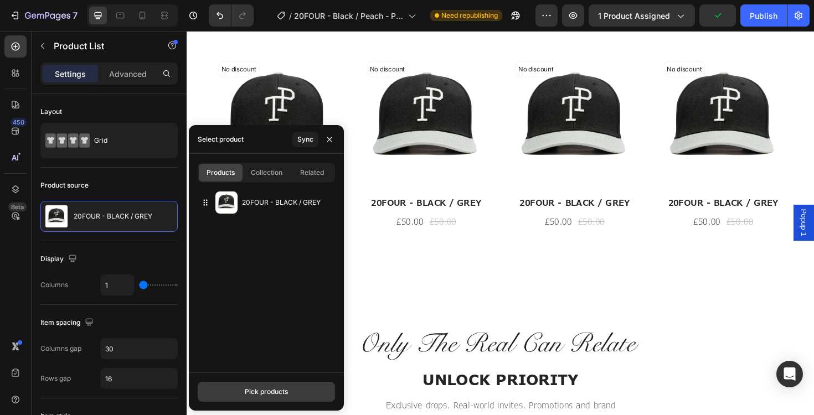
click at [270, 387] on div "Pick products" at bounding box center [266, 392] width 43 height 10
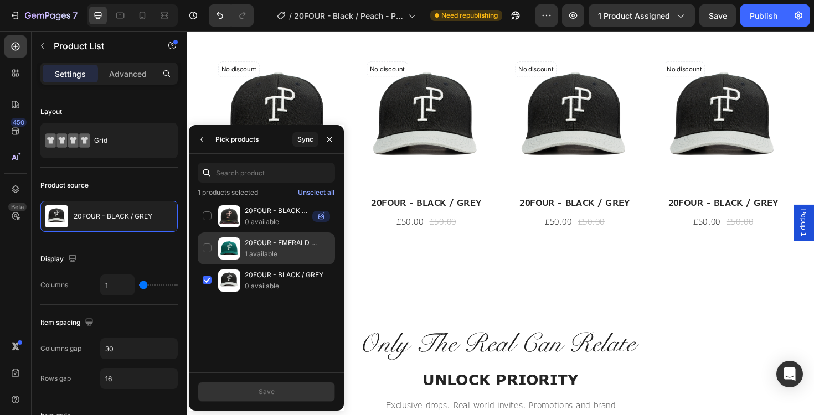
click at [204, 265] on div "20FOUR - EMERALD GREEN / WHITE 1 available" at bounding box center [266, 281] width 137 height 32
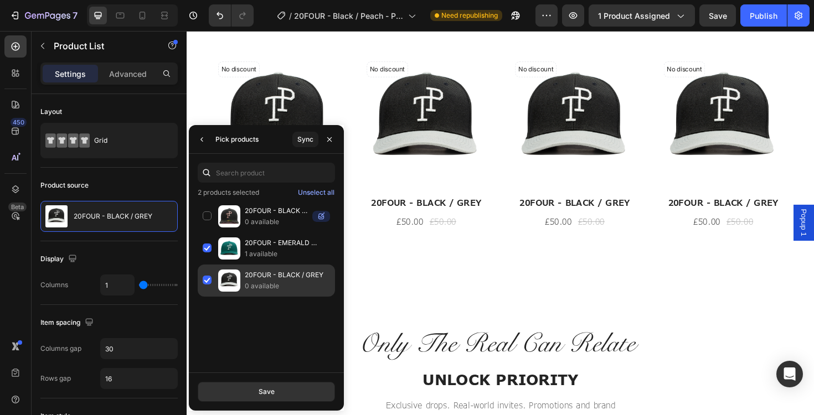
click at [205, 277] on div "20FOUR - BLACK / GREY 0 available" at bounding box center [266, 281] width 137 height 32
click at [303, 390] on button "Save" at bounding box center [266, 392] width 137 height 20
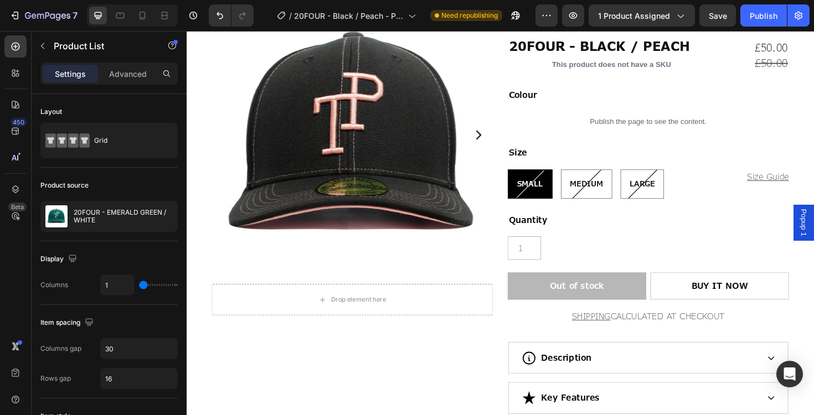
scroll to position [0, 0]
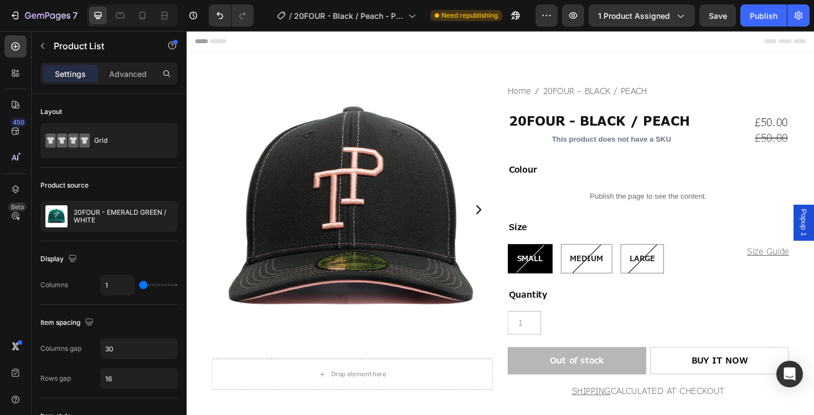
click at [765, 20] on div "Publish" at bounding box center [763, 16] width 28 height 12
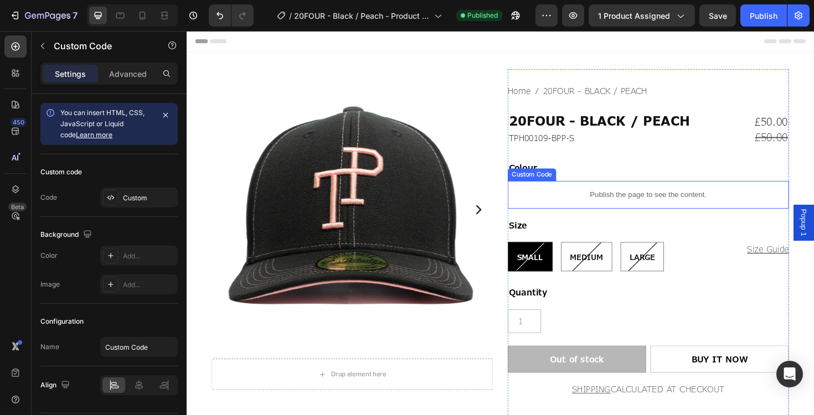
click at [579, 200] on p "Publish the page to see the content." at bounding box center [675, 205] width 298 height 12
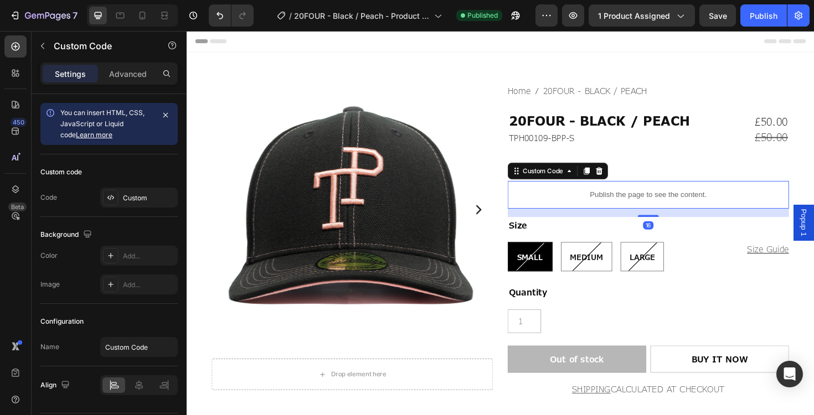
click at [579, 200] on p "Publish the page to see the content." at bounding box center [675, 205] width 298 height 12
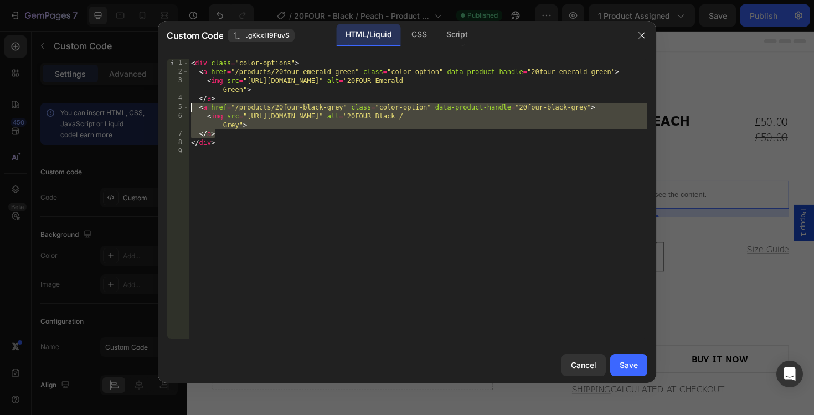
drag, startPoint x: 217, startPoint y: 133, endPoint x: 175, endPoint y: 108, distance: 48.6
click at [175, 108] on div "</a> 1 2 3 4 5 6 7 8 9 < div class = "color-options" > < a href = "/products/20…" at bounding box center [407, 199] width 480 height 280
type textarea "<a href="/products/20four-black-grey" class="color-option" data-product-handle=…"
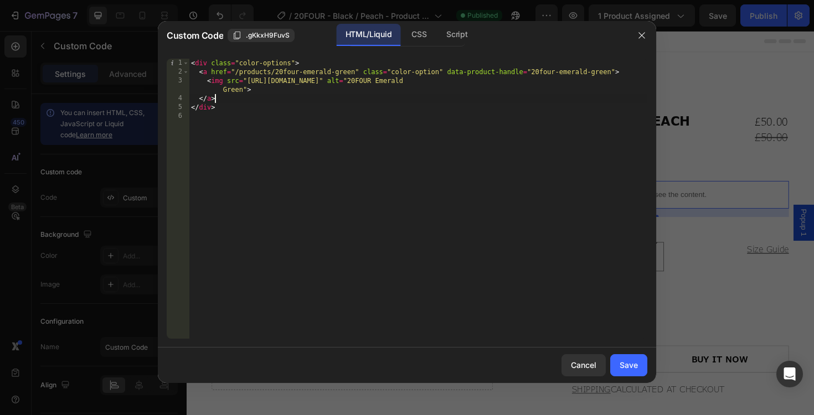
click at [272, 69] on div "< div class = "color-options" > < a href = "/products/20four-emerald-green" cla…" at bounding box center [418, 208] width 458 height 298
click at [354, 72] on div "< div class = "color-options" > < a href = "/products/20four-emerald-green" cla…" at bounding box center [418, 208] width 458 height 298
click at [437, 44] on div "CSS" at bounding box center [456, 35] width 39 height 22
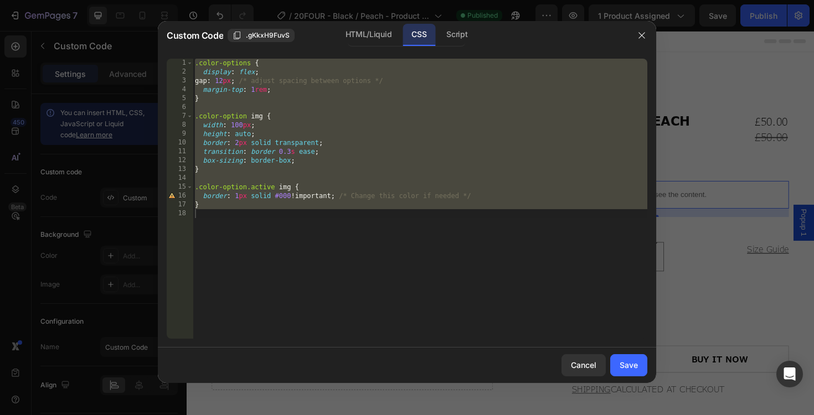
click at [453, 46] on div "Custom Code .gKkxH9FuvS HTML/Liquid CSS Script" at bounding box center [392, 35] width 469 height 29
click at [455, 39] on div "Script" at bounding box center [456, 35] width 39 height 22
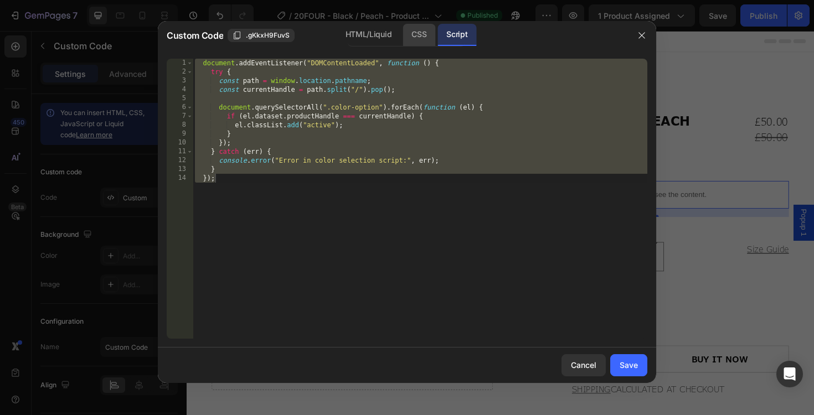
click at [414, 35] on div "CSS" at bounding box center [418, 35] width 33 height 22
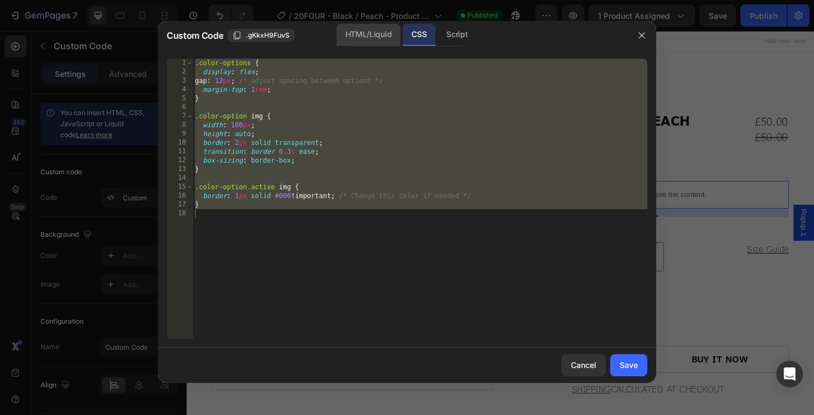
click at [378, 35] on div "HTML/Liquid" at bounding box center [369, 35] width 64 height 22
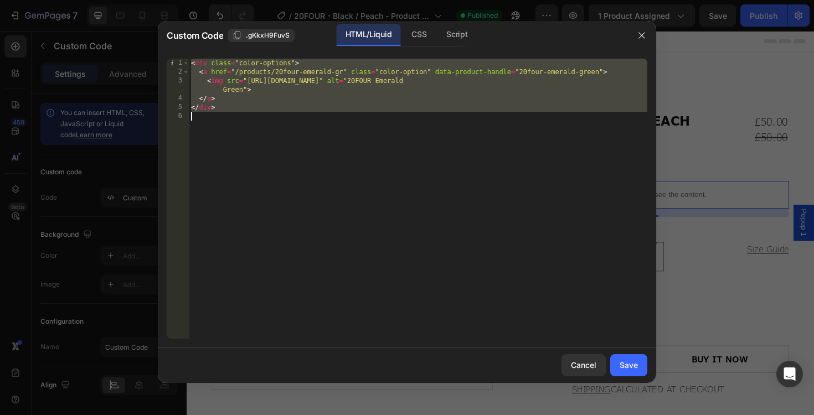
click at [343, 71] on div "< div class = "color-options" > < a href = "/products/20four-emerald-gr" class …" at bounding box center [418, 208] width 458 height 298
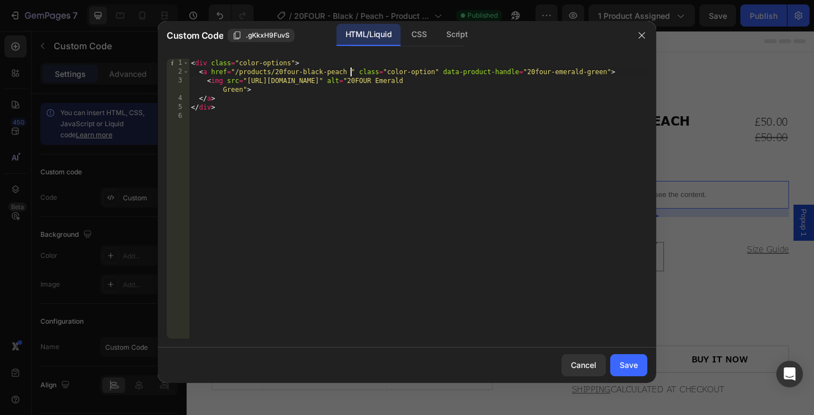
scroll to position [0, 13]
click at [603, 73] on div "< div class = "color-options" > < a href = "/products/20four-black-peach" class…" at bounding box center [418, 208] width 458 height 298
drag, startPoint x: 557, startPoint y: 81, endPoint x: 255, endPoint y: 80, distance: 302.2
click at [255, 80] on div "< div class = "color-options" > < a href = "/products/20four-black-peach" class…" at bounding box center [418, 208] width 458 height 298
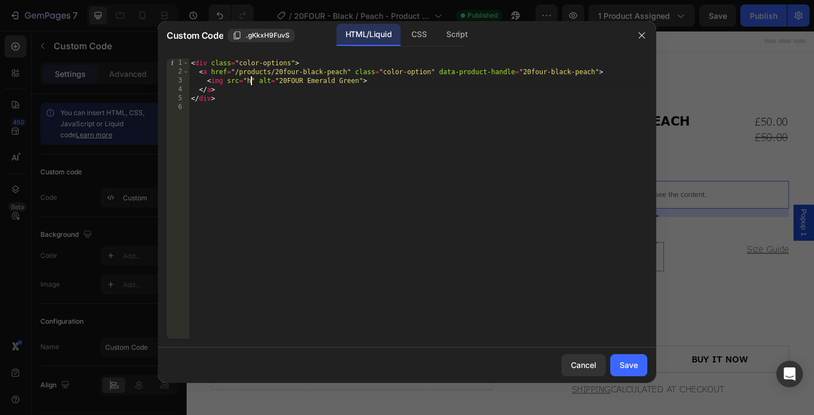
scroll to position [0, 14]
paste textarea "https://cdn.shopify.com/s/files/1/0953/5334/0169/files/PINK2.jpg?v=1756381323"
click at [242, 90] on div "< div class = "color-options" > < a href = "/products/20four-black-peach" class…" at bounding box center [418, 208] width 458 height 298
type textarea "<img src="https://cdn.shopify.com/s/files/1/0953/5334/0169/files/PINK2.jpg?v=17…"
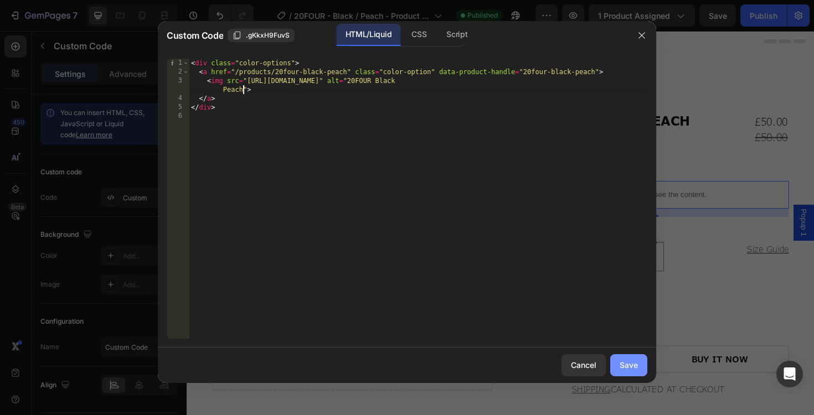
click at [626, 371] on button "Save" at bounding box center [628, 365] width 37 height 22
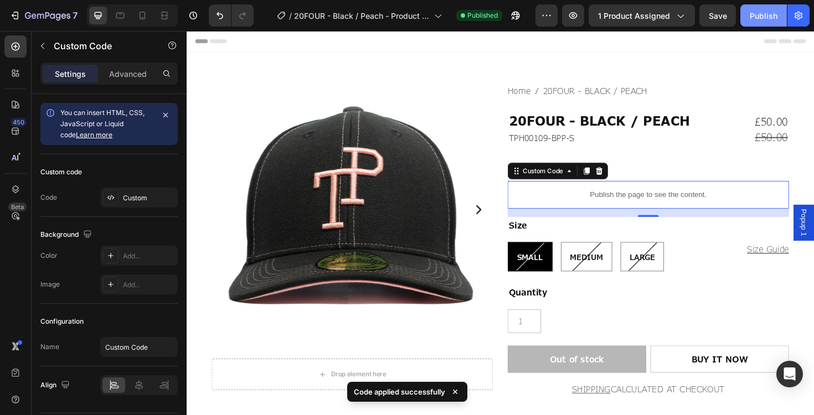
click at [767, 12] on div "Publish" at bounding box center [763, 16] width 28 height 12
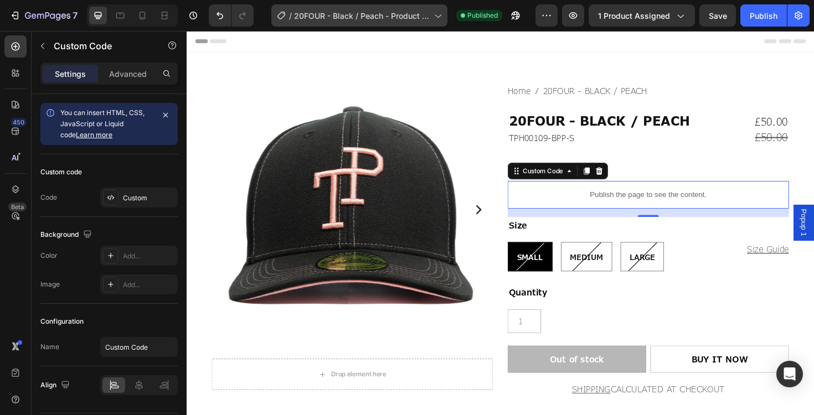
click at [356, 17] on span "20FOUR - Black / Peach - Product Page" at bounding box center [362, 16] width 136 height 12
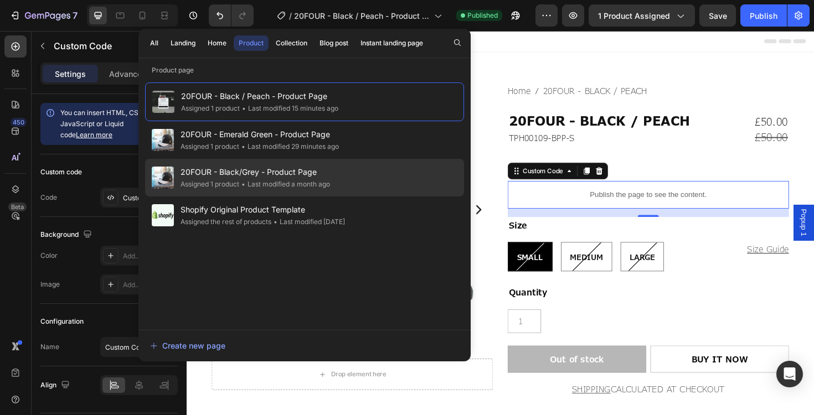
click at [270, 179] on div "• Last modified a month ago" at bounding box center [284, 184] width 91 height 11
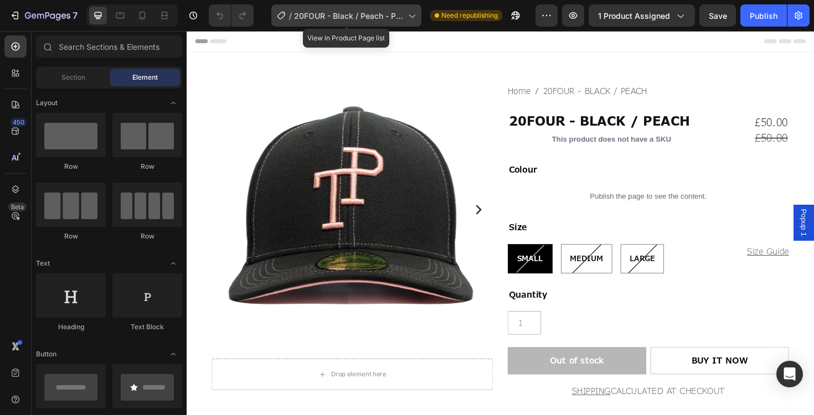
click at [380, 19] on span "20FOUR - Black / Peach - Product Page" at bounding box center [349, 16] width 110 height 12
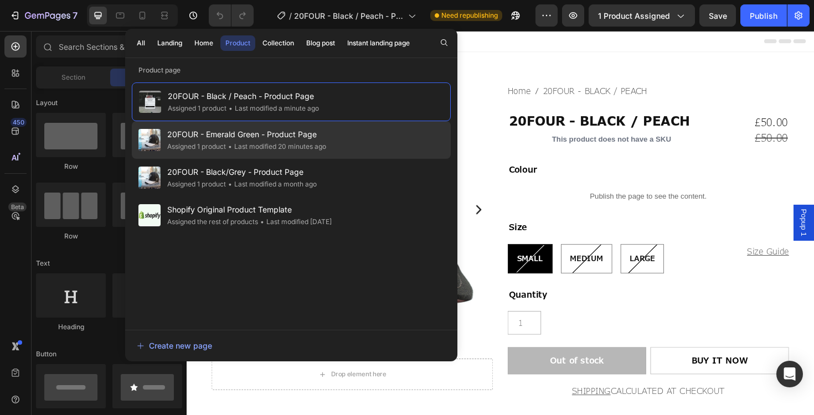
click at [280, 148] on div "• Last modified 20 minutes ago" at bounding box center [276, 146] width 100 height 11
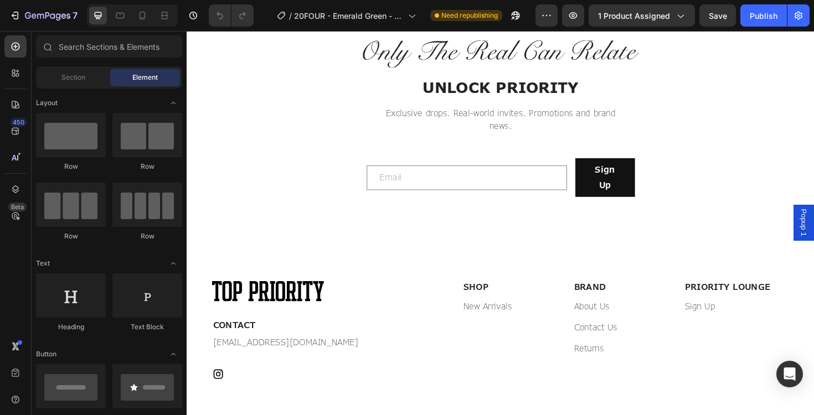
scroll to position [913, 0]
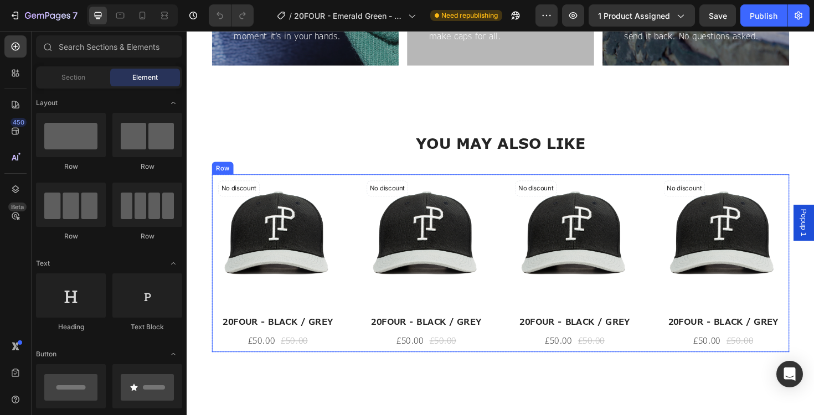
click at [360, 218] on div "No discount Not be displayed when published (P) Tag (P) Images 20FOUR - BLACK /…" at bounding box center [518, 277] width 611 height 188
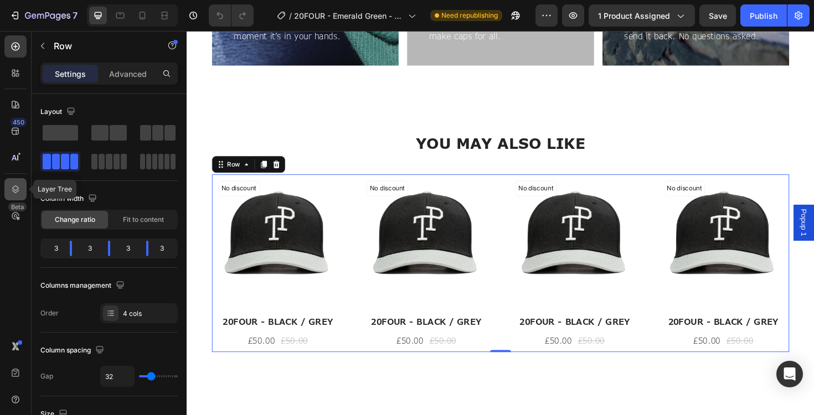
click at [12, 188] on icon at bounding box center [15, 189] width 11 height 11
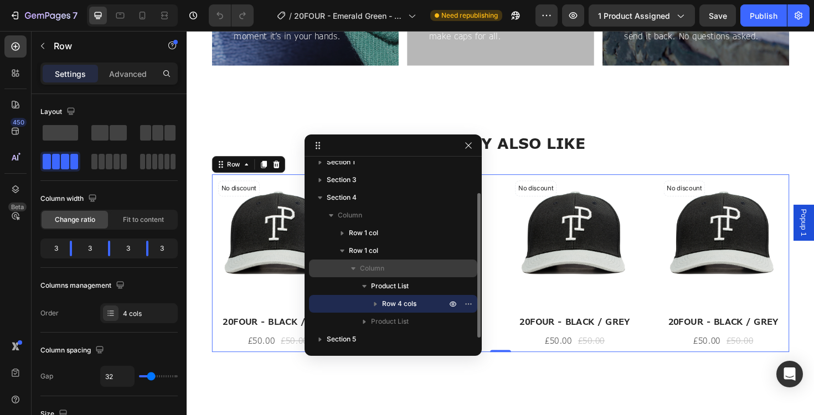
scroll to position [33, 0]
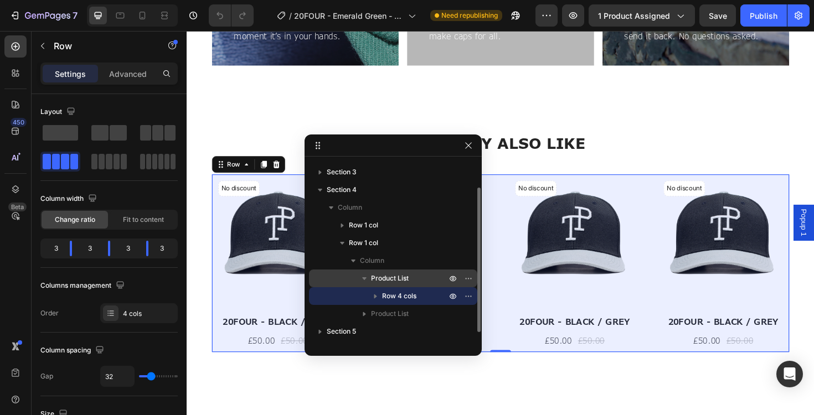
click at [393, 281] on span "Product List" at bounding box center [390, 278] width 38 height 11
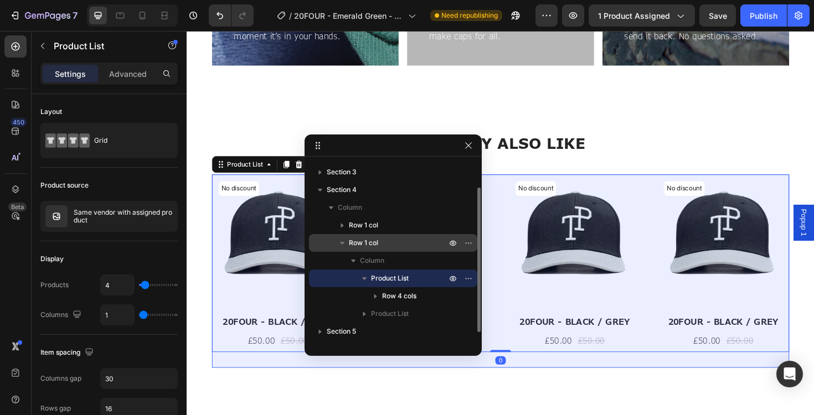
click at [375, 239] on span "Row 1 col" at bounding box center [363, 242] width 29 height 11
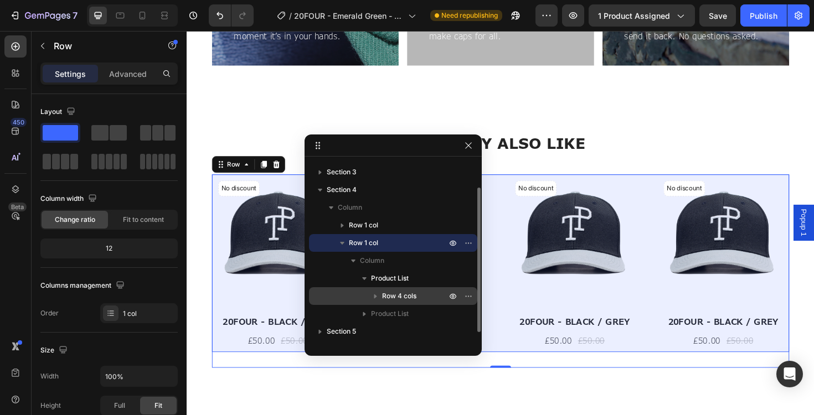
click at [401, 300] on span "Row 4 cols" at bounding box center [399, 296] width 34 height 11
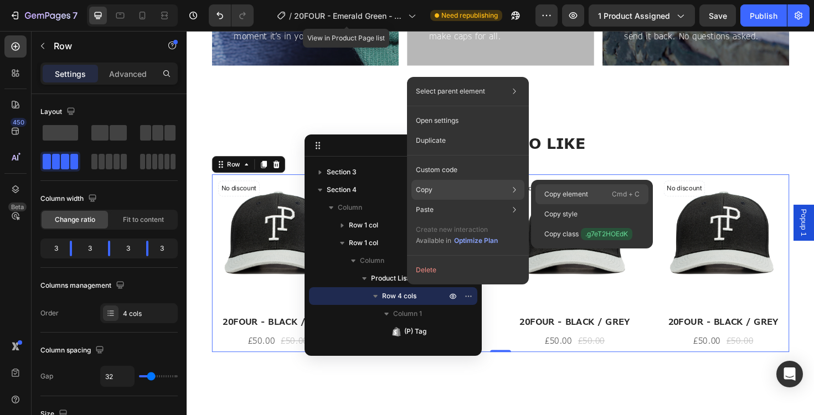
click at [555, 195] on p "Copy element" at bounding box center [566, 194] width 44 height 10
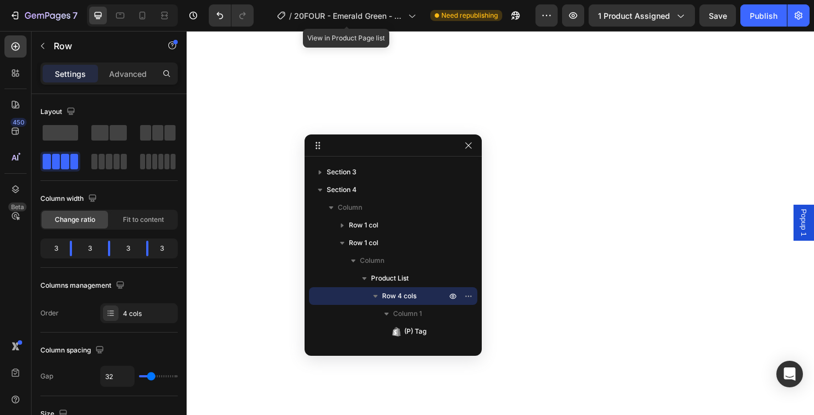
scroll to position [1333, 0]
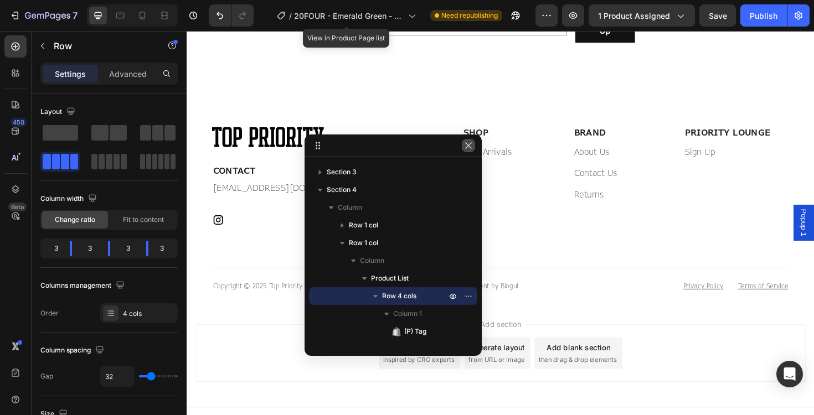
click at [465, 143] on icon "button" at bounding box center [468, 145] width 9 height 9
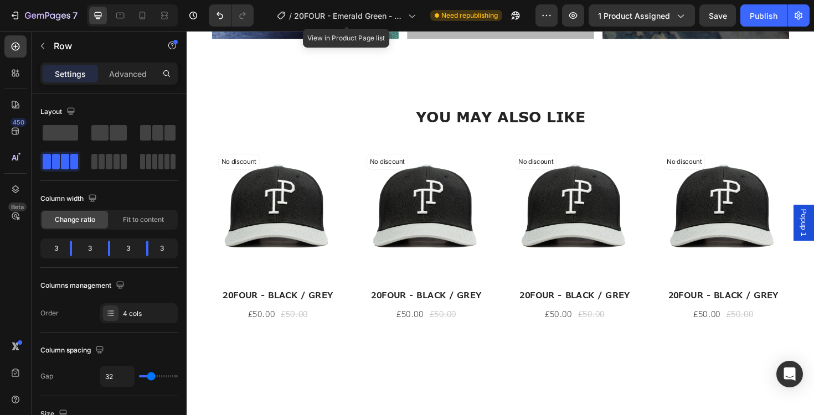
scroll to position [930, 0]
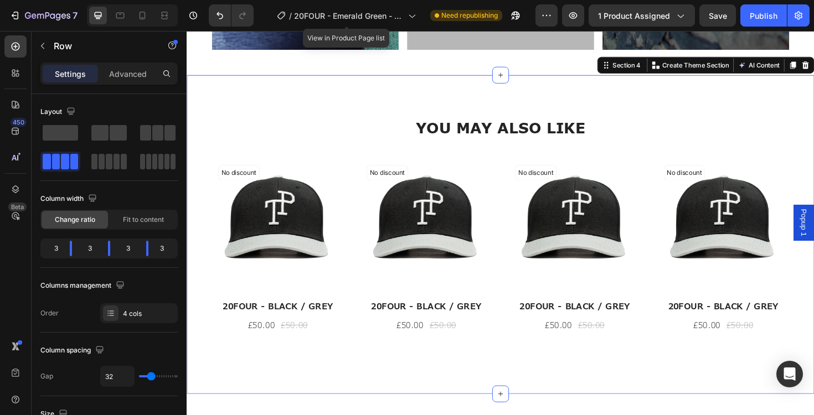
click at [287, 105] on div "YOU MAY ALSO LIKE Heading YOU MAY ALSO LIKE Heading Row No discount Not be disp…" at bounding box center [519, 247] width 664 height 338
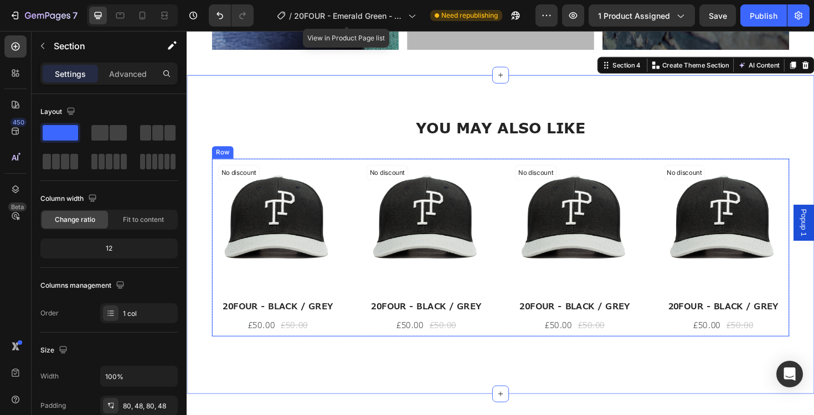
click at [368, 247] on div "No discount Not be displayed when published (P) Tag (P) Images 20FOUR - BLACK /…" at bounding box center [518, 261] width 611 height 188
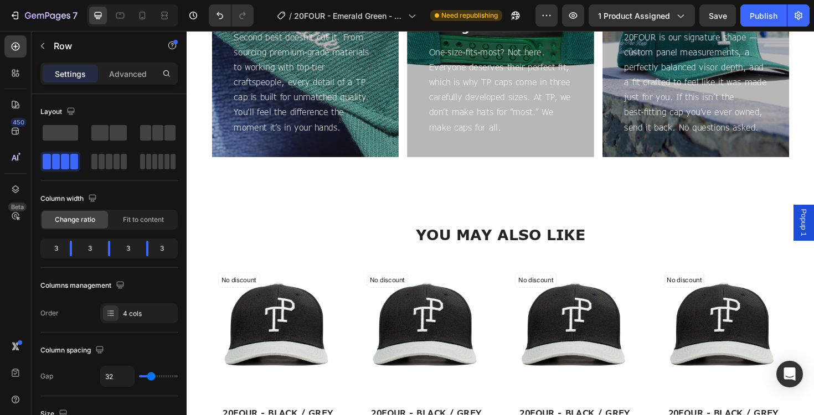
scroll to position [815, 0]
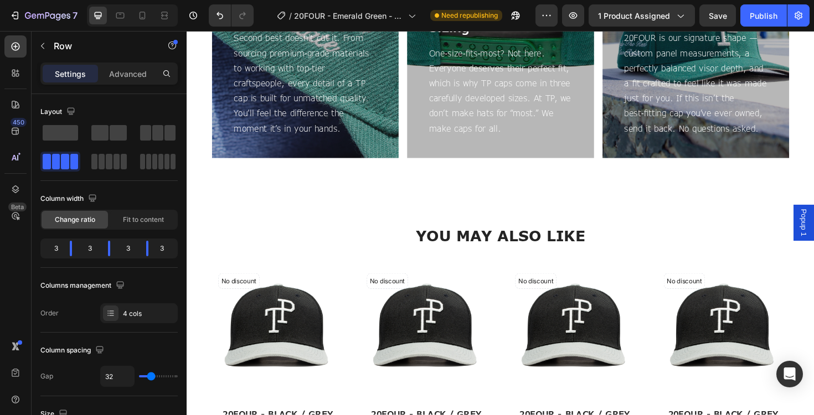
click at [357, 327] on div "No discount Not be displayed when published (P) Tag (P) Images 20FOUR - BLACK /…" at bounding box center [518, 375] width 611 height 188
click at [322, 327] on img at bounding box center [282, 350] width 139 height 139
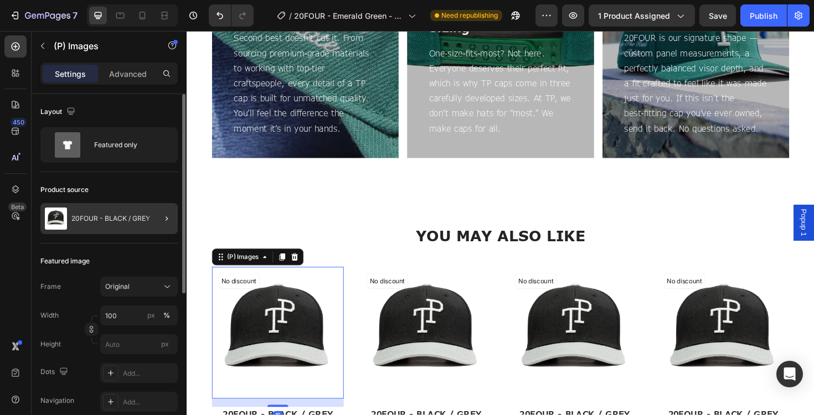
click at [148, 227] on div at bounding box center [162, 218] width 31 height 31
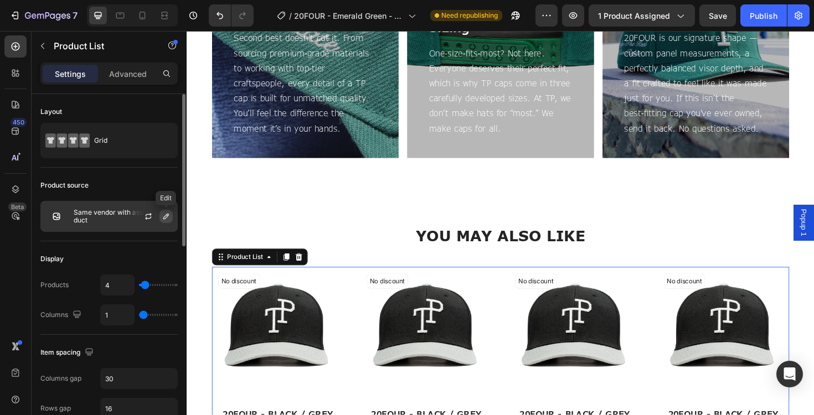
click at [163, 220] on icon "button" at bounding box center [166, 216] width 9 height 9
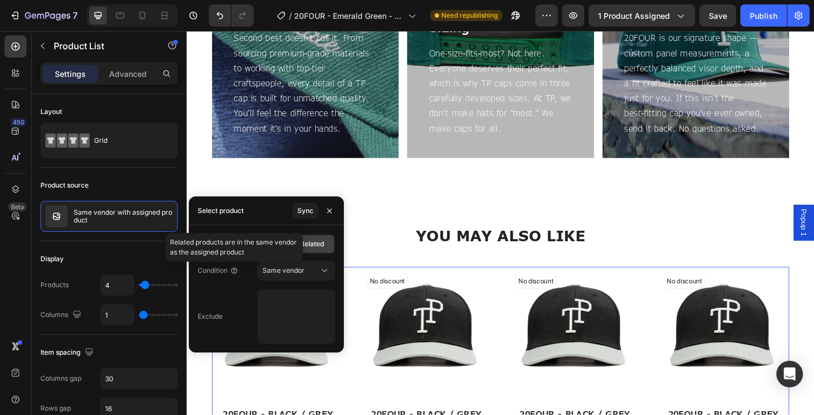
click at [223, 246] on p "Related products are in the same vendor as the assigned product" at bounding box center [234, 247] width 128 height 20
click at [216, 249] on div "Products" at bounding box center [221, 244] width 44 height 18
type input "1"
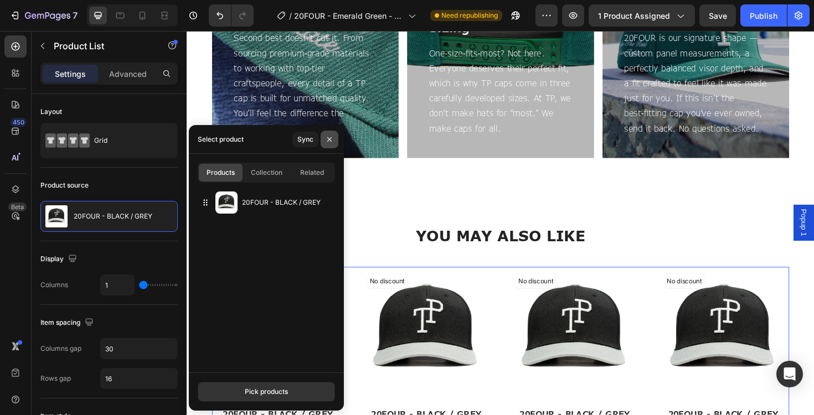
click at [335, 137] on button "button" at bounding box center [329, 140] width 18 height 18
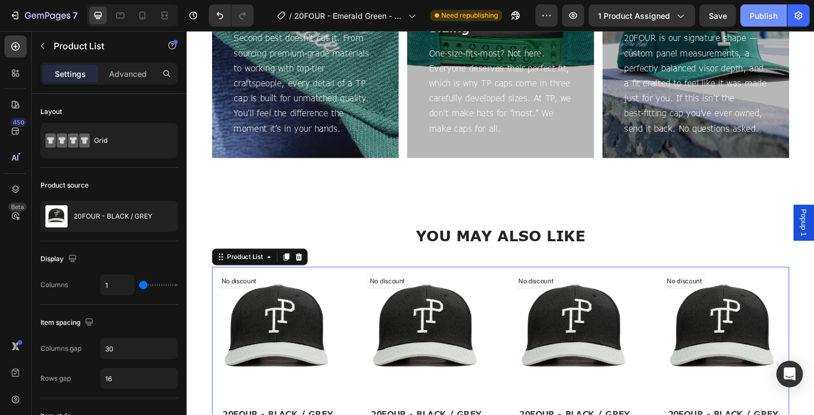
click at [764, 14] on div "Publish" at bounding box center [763, 16] width 28 height 12
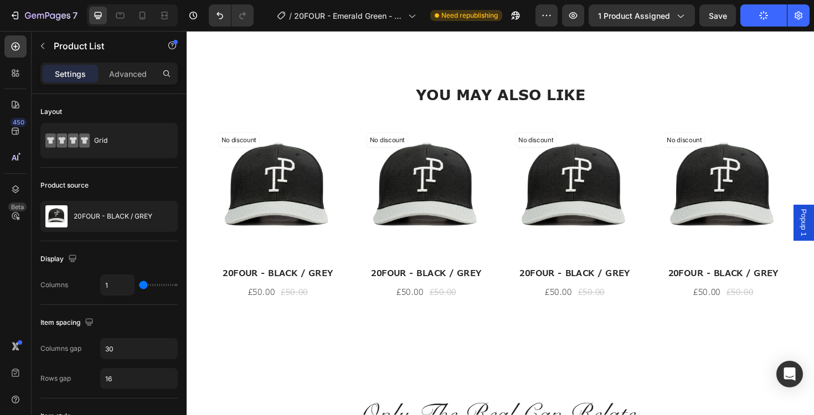
scroll to position [972, 0]
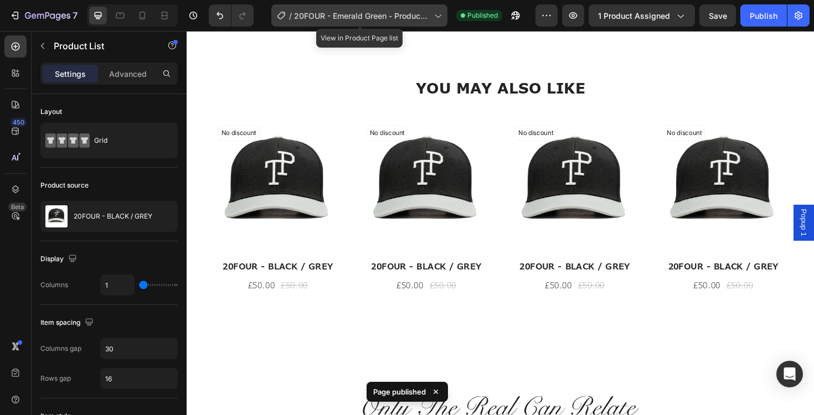
click at [372, 23] on div "/ 20FOUR - Emerald Green - Product Page" at bounding box center [359, 15] width 176 height 22
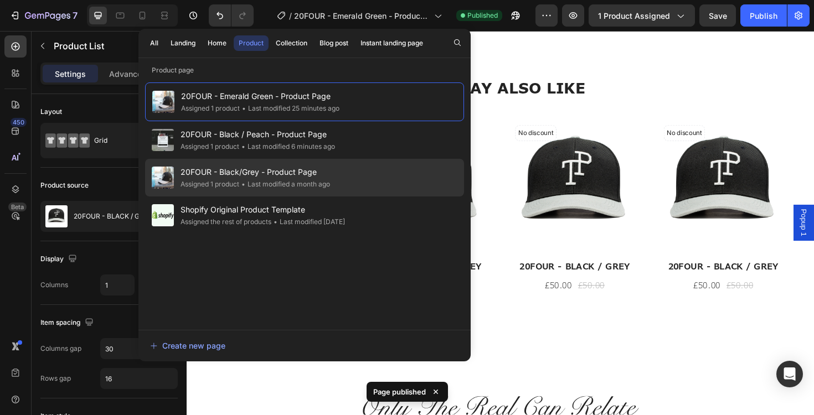
click at [312, 170] on span "20FOUR - Black/Grey - Product Page" at bounding box center [254, 171] width 149 height 13
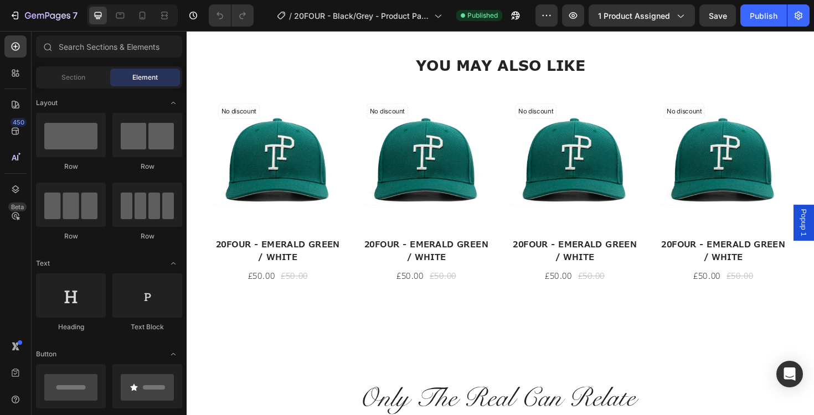
scroll to position [915, 0]
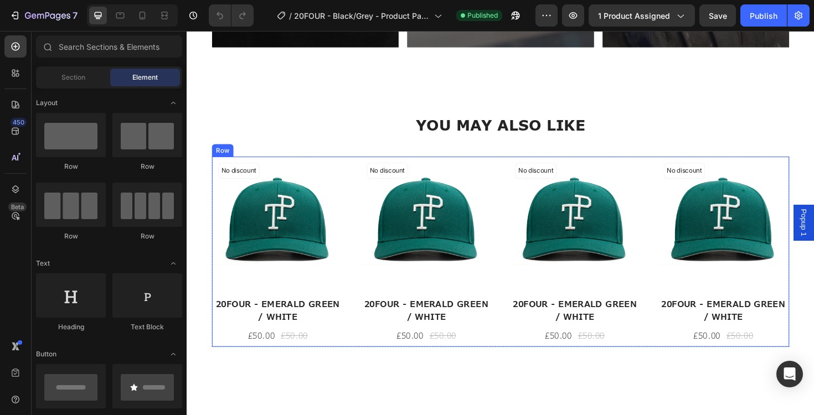
click at [355, 225] on div "No discount Not be displayed when published (P) Tag (P) Images 20FOUR - EMERALD…" at bounding box center [518, 264] width 611 height 201
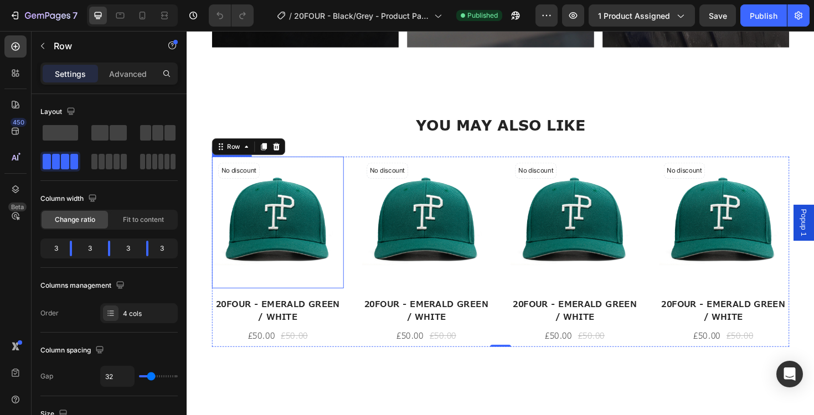
click at [271, 217] on img at bounding box center [282, 233] width 139 height 139
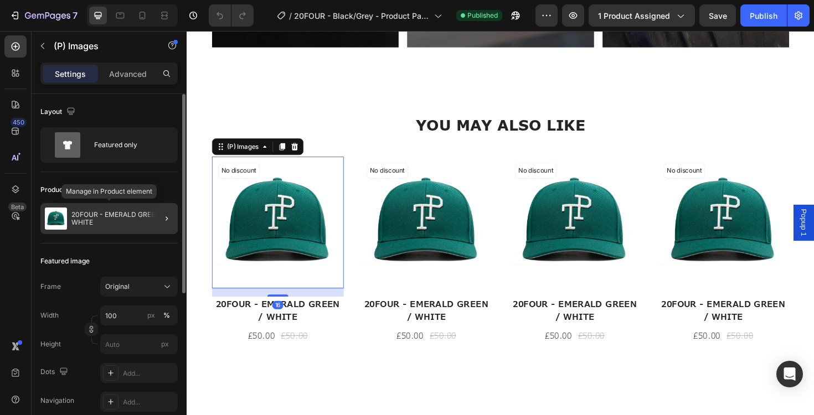
click at [106, 223] on p "20FOUR - EMERALD GREEN / WHITE" at bounding box center [122, 218] width 102 height 15
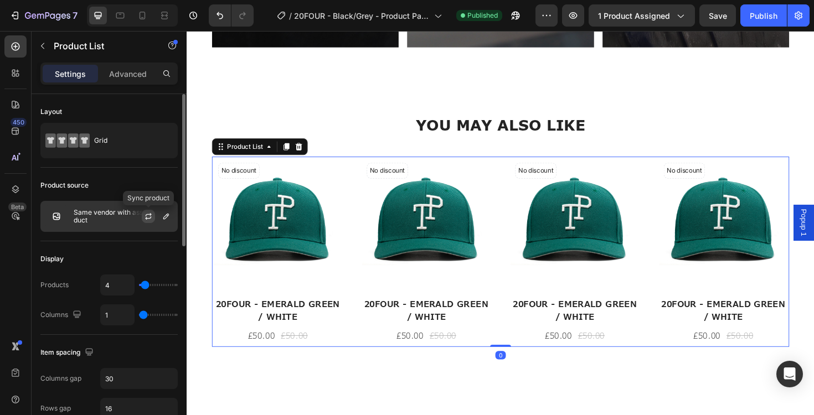
click at [143, 213] on button "button" at bounding box center [148, 216] width 13 height 13
click at [165, 216] on icon "button" at bounding box center [166, 216] width 9 height 9
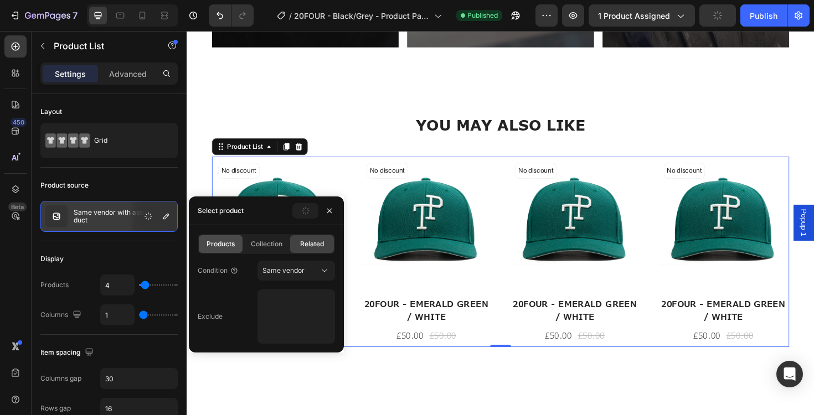
click at [222, 247] on span "Products" at bounding box center [220, 244] width 28 height 10
type input "1"
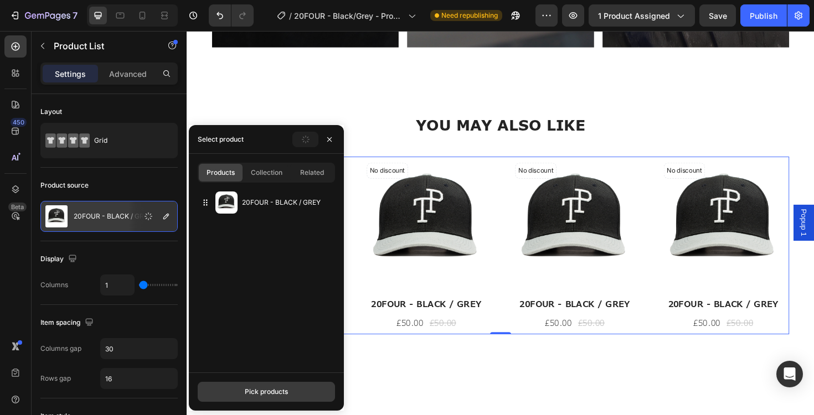
click at [252, 390] on div "Pick products" at bounding box center [266, 392] width 43 height 10
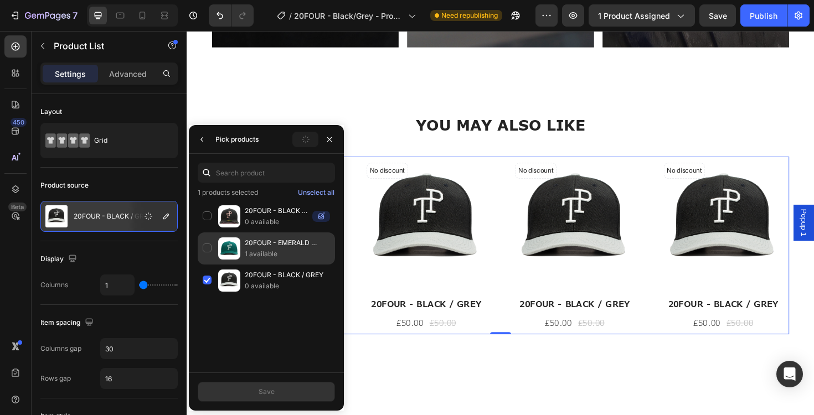
click at [209, 265] on div "20FOUR - EMERALD GREEN / WHITE 1 available" at bounding box center [266, 281] width 137 height 32
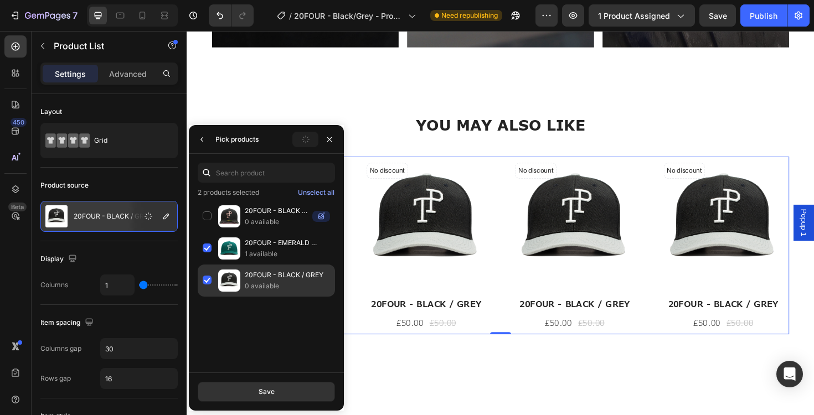
click at [209, 281] on div "20FOUR - BLACK / GREY 0 available" at bounding box center [266, 281] width 137 height 32
drag, startPoint x: 270, startPoint y: 391, endPoint x: 276, endPoint y: 377, distance: 15.1
click at [270, 391] on div "Save" at bounding box center [266, 392] width 16 height 10
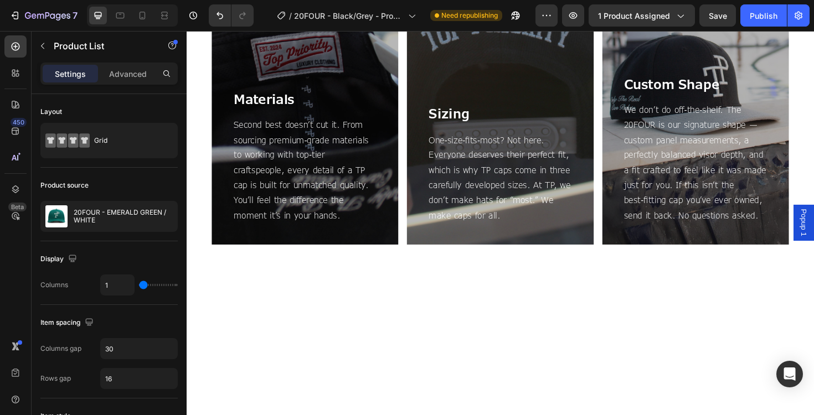
scroll to position [0, 0]
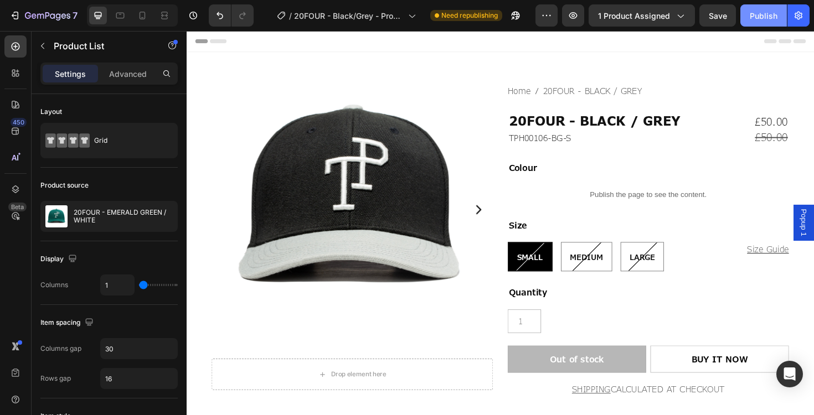
click at [775, 23] on button "Publish" at bounding box center [763, 15] width 46 height 22
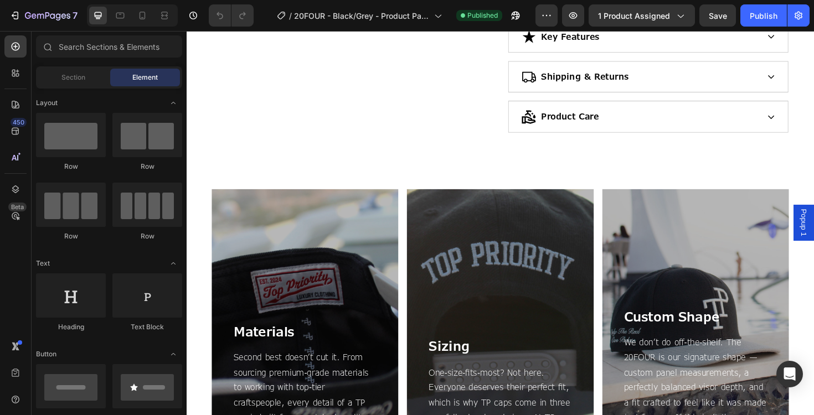
scroll to position [473, 0]
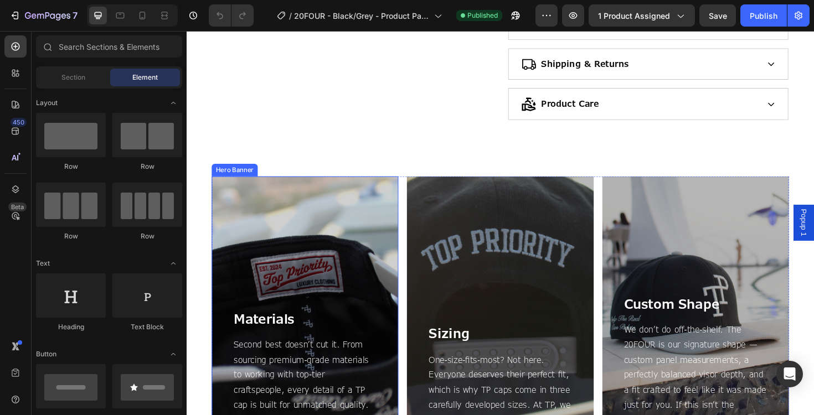
click at [283, 242] on div "Overlay" at bounding box center [312, 337] width 198 height 305
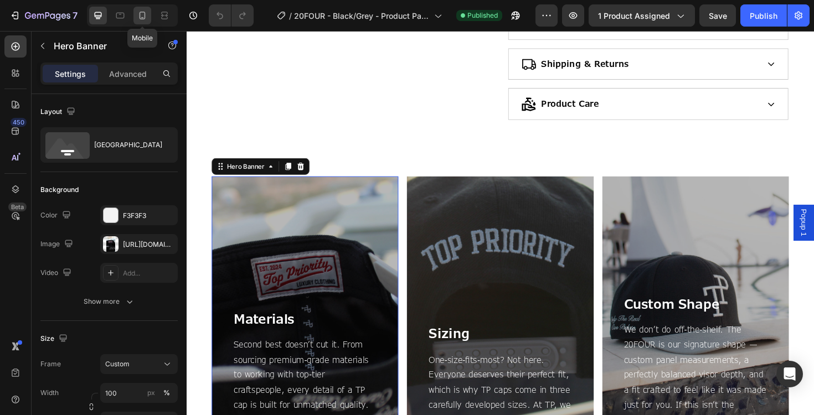
click at [145, 15] on icon at bounding box center [142, 16] width 6 height 8
type input "85 vh"
type input "100%"
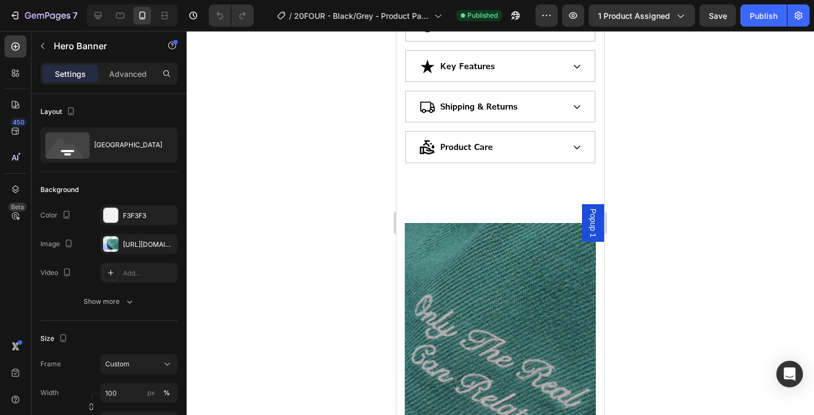
scroll to position [1007, 0]
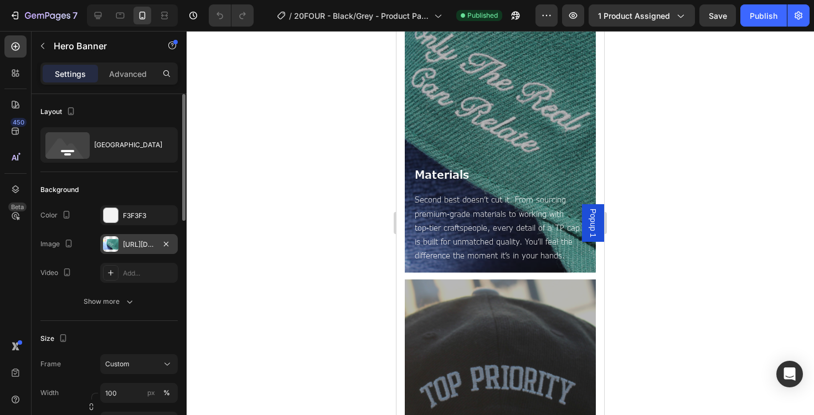
drag, startPoint x: 121, startPoint y: 243, endPoint x: 115, endPoint y: 244, distance: 6.1
click at [121, 243] on div "[URL][DOMAIN_NAME]" at bounding box center [138, 244] width 77 height 20
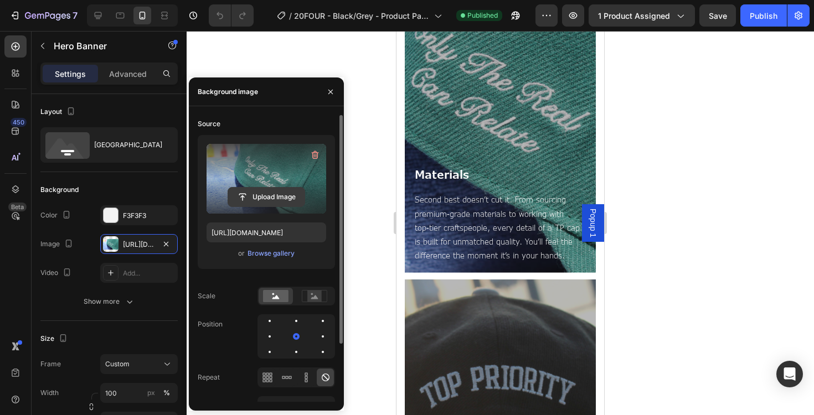
click at [261, 190] on input "file" at bounding box center [266, 197] width 76 height 19
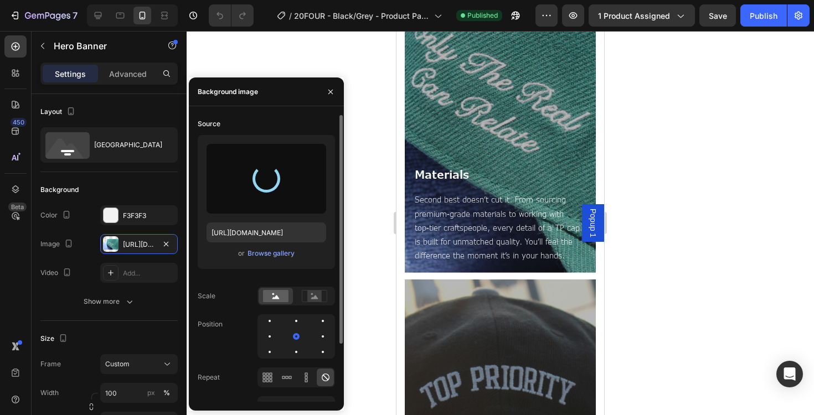
type input "[URL][DOMAIN_NAME]"
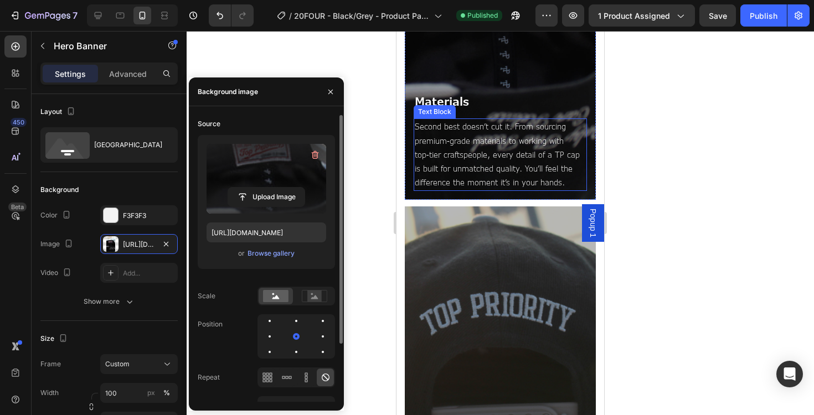
scroll to position [900, 0]
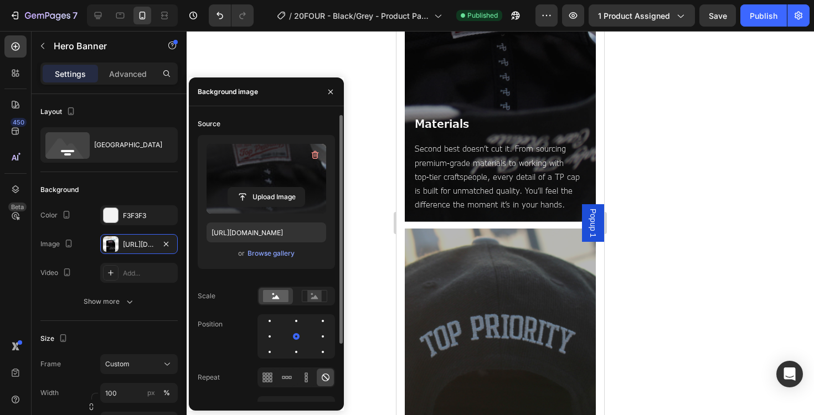
click at [760, 11] on div "Publish" at bounding box center [763, 16] width 28 height 12
